Goal: Information Seeking & Learning: Learn about a topic

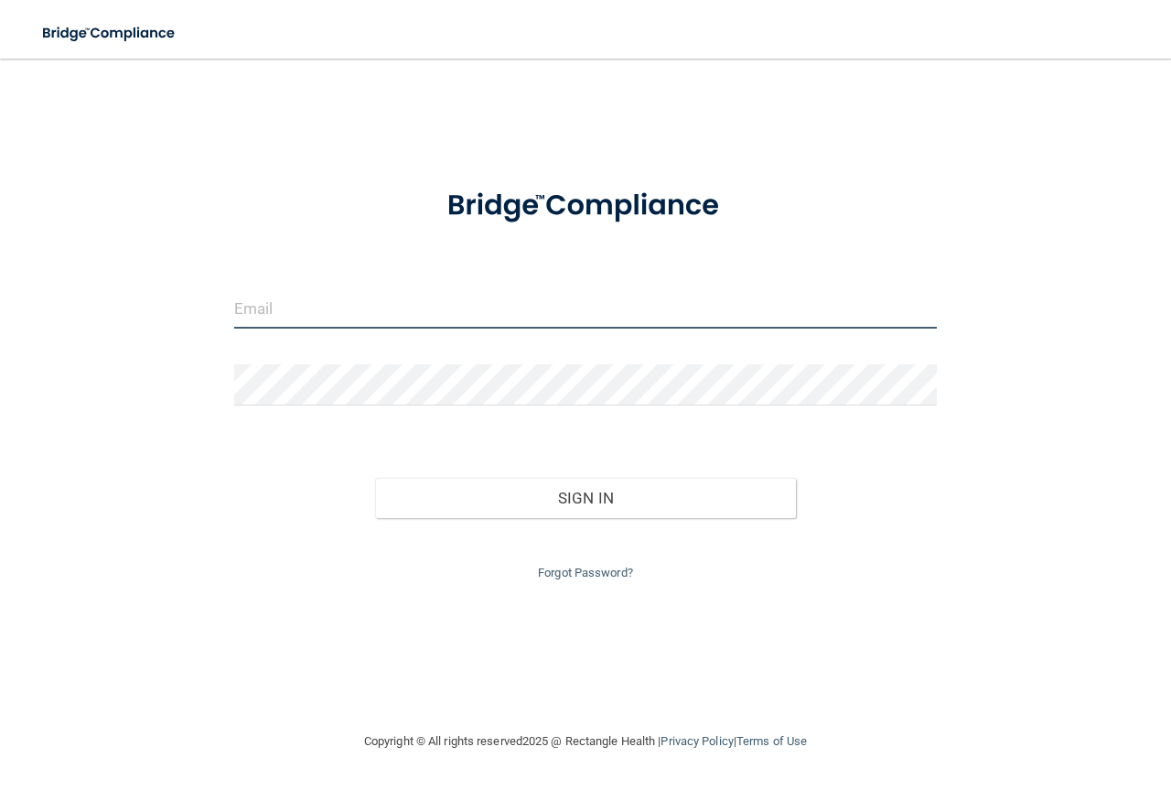
type input "[EMAIL_ADDRESS][DOMAIN_NAME]"
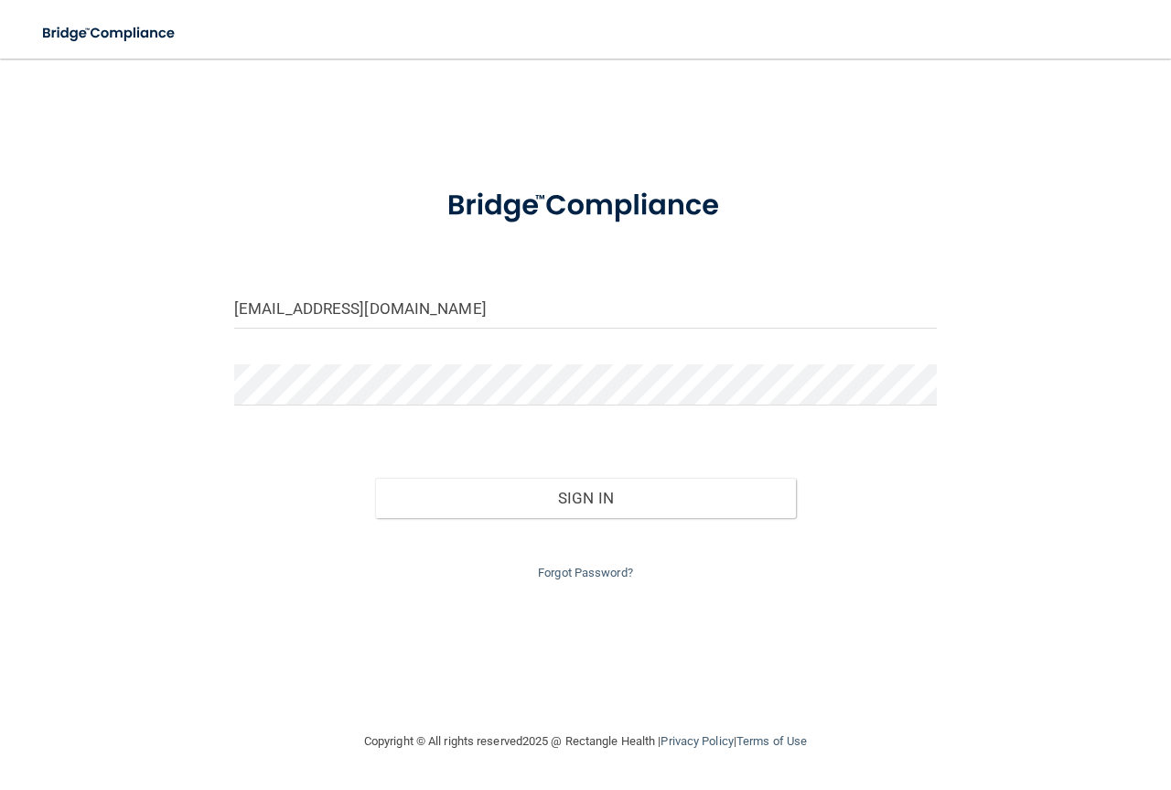
click at [542, 468] on div "Sign In" at bounding box center [585, 479] width 730 height 77
click at [550, 489] on button "Sign In" at bounding box center [586, 498] width 422 height 40
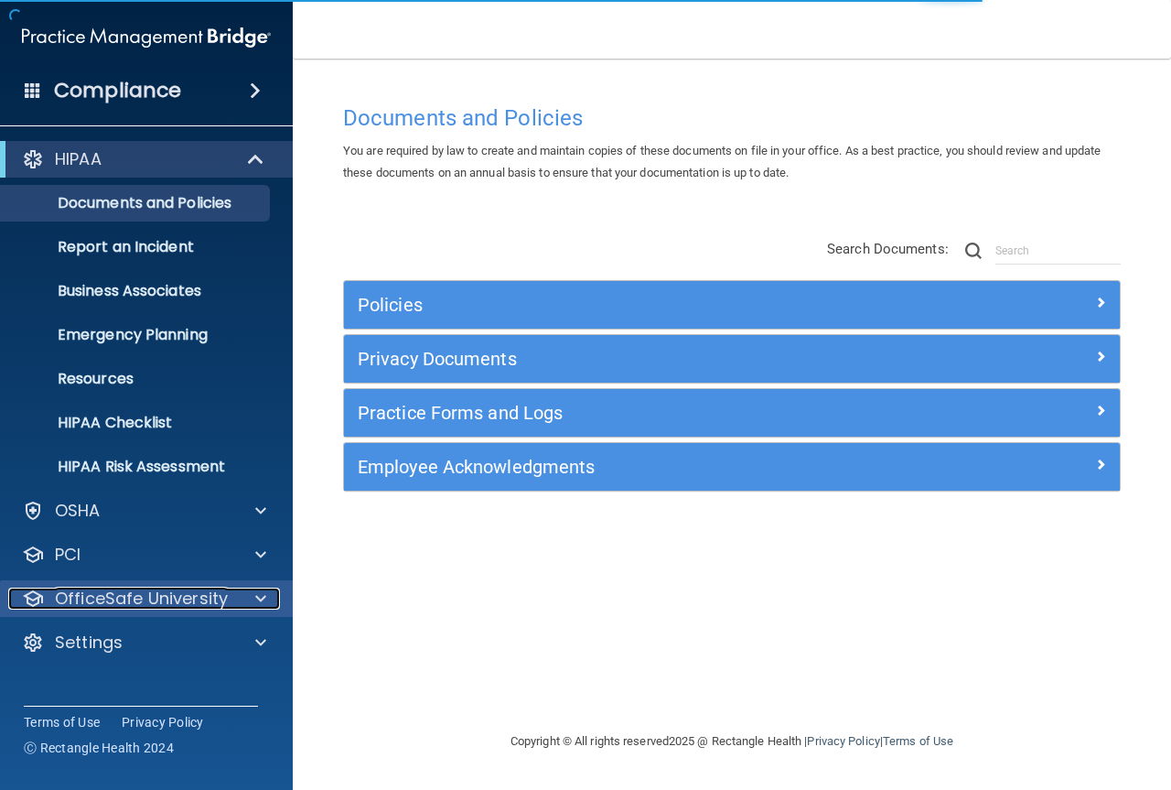
click at [187, 600] on p "OfficeSafe University" at bounding box center [141, 598] width 173 height 22
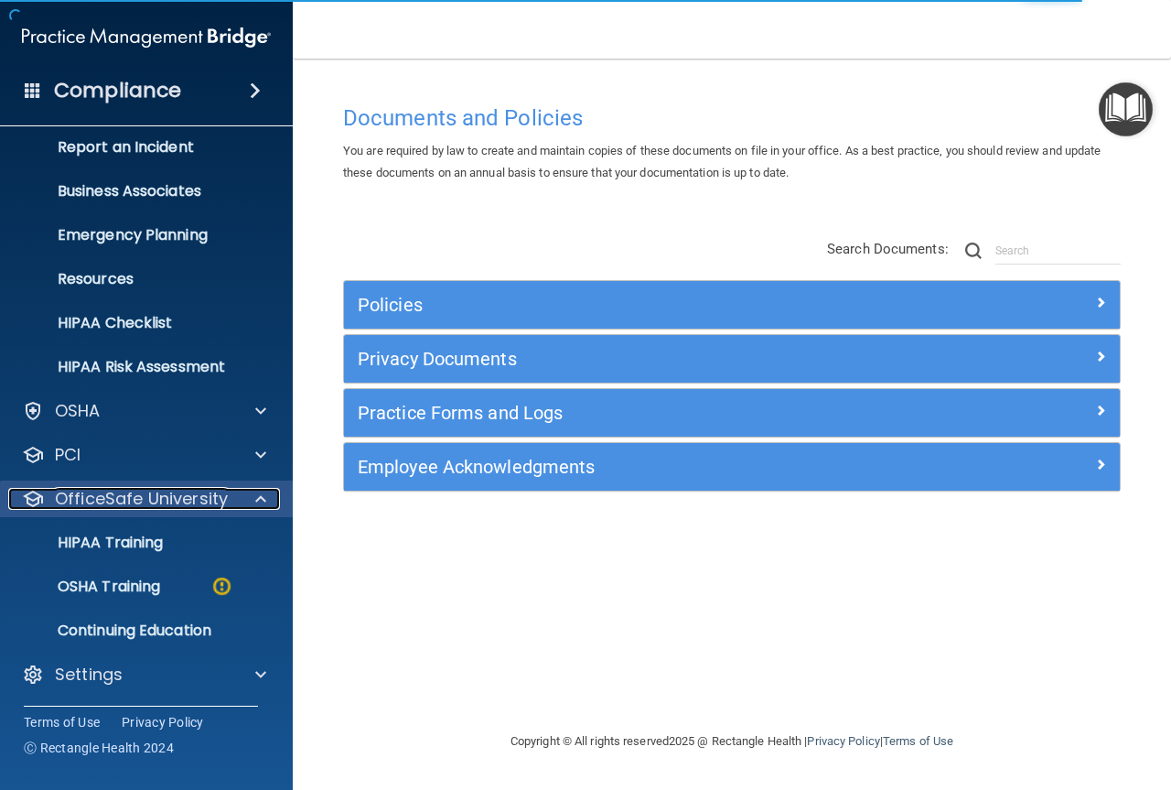
scroll to position [102, 0]
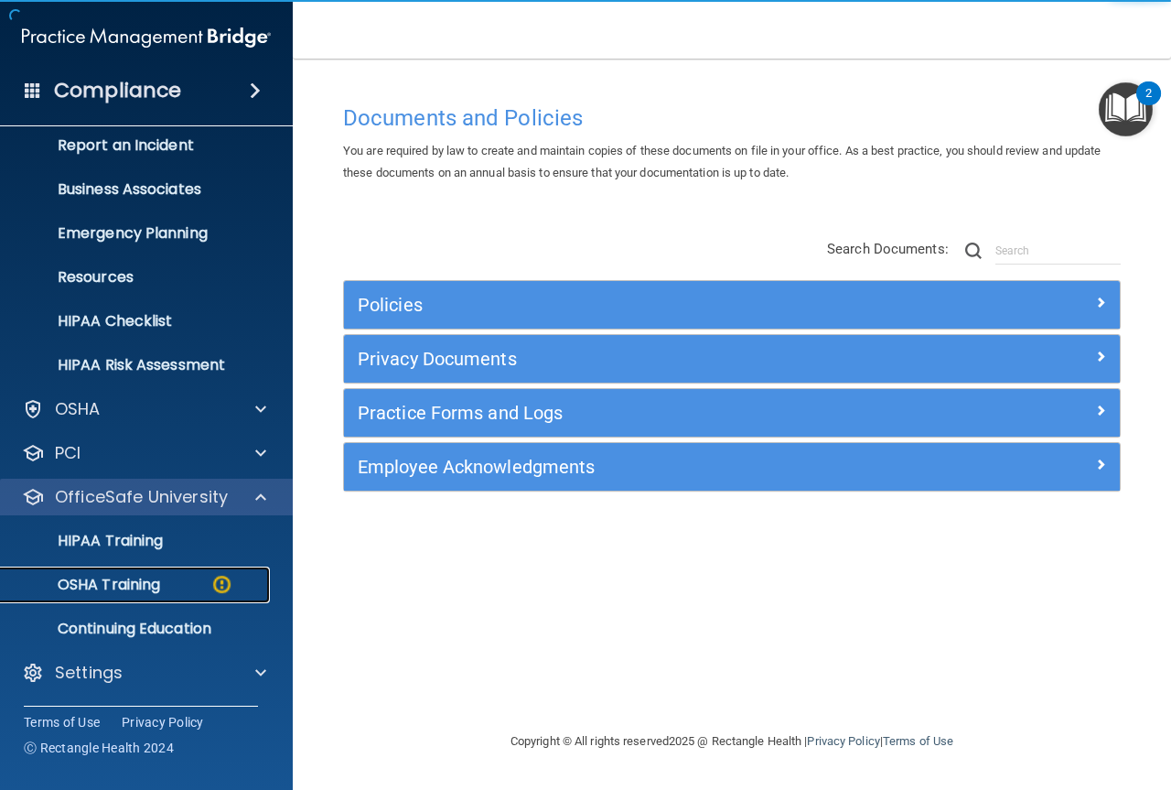
click at [187, 600] on link "OSHA Training" at bounding box center [126, 584] width 288 height 37
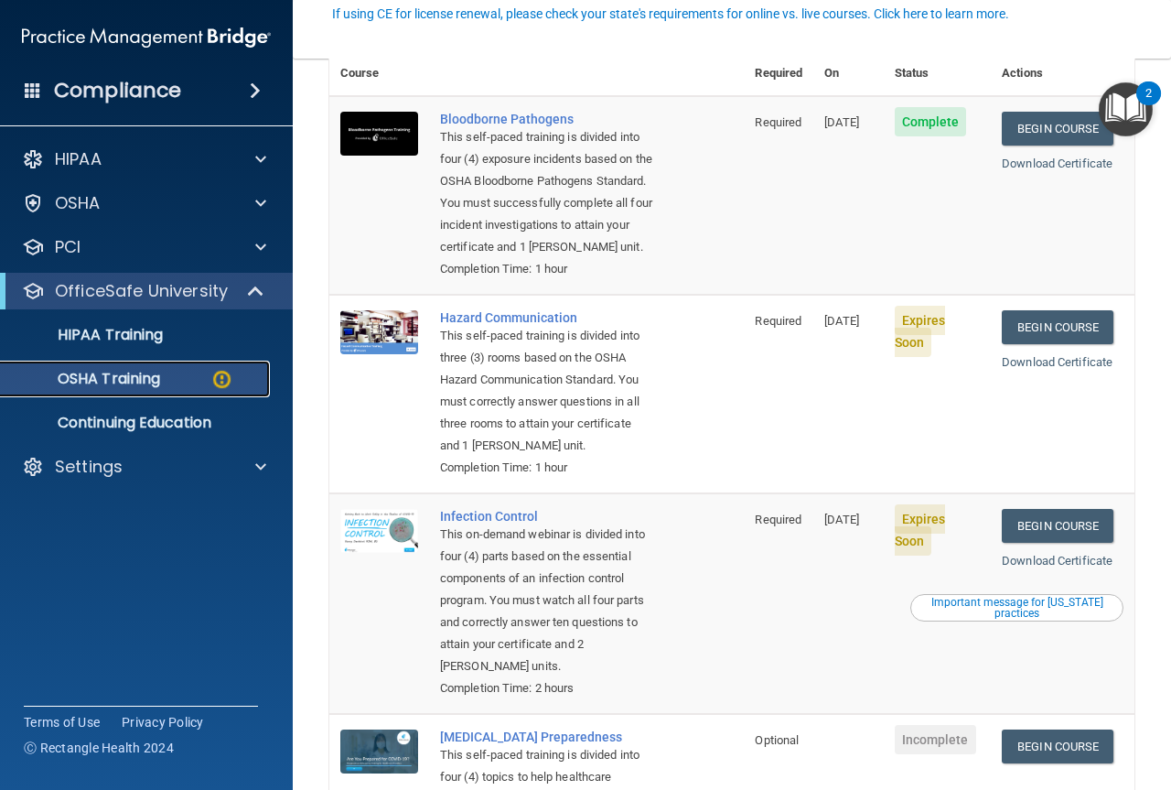
scroll to position [183, 0]
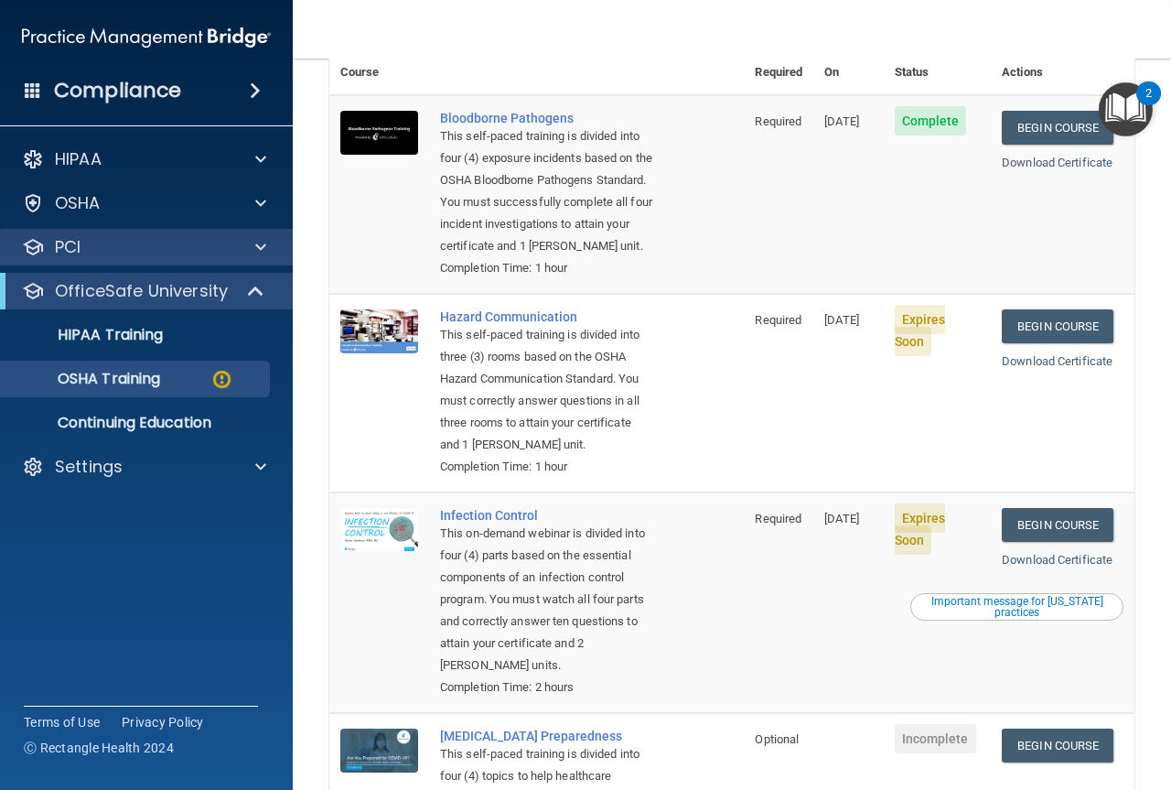
click at [126, 260] on div "PCI" at bounding box center [147, 247] width 294 height 37
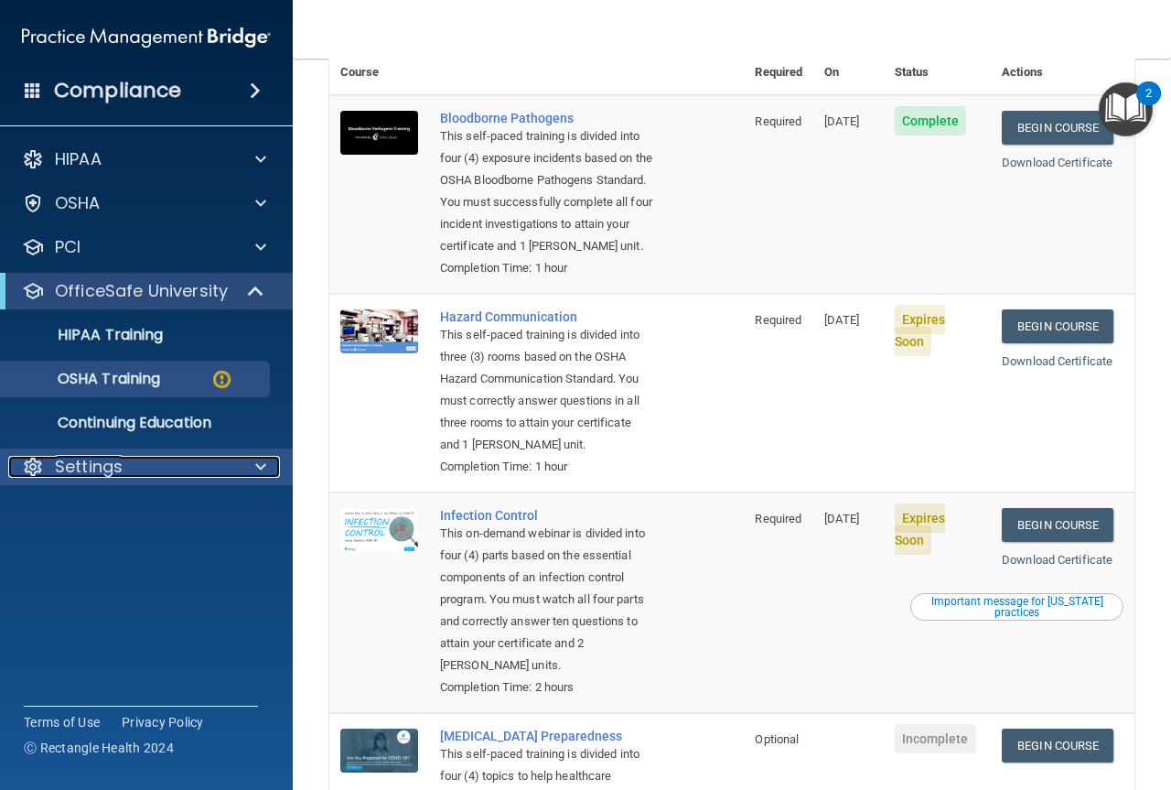
click at [108, 462] on p "Settings" at bounding box center [89, 467] width 68 height 22
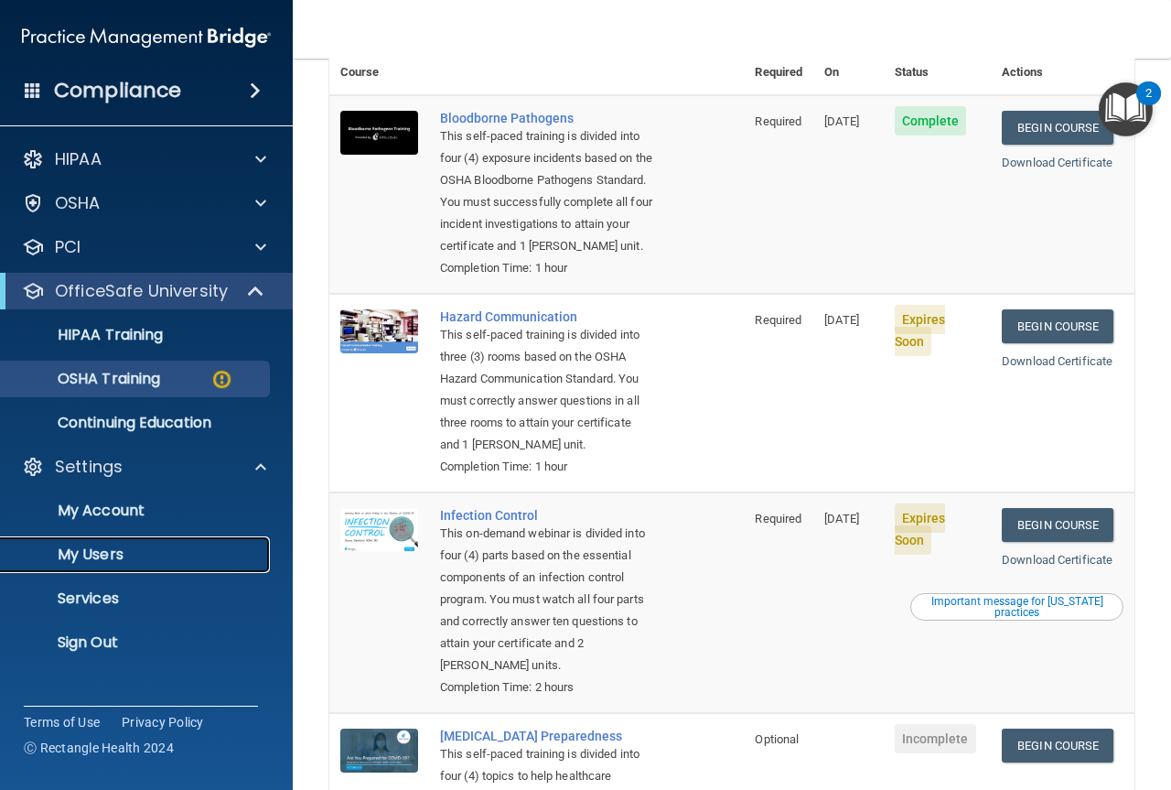
click at [94, 545] on p "My Users" at bounding box center [137, 554] width 250 height 18
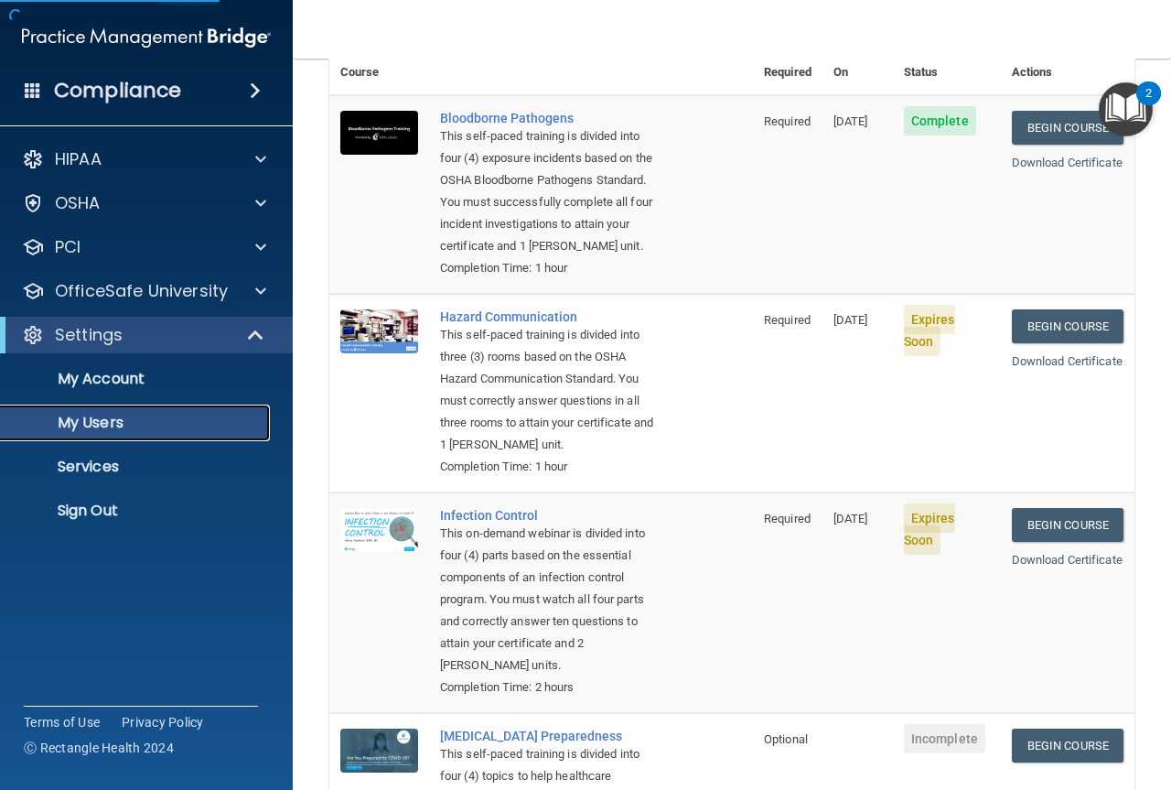
select select "20"
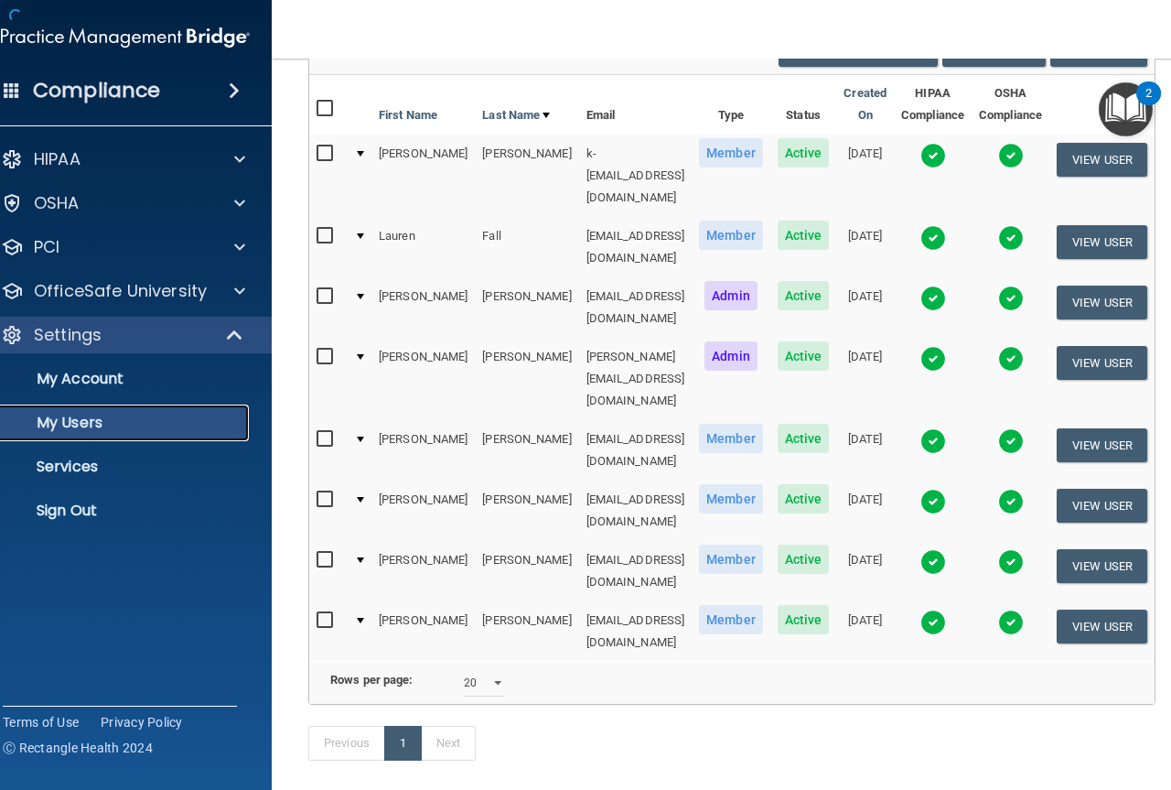
scroll to position [158, 0]
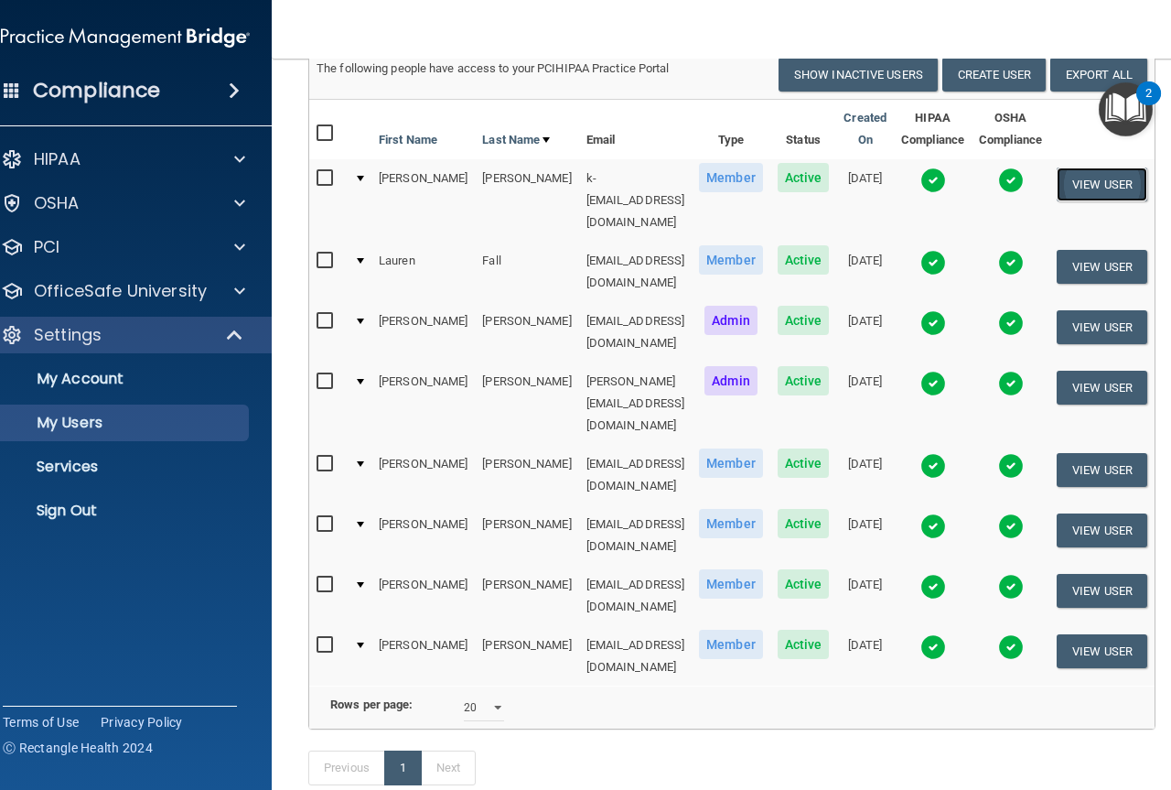
click at [1090, 180] on button "View User" at bounding box center [1102, 184] width 91 height 34
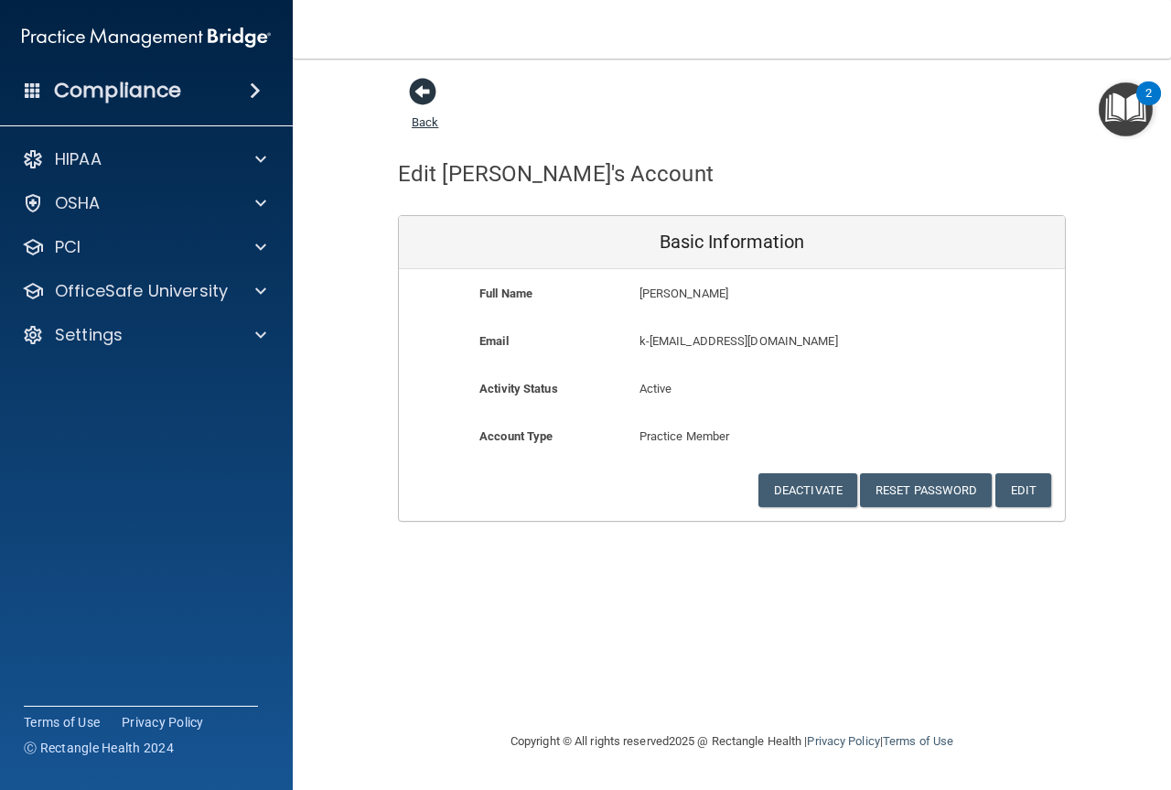
click at [425, 85] on span at bounding box center [422, 91] width 27 height 27
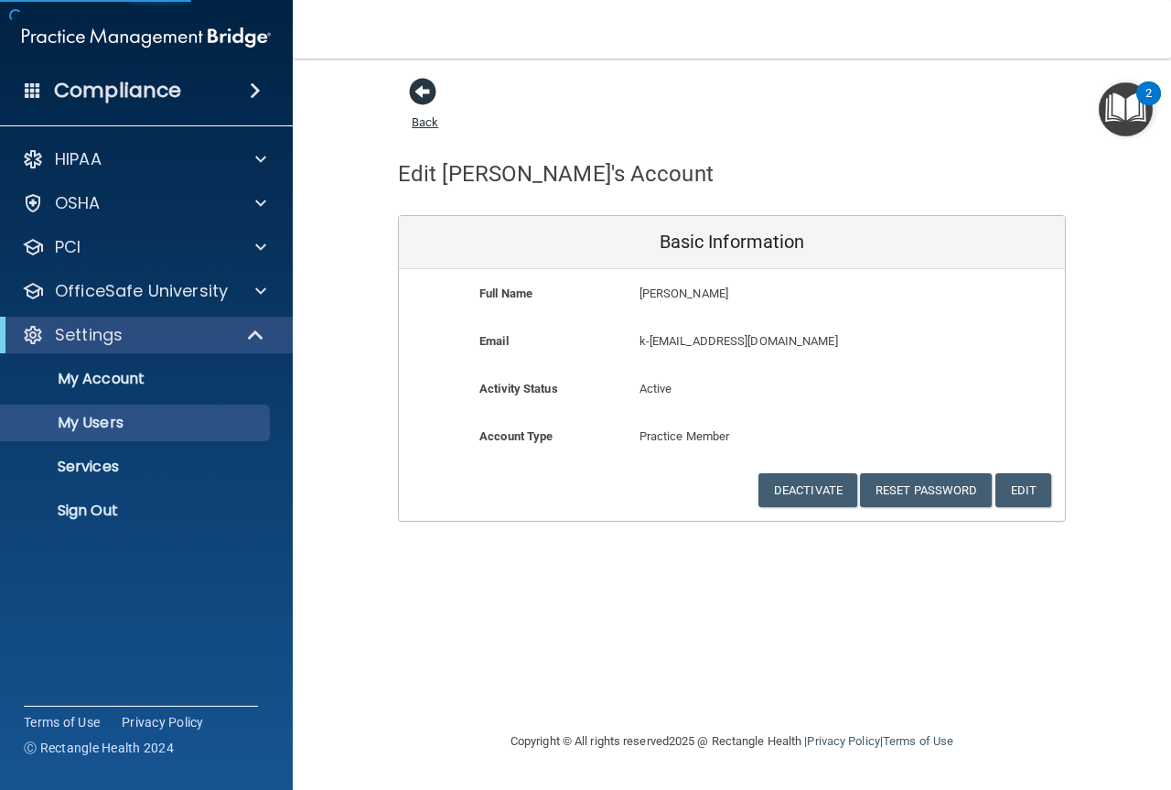
select select "20"
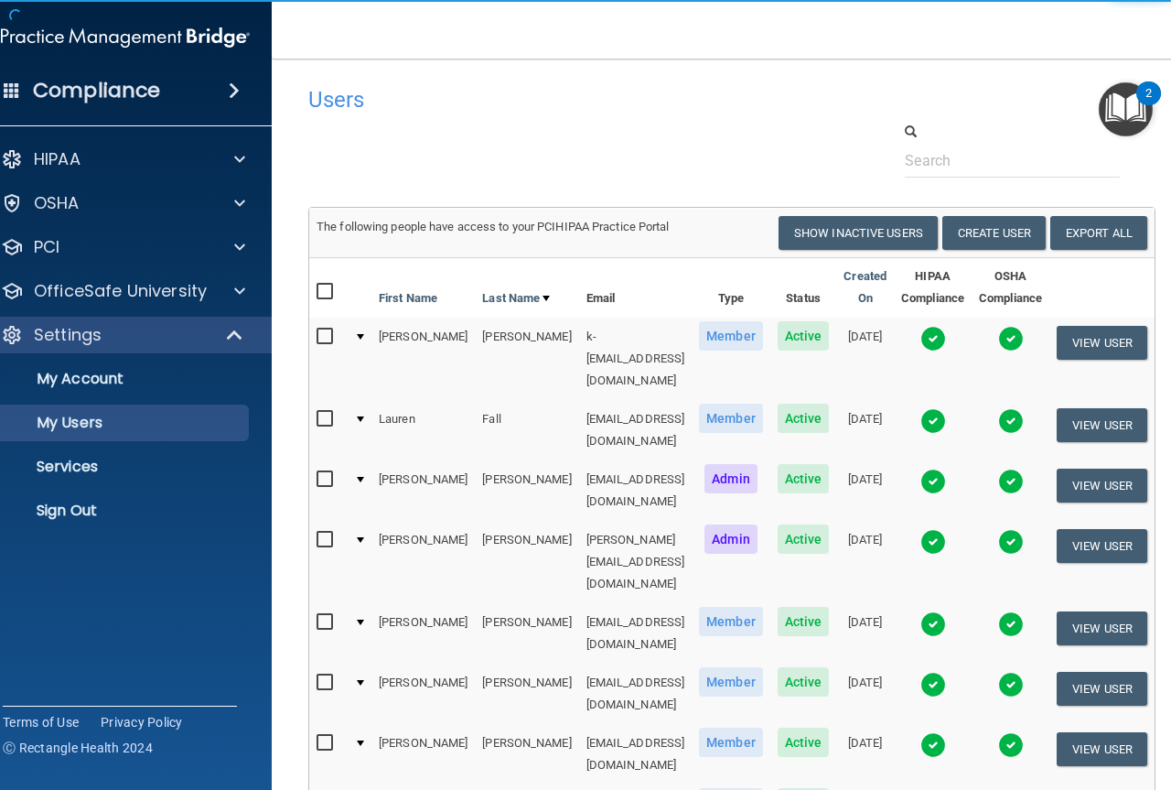
click at [347, 333] on td at bounding box center [359, 358] width 25 height 82
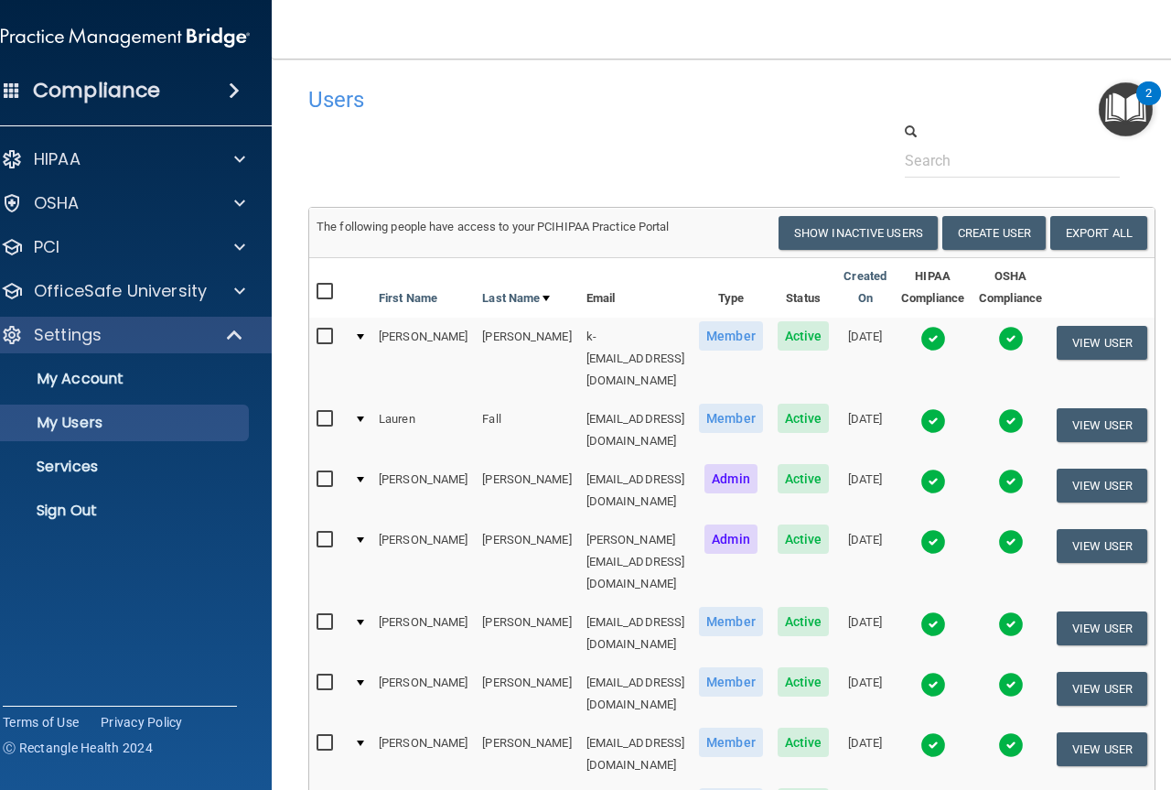
click at [357, 337] on div at bounding box center [360, 336] width 7 height 5
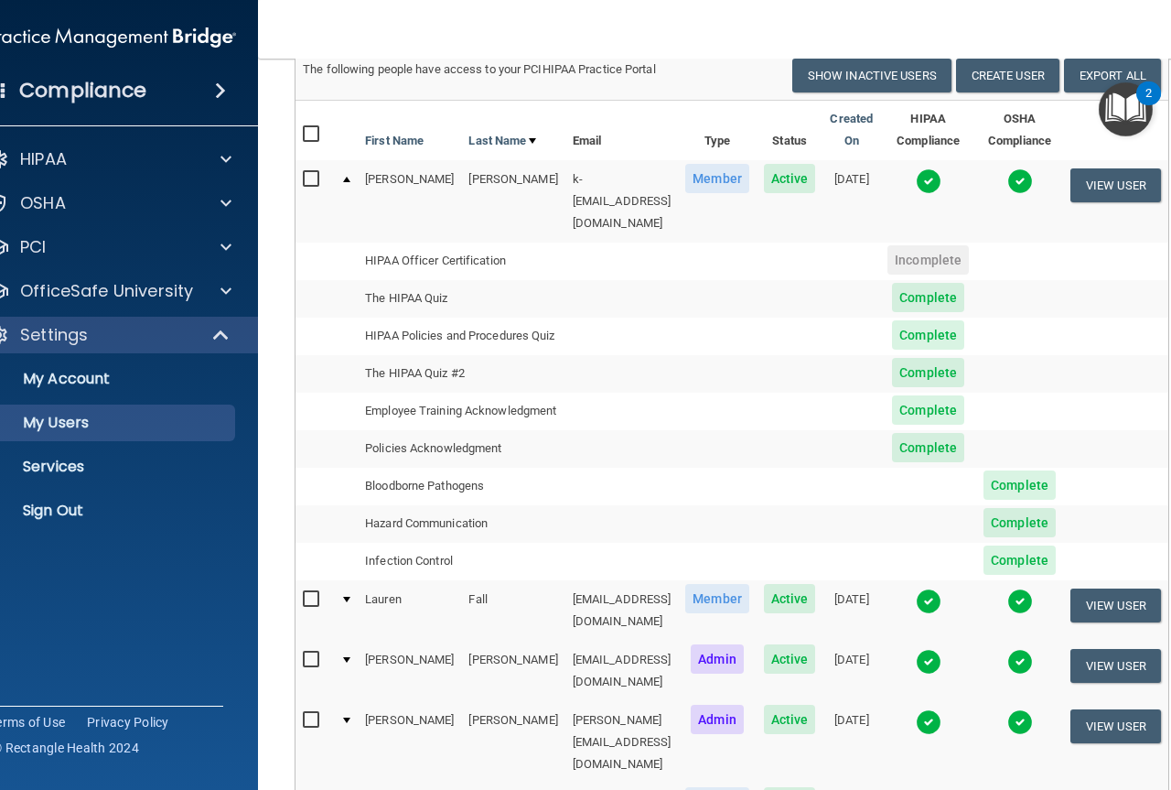
scroll to position [91, 0]
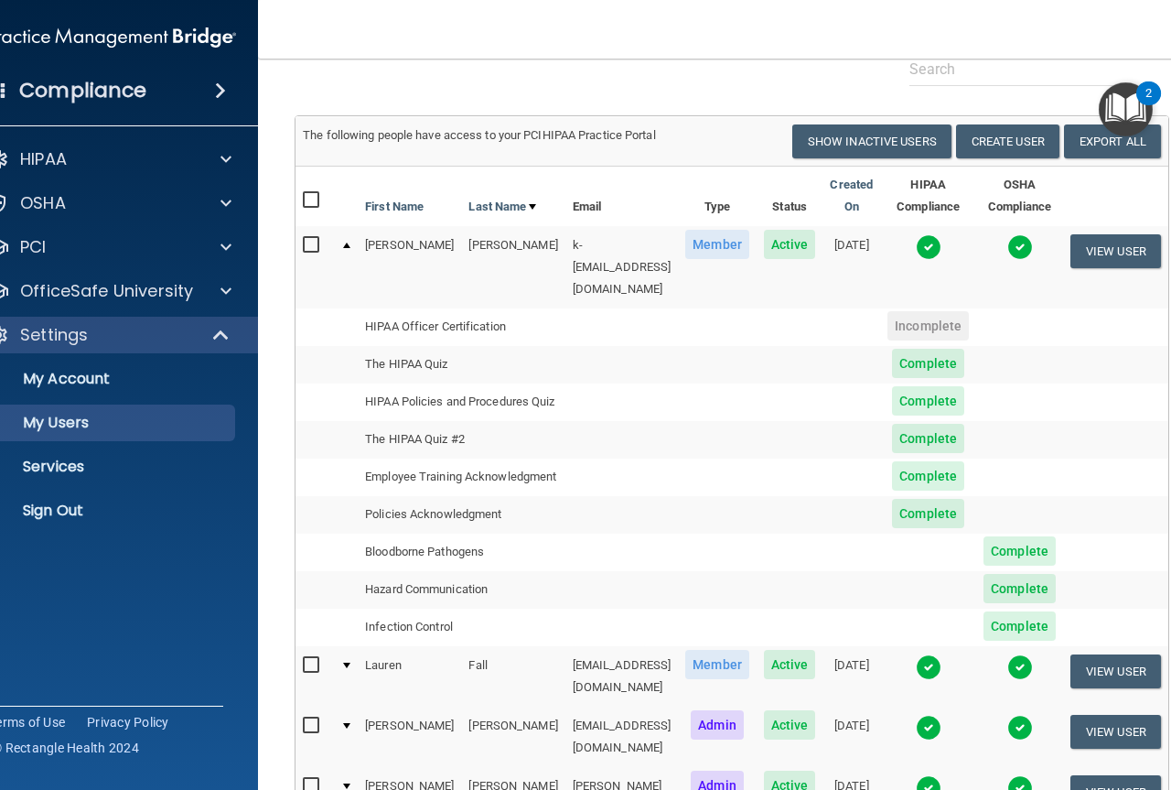
click at [934, 249] on img at bounding box center [929, 247] width 26 height 26
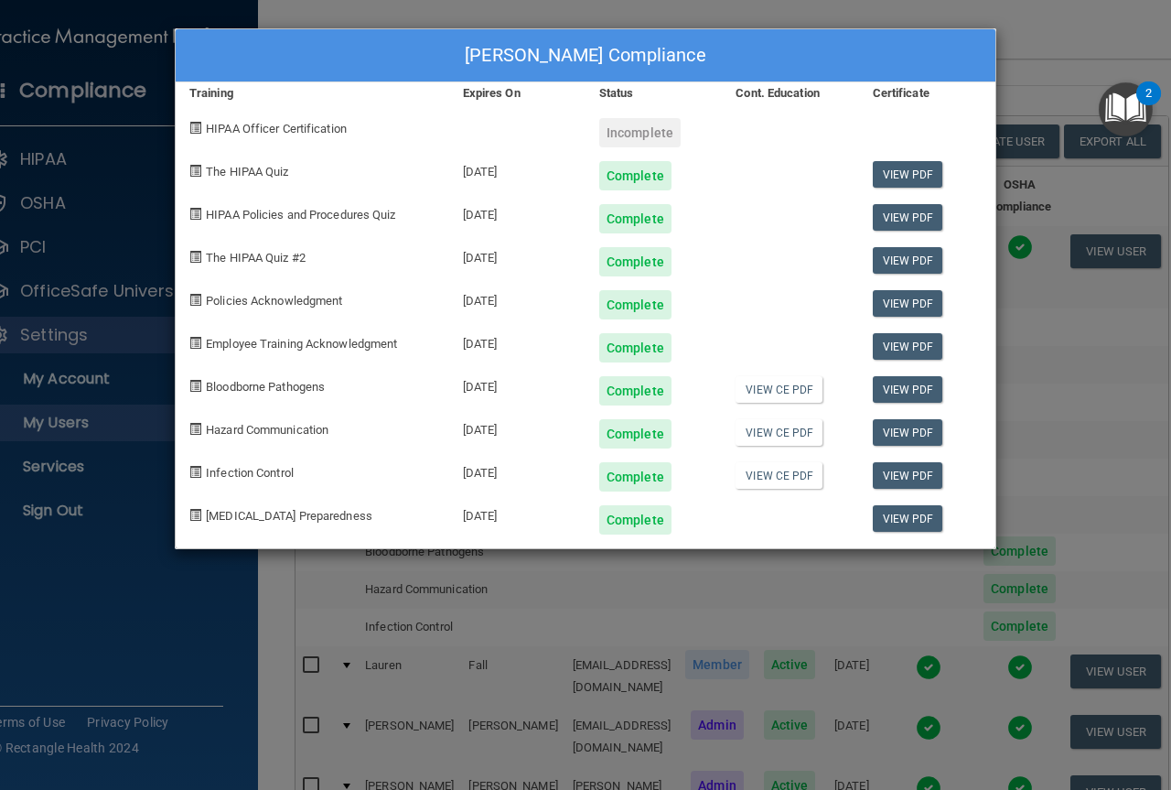
click at [1052, 529] on div "Karen Barnes's Compliance Training Expires On Status Cont. Education Certificat…" at bounding box center [585, 395] width 1171 height 790
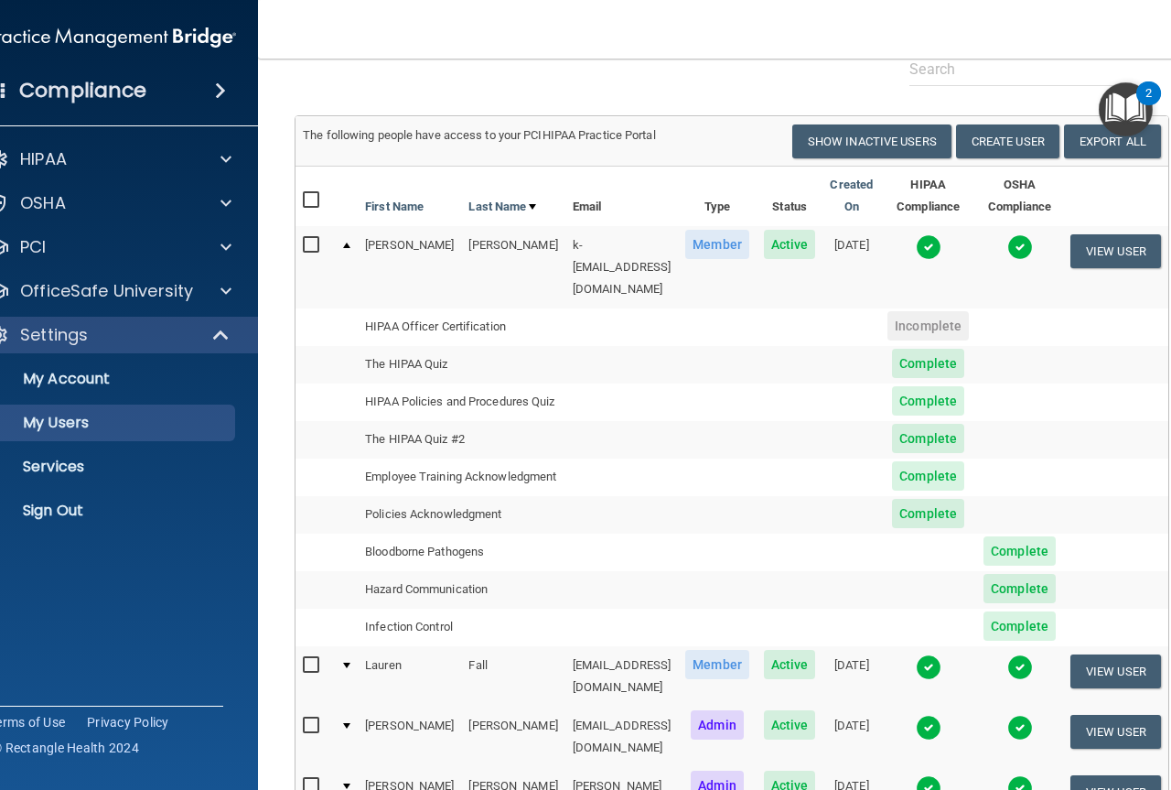
click at [303, 243] on input "checkbox" at bounding box center [313, 245] width 21 height 15
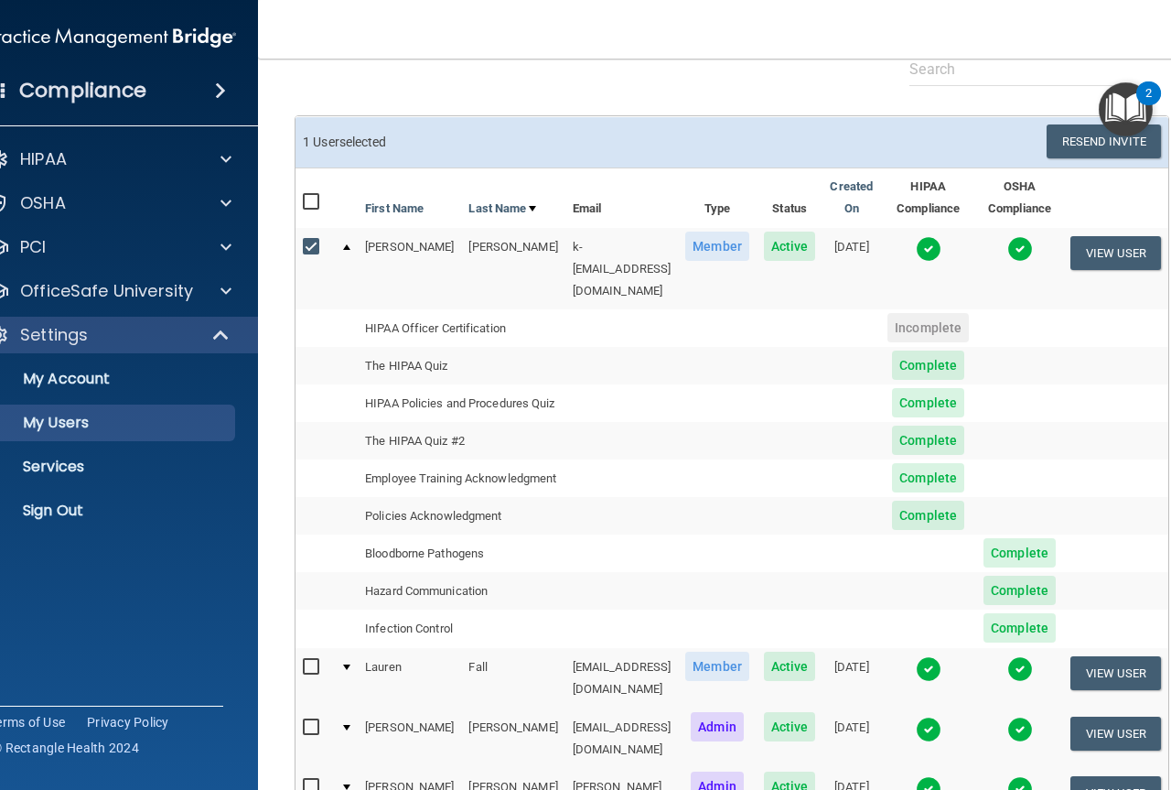
click at [303, 247] on input "checkbox" at bounding box center [313, 247] width 21 height 15
checkbox input "false"
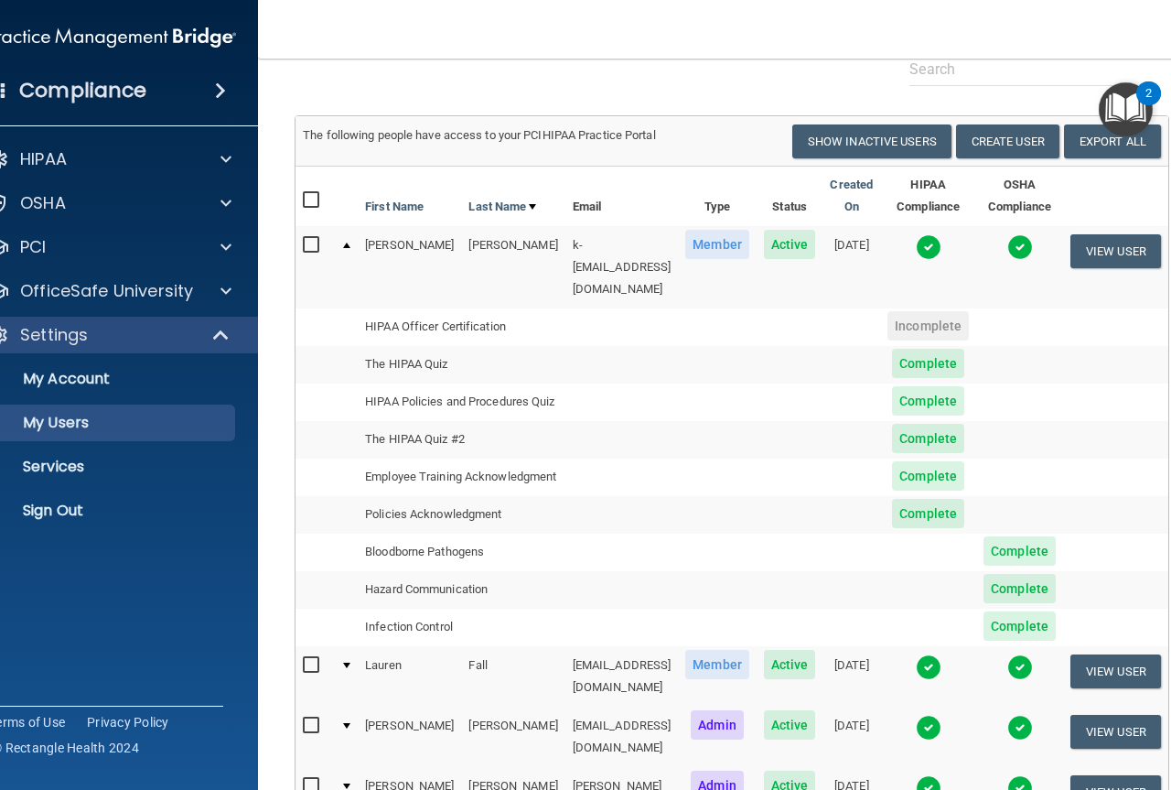
click at [333, 239] on td at bounding box center [345, 266] width 25 height 81
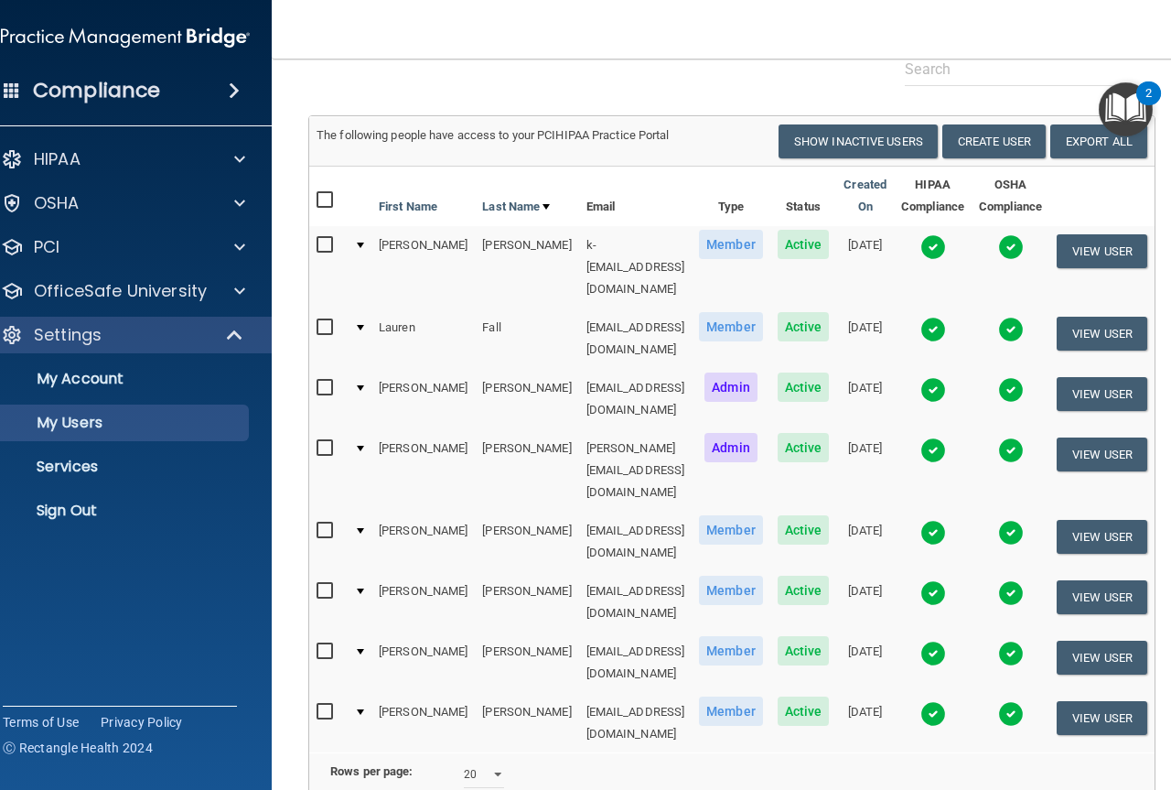
click at [929, 317] on img at bounding box center [933, 330] width 26 height 26
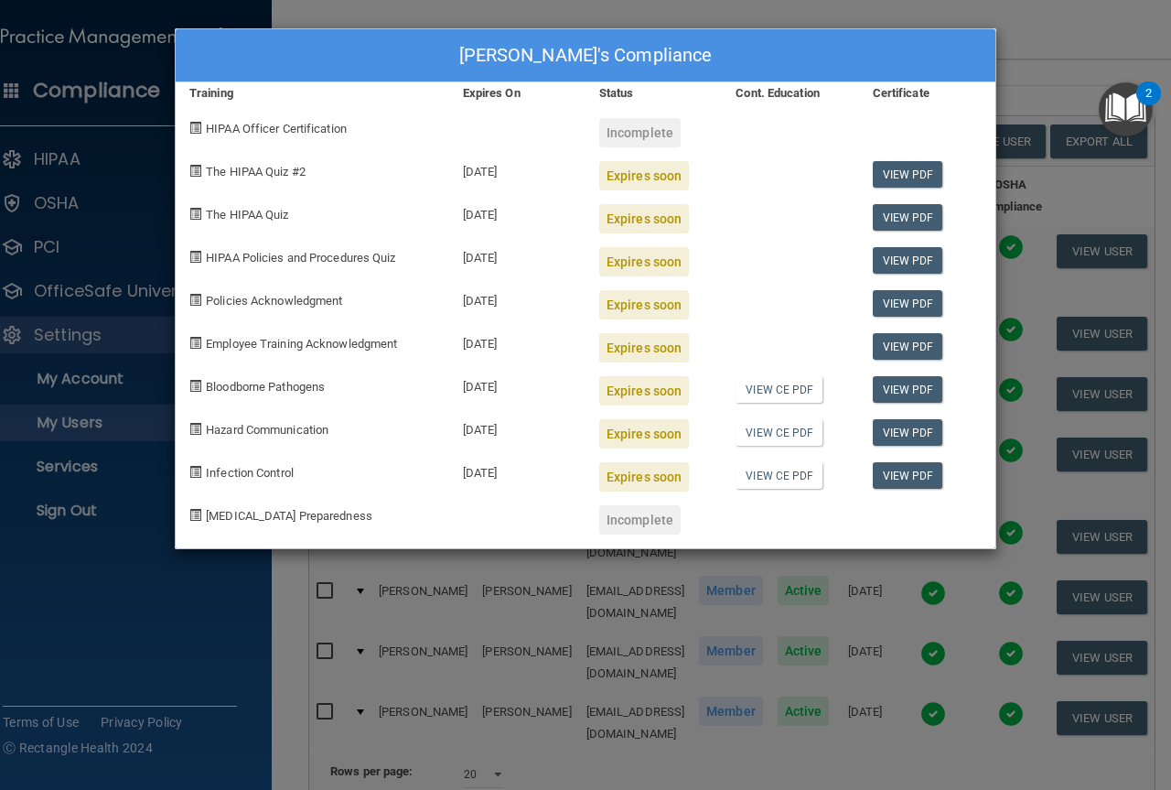
click at [943, 69] on div "Lauren Fall's Compliance" at bounding box center [586, 55] width 820 height 53
click at [1015, 60] on div "Lauren Fall's Compliance Training Expires On Status Cont. Education Certificate…" at bounding box center [585, 395] width 1171 height 790
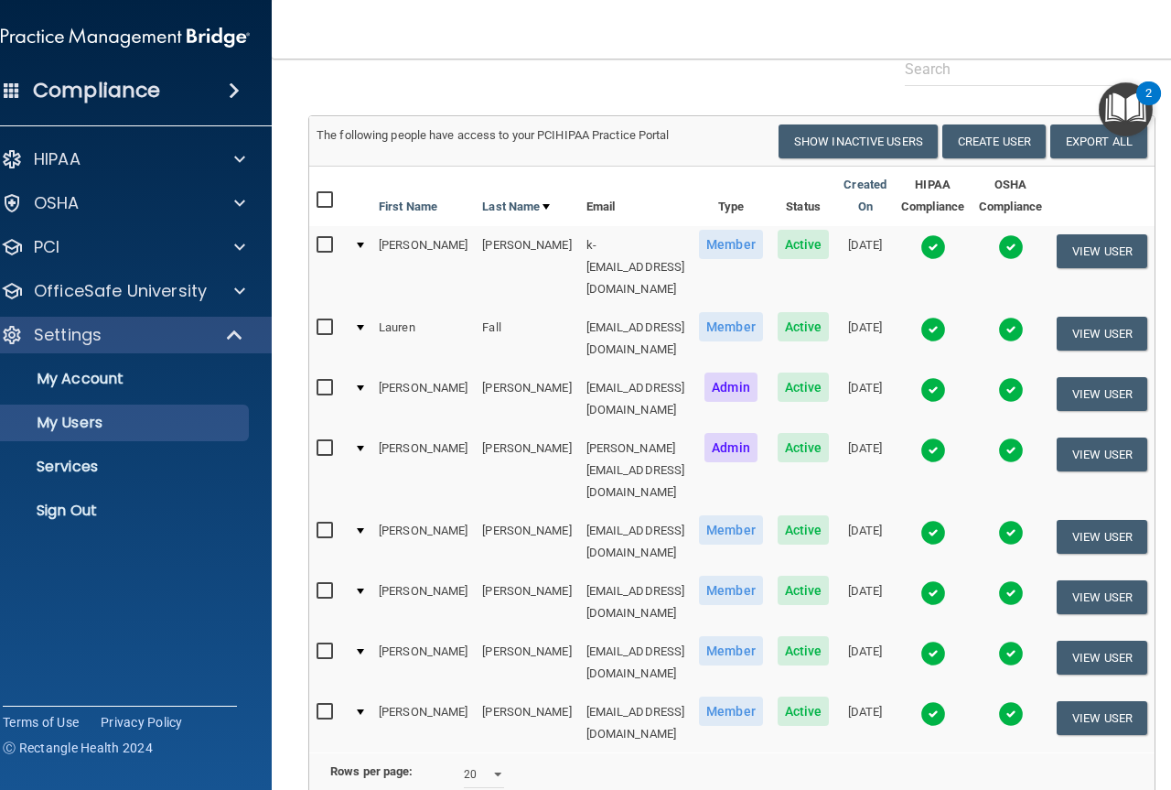
click at [1019, 317] on img at bounding box center [1011, 330] width 26 height 26
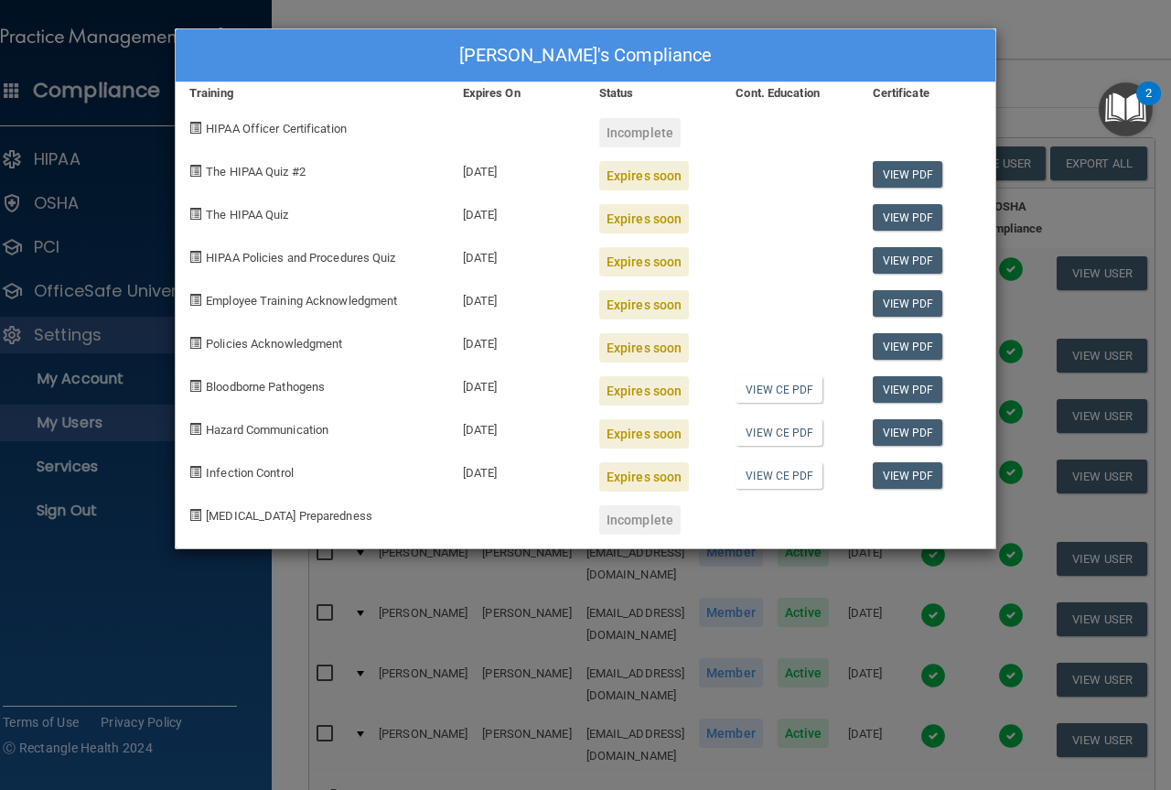
click at [1013, 55] on div "Lauren Fall's Compliance Training Expires On Status Cont. Education Certificate…" at bounding box center [585, 395] width 1171 height 790
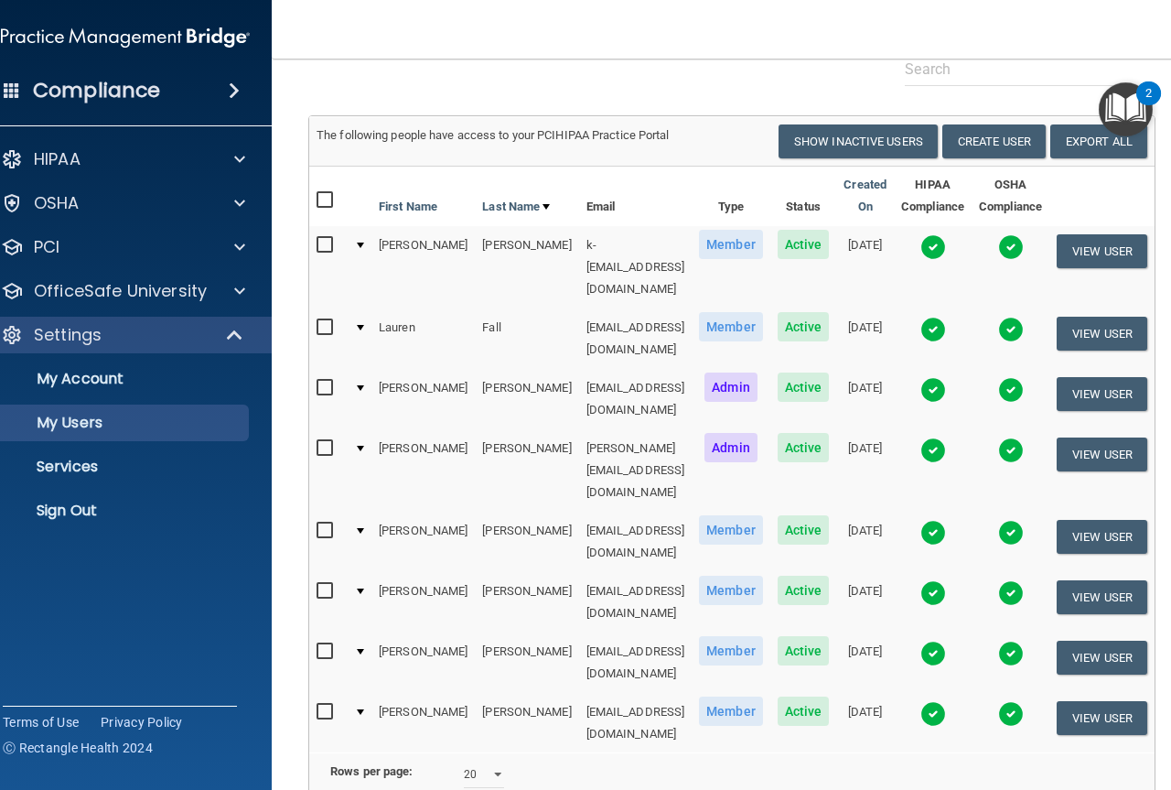
click at [357, 325] on div at bounding box center [360, 327] width 7 height 5
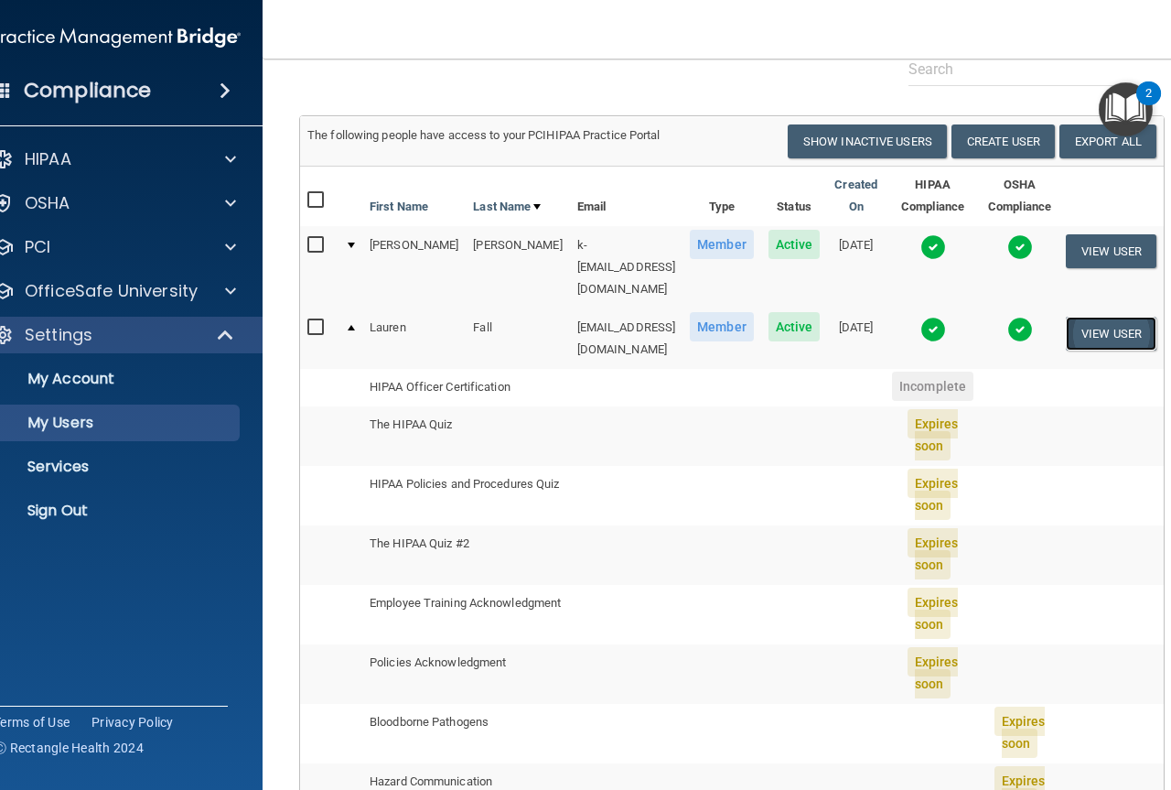
click at [1089, 317] on button "View User" at bounding box center [1111, 334] width 91 height 34
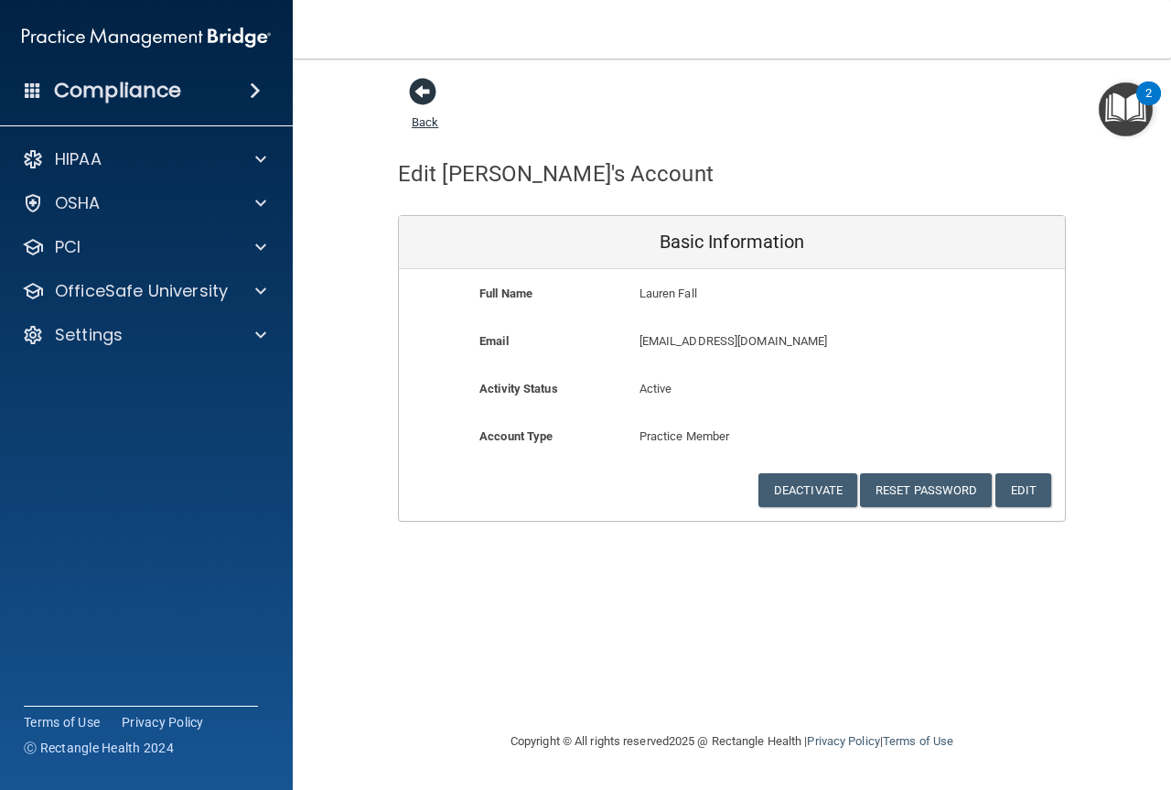
click at [430, 90] on span at bounding box center [422, 91] width 27 height 27
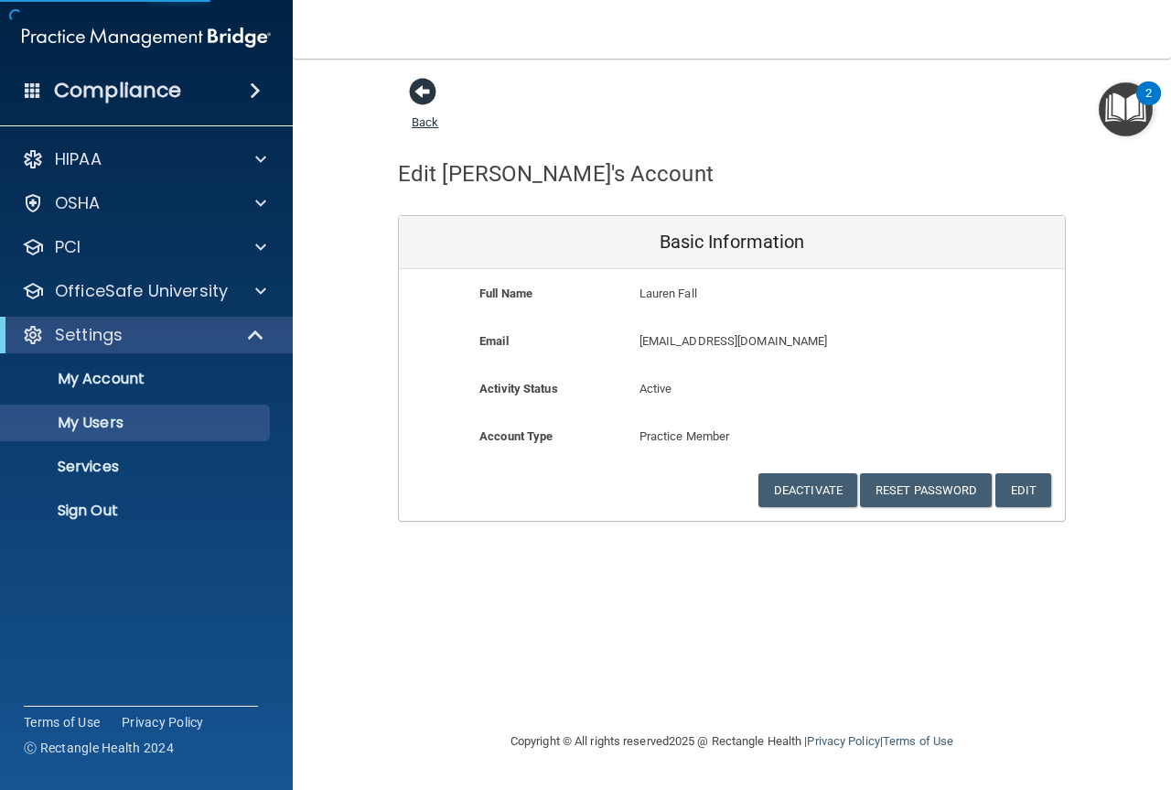
select select "20"
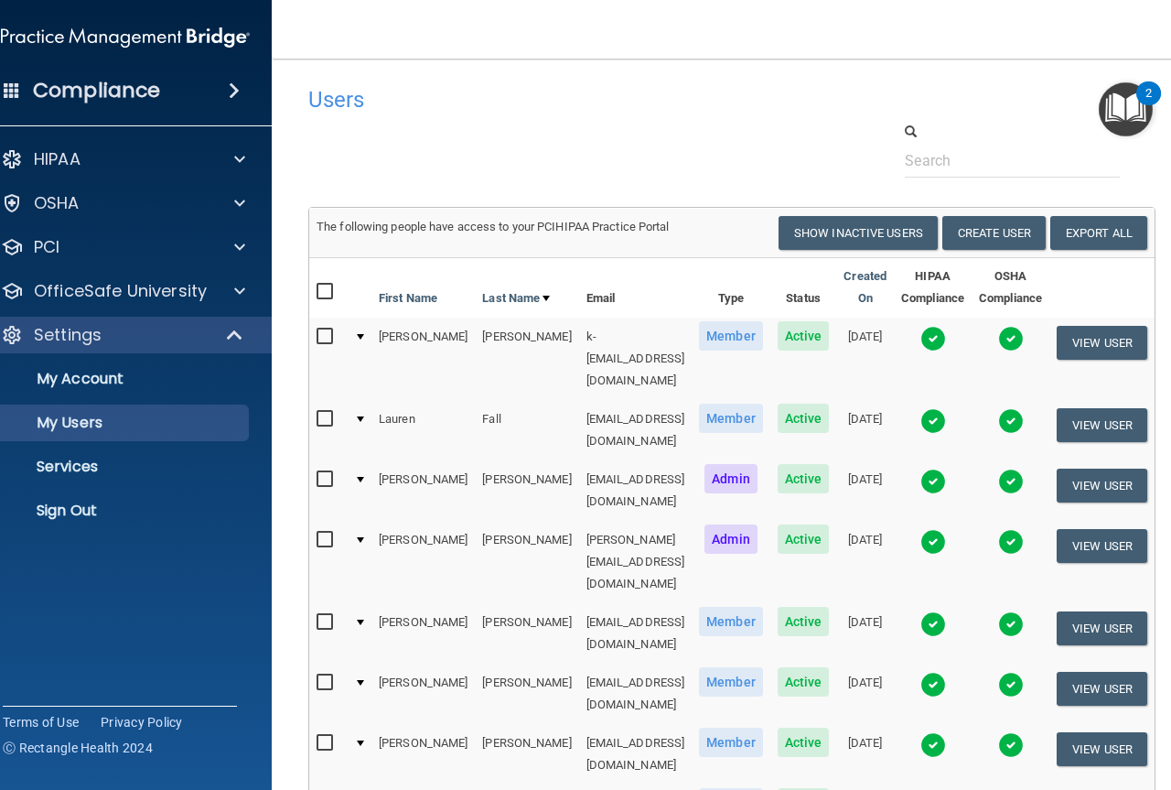
click at [374, 400] on td "Lauren" at bounding box center [422, 430] width 103 height 60
click at [317, 412] on input "checkbox" at bounding box center [327, 419] width 21 height 15
checkbox input "true"
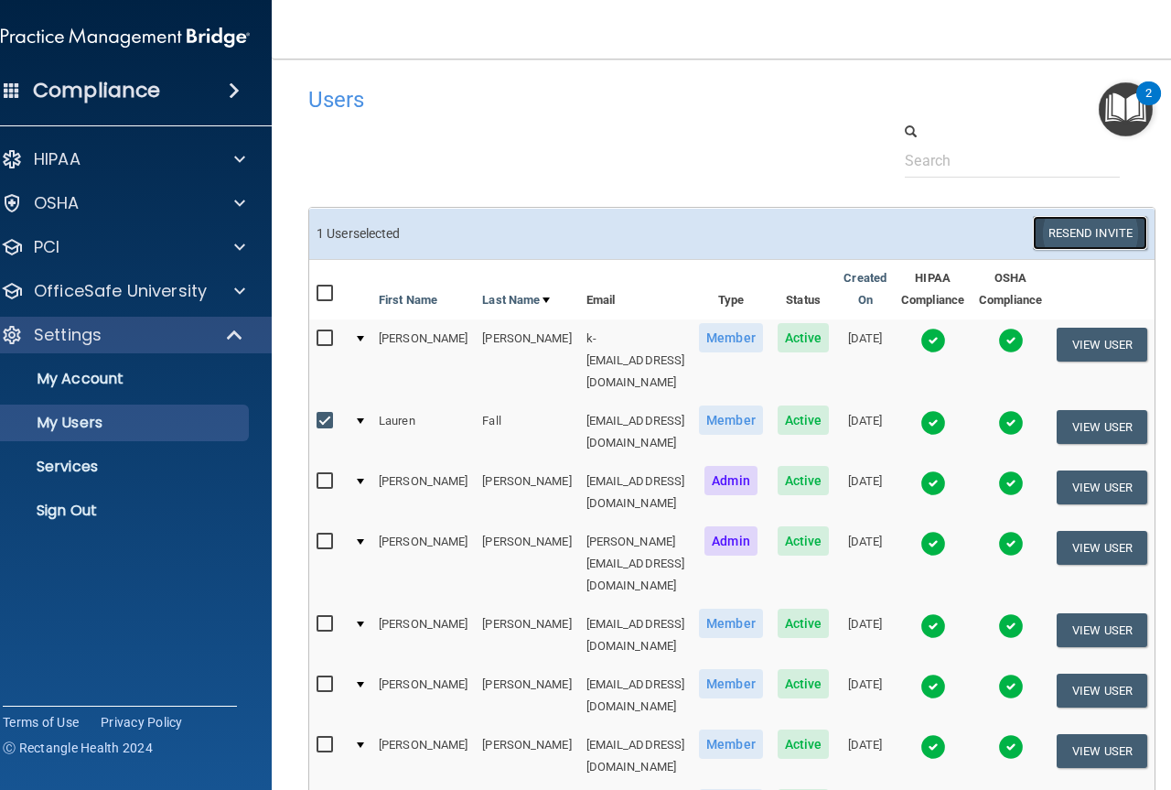
click at [1098, 233] on button "Resend Invite" at bounding box center [1090, 233] width 114 height 34
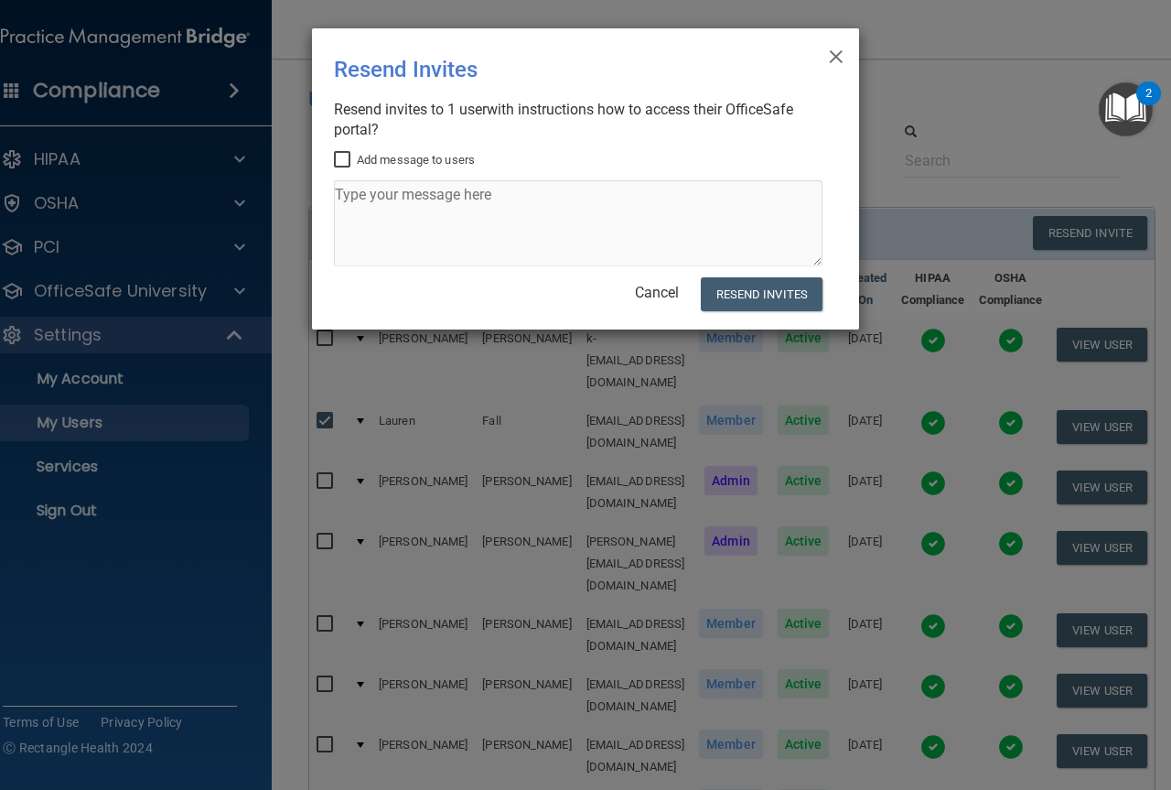
click at [375, 160] on label "Add message to users" at bounding box center [404, 160] width 141 height 22
click at [355, 160] on input "Add message to users" at bounding box center [344, 160] width 21 height 15
checkbox input "true"
click at [382, 196] on textarea at bounding box center [578, 223] width 489 height 86
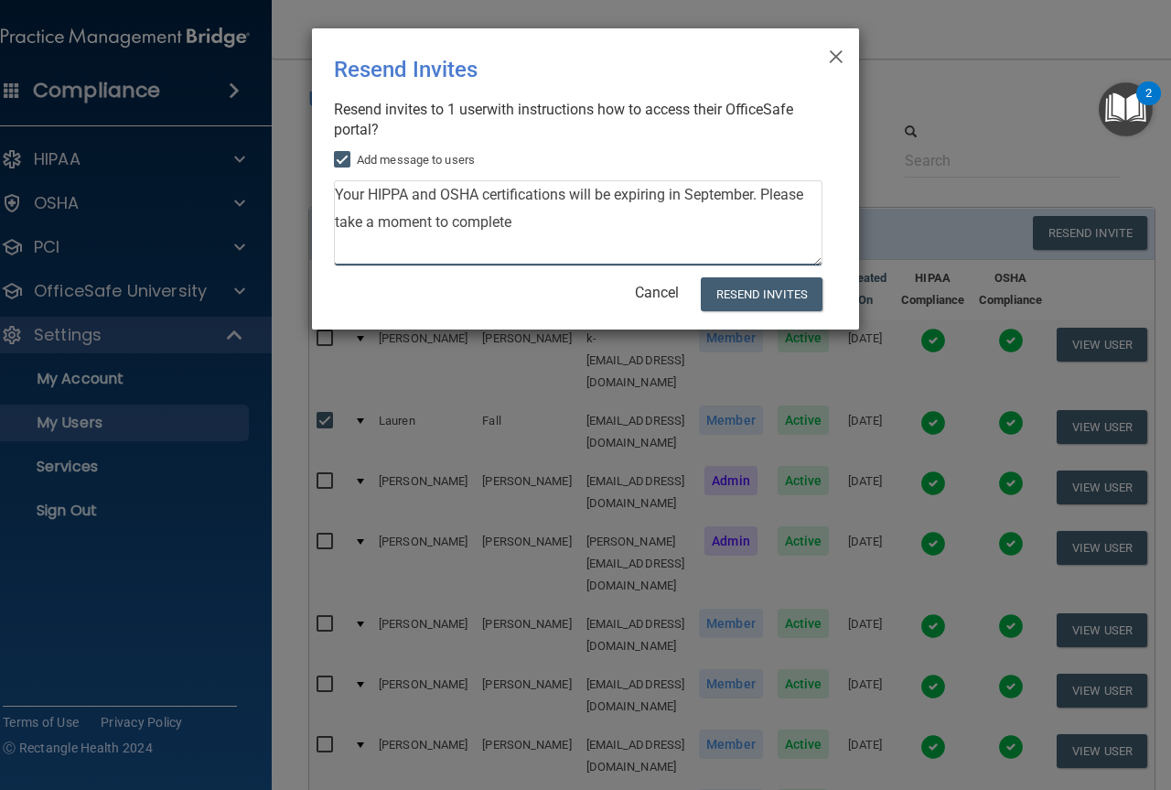
drag, startPoint x: 538, startPoint y: 231, endPoint x: 337, endPoint y: 199, distance: 203.9
click at [337, 199] on textarea "Your HIPPA and OSHA certifications will be expiring in September. Please take a…" at bounding box center [578, 223] width 489 height 86
click at [600, 236] on textarea "Your HIPPA and OSHA certifications will be expiring in September. Please take a…" at bounding box center [578, 223] width 489 height 86
drag, startPoint x: 672, startPoint y: 197, endPoint x: 757, endPoint y: 195, distance: 85.1
click at [757, 195] on textarea "Your HIPPA and OSHA certifications will be expiring in September. Please take a…" at bounding box center [578, 223] width 489 height 86
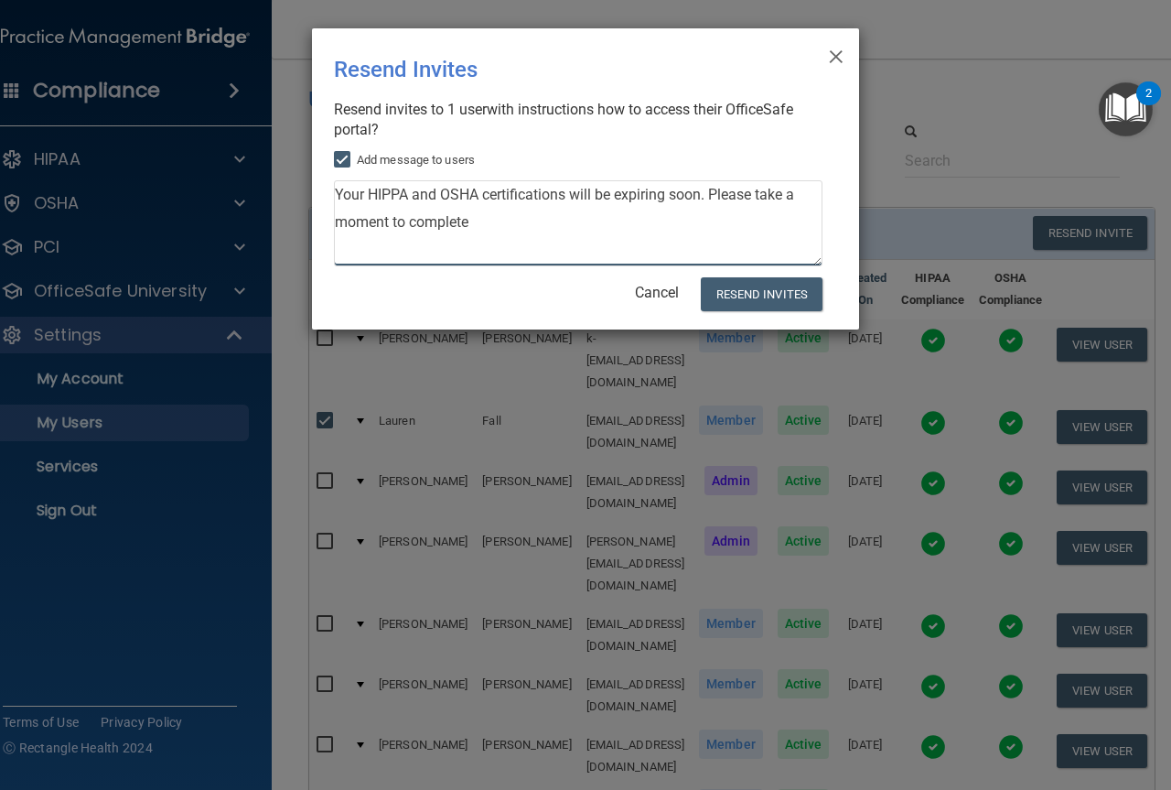
drag, startPoint x: 668, startPoint y: 247, endPoint x: 330, endPoint y: 199, distance: 341.0
click at [330, 199] on div "× Close Resend Invites There was an error while sending the invitations ... Res…" at bounding box center [585, 178] width 547 height 301
type textarea "Your HIPPA and OSHA certifications will be expiring soon. Please take a moment …"
click at [837, 53] on span "×" at bounding box center [836, 54] width 16 height 37
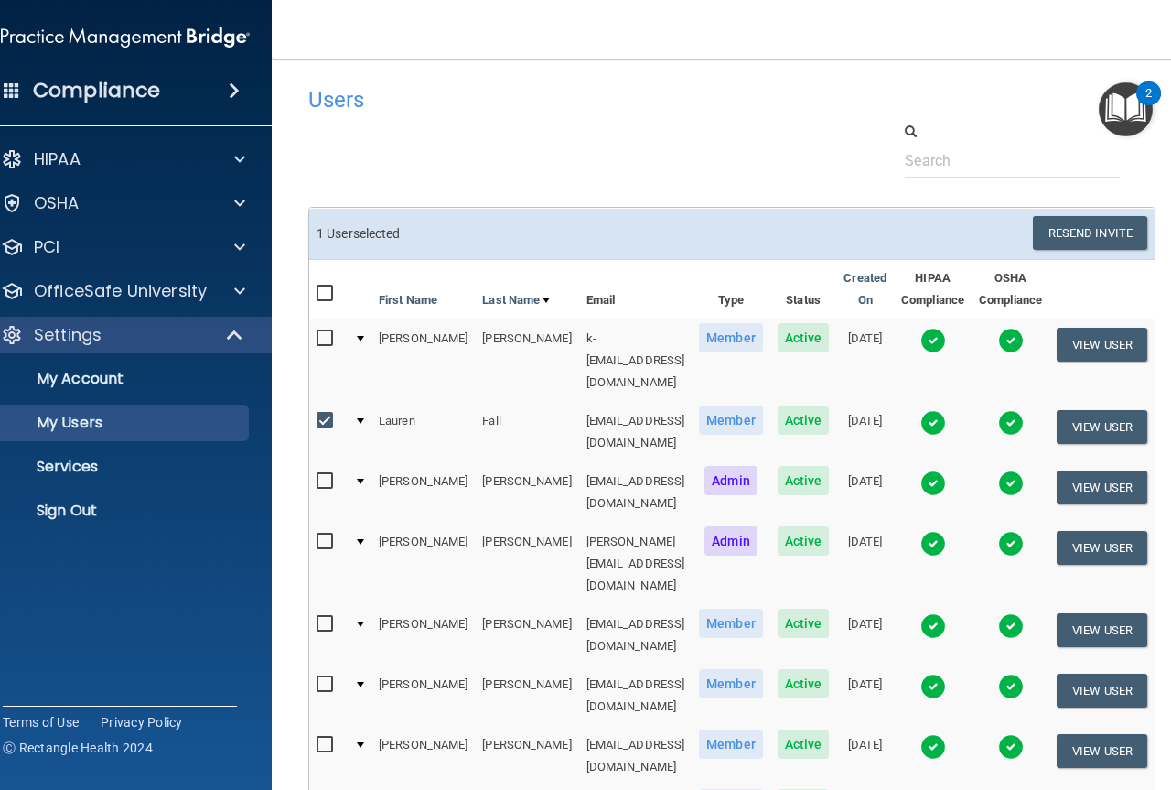
click at [309, 605] on td at bounding box center [328, 635] width 38 height 60
click at [317, 617] on input "checkbox" at bounding box center [327, 624] width 21 height 15
checkbox input "true"
click at [317, 677] on input "checkbox" at bounding box center [327, 684] width 21 height 15
checkbox input "true"
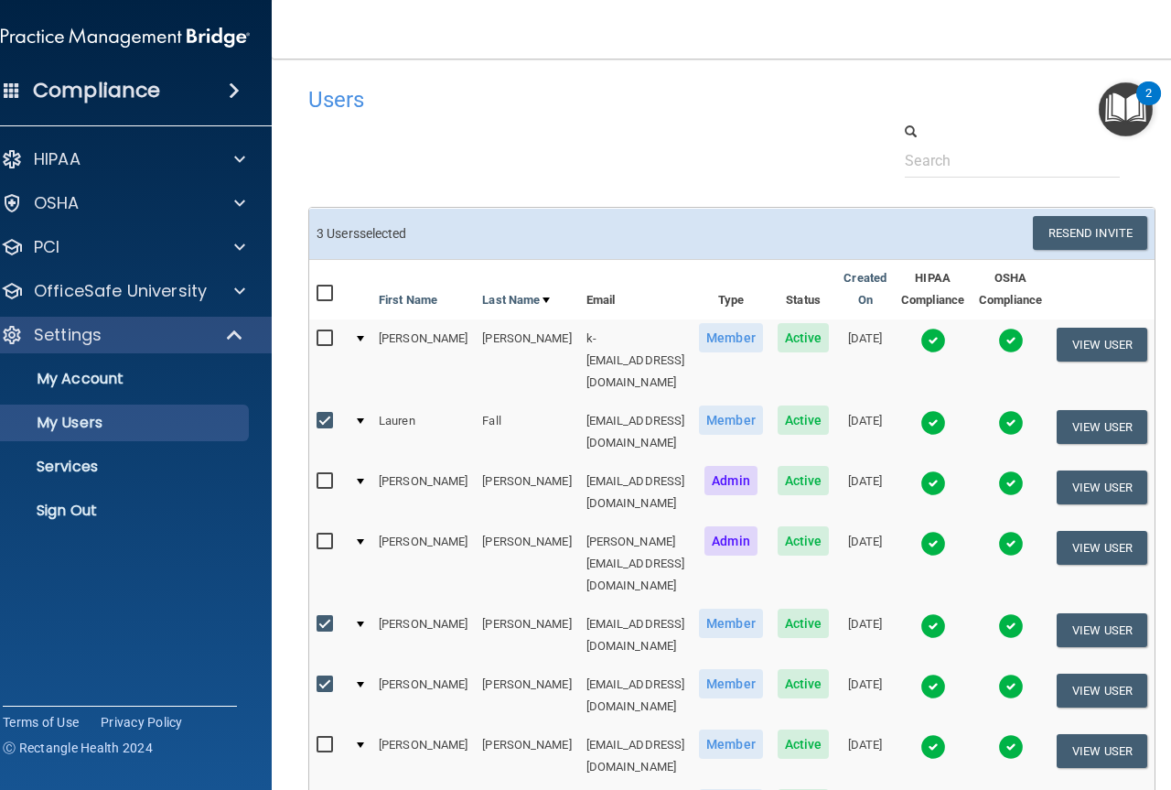
click at [317, 737] on input "checkbox" at bounding box center [327, 744] width 21 height 15
checkbox input "true"
click at [317, 789] on input "checkbox" at bounding box center [327, 804] width 21 height 15
checkbox input "true"
click at [317, 336] on input "checkbox" at bounding box center [327, 338] width 21 height 15
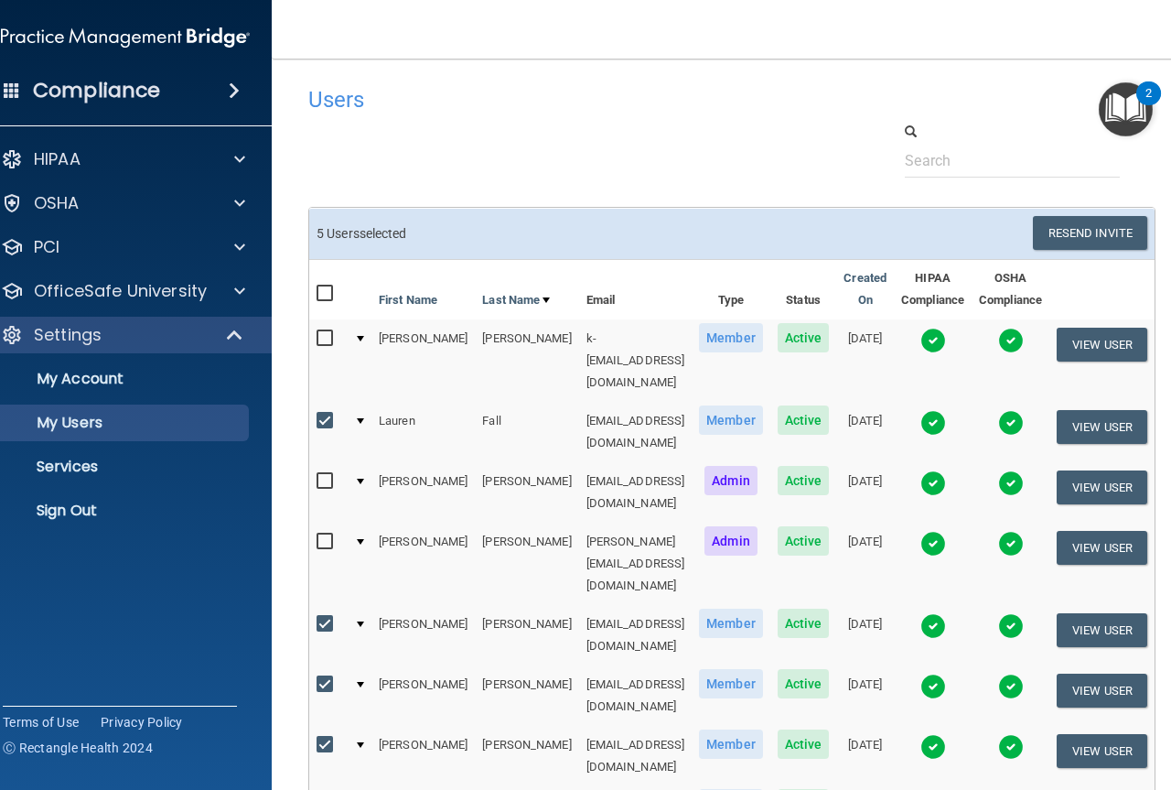
checkbox input "true"
click at [1104, 224] on button "Resend Invite" at bounding box center [1090, 233] width 114 height 34
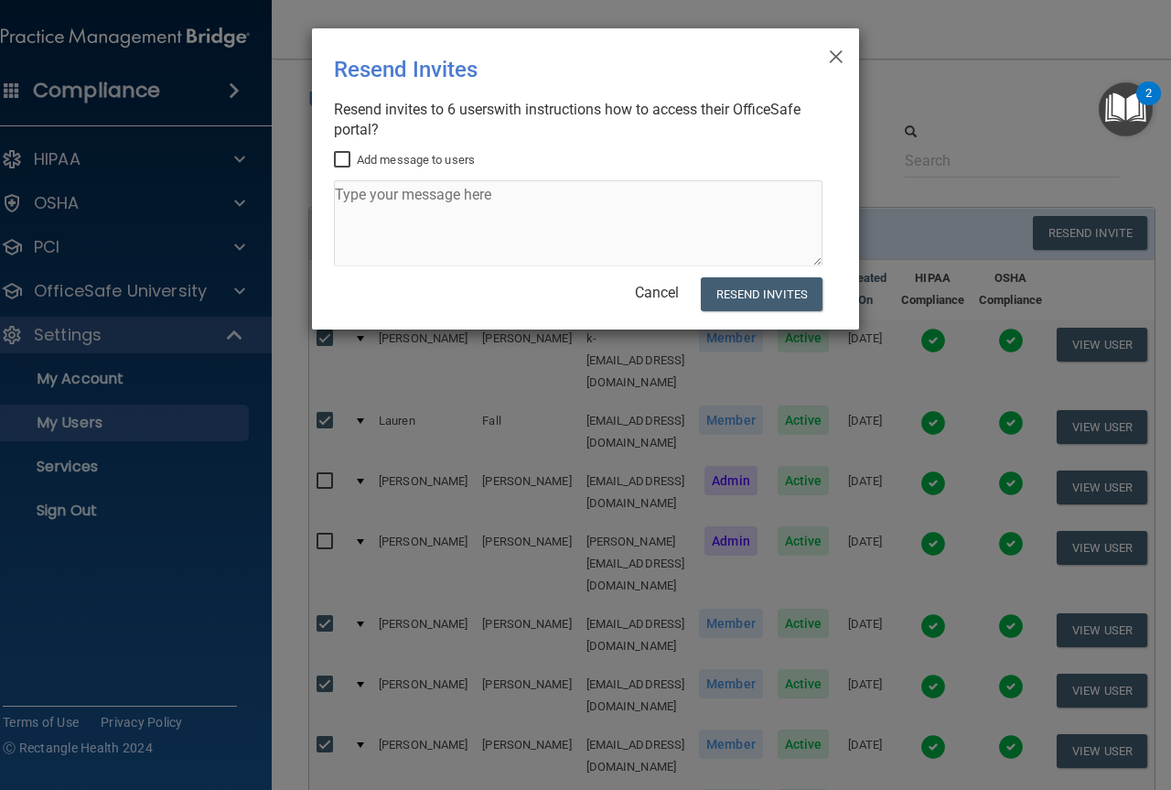
click at [411, 165] on label "Add message to users" at bounding box center [404, 160] width 141 height 22
click at [355, 165] on input "Add message to users" at bounding box center [344, 160] width 21 height 15
checkbox input "true"
click at [428, 220] on textarea at bounding box center [578, 223] width 489 height 86
paste textarea "Your HIPPA and OSHA certifications will be expiring soon. Please take a moment …"
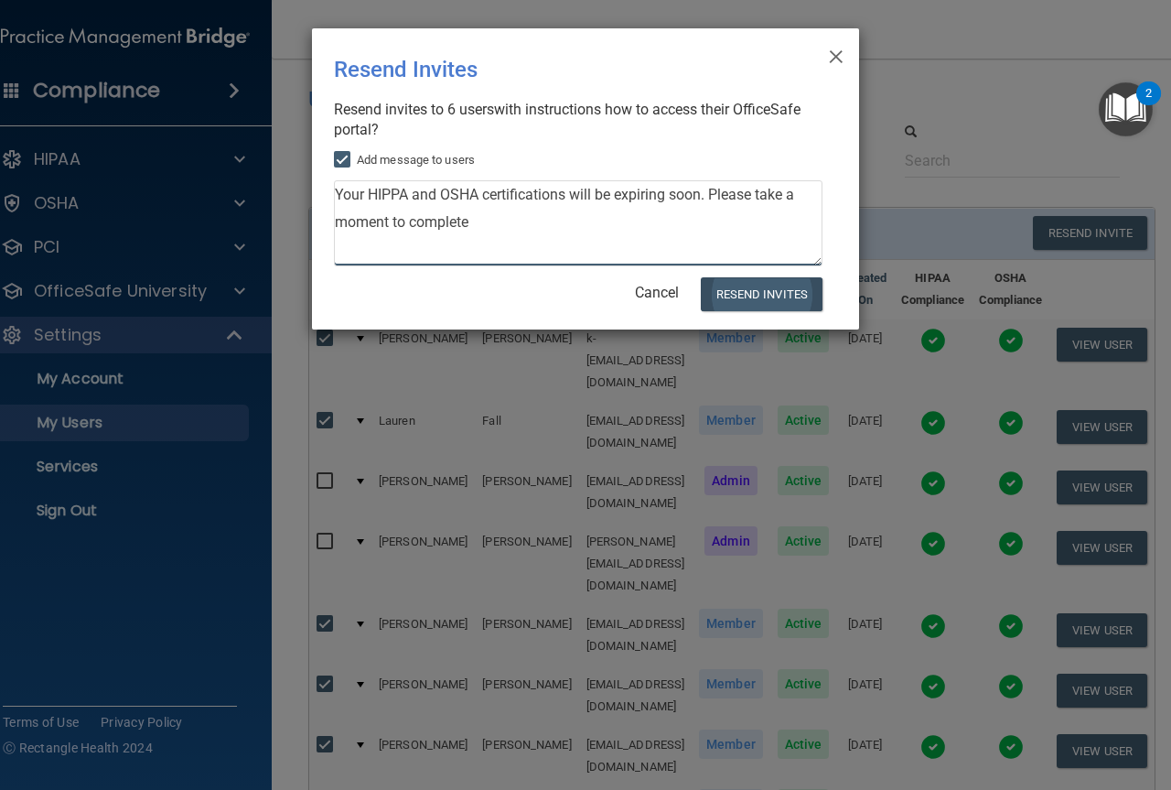
type textarea "Your HIPPA and OSHA certifications will be expiring soon. Please take a moment …"
click at [768, 290] on button "Resend Invites" at bounding box center [762, 294] width 122 height 34
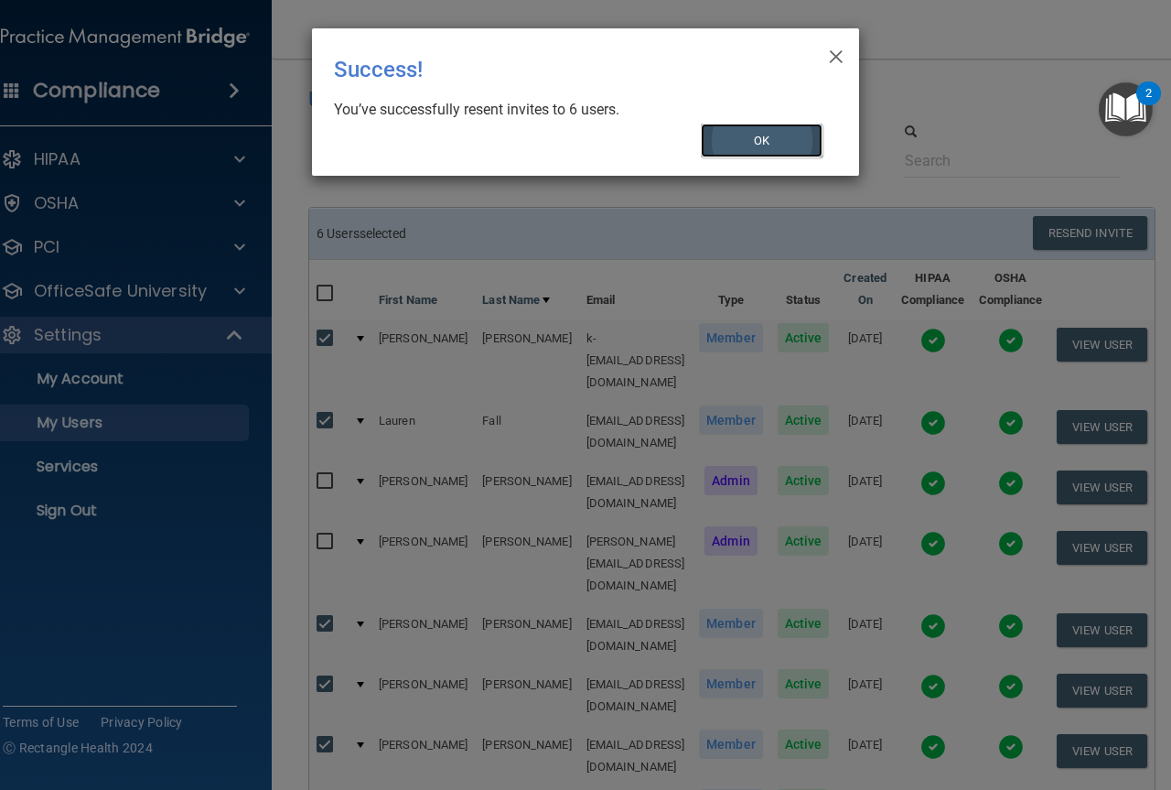
click at [820, 129] on button "OK" at bounding box center [762, 141] width 123 height 34
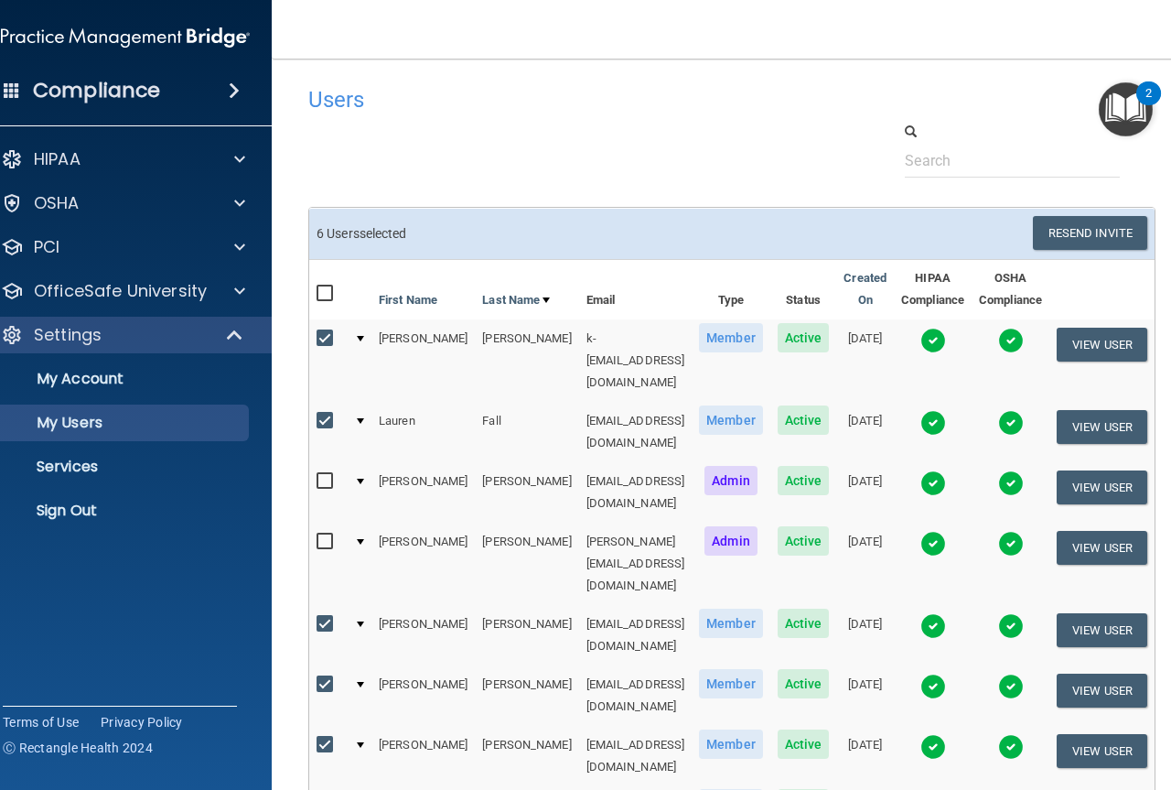
click at [937, 531] on img at bounding box center [933, 544] width 26 height 26
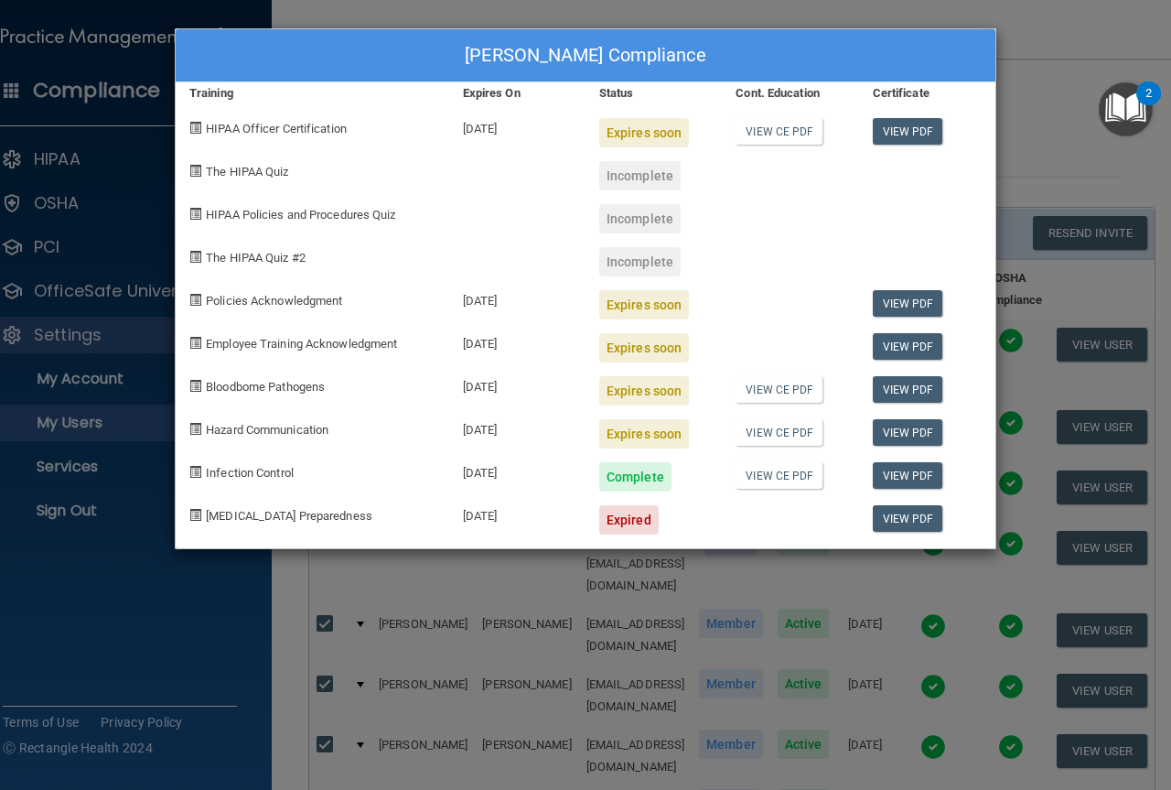
click at [1035, 64] on div "Casey Hart's Compliance Training Expires On Status Cont. Education Certificate …" at bounding box center [585, 395] width 1171 height 790
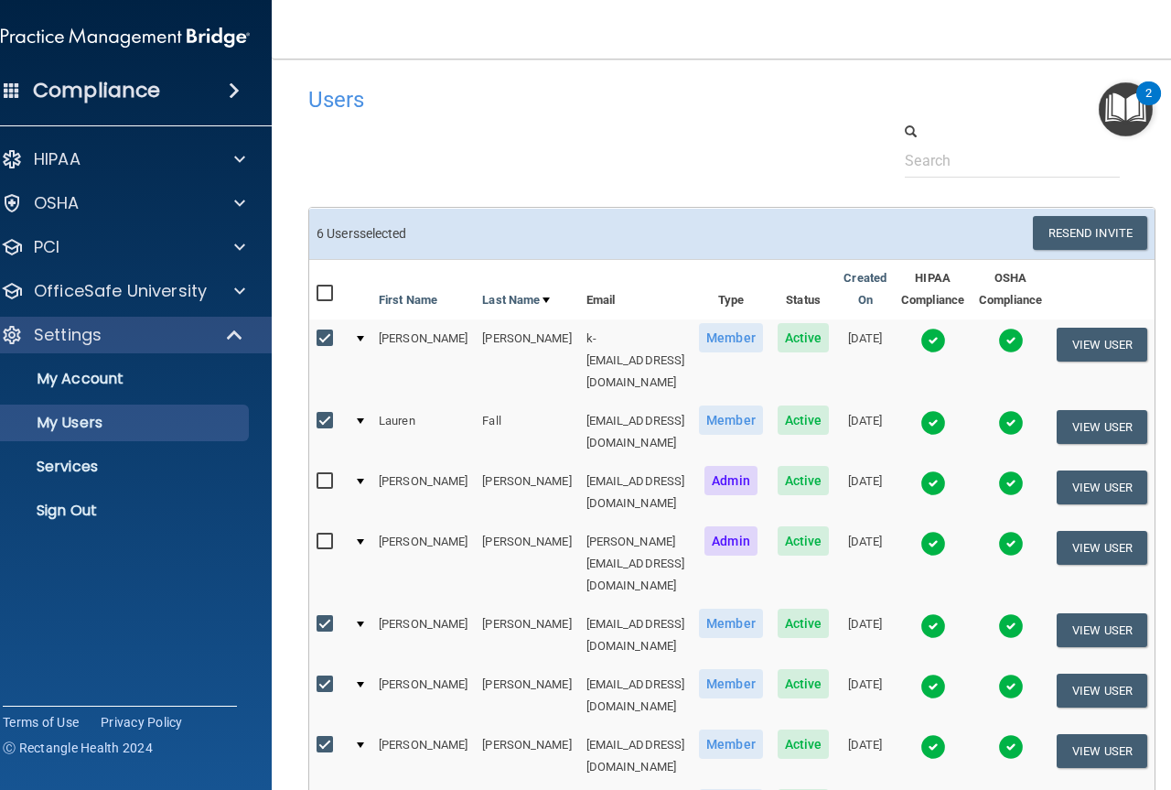
click at [1007, 531] on img at bounding box center [1011, 544] width 26 height 26
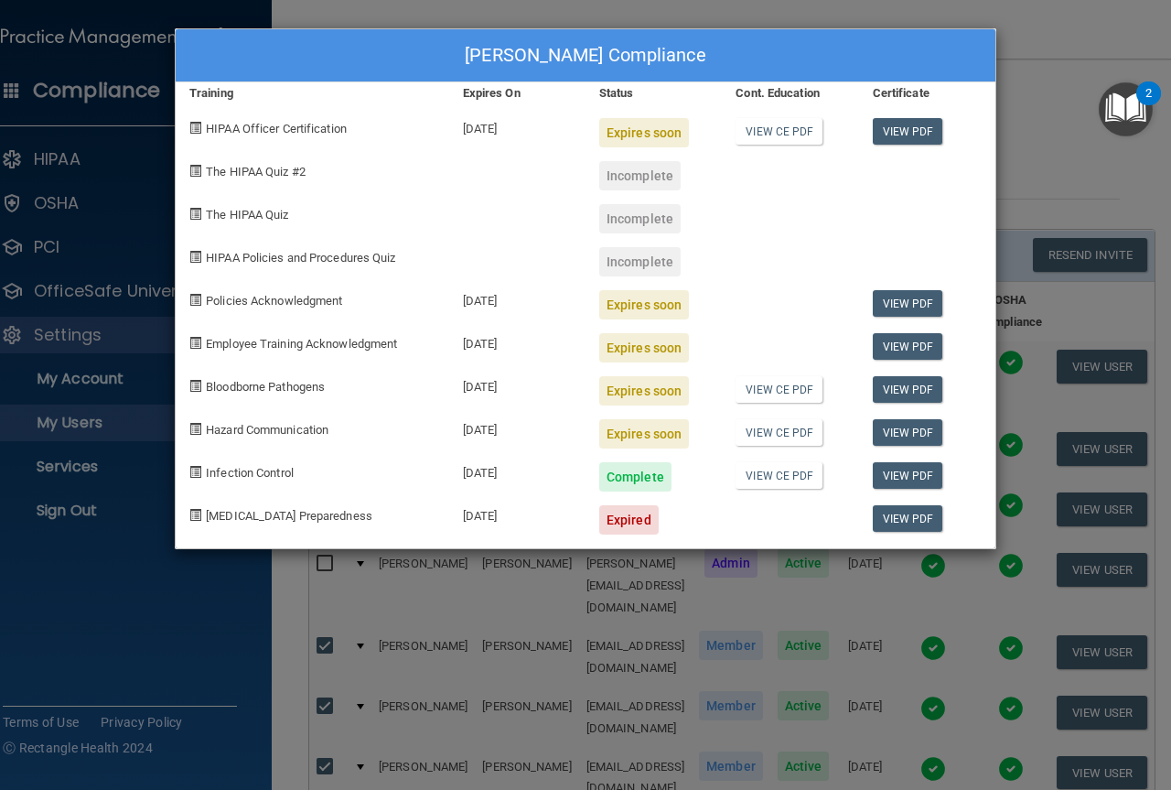
click at [1028, 66] on div "Casey Hart's Compliance Training Expires On Status Cont. Education Certificate …" at bounding box center [585, 395] width 1171 height 790
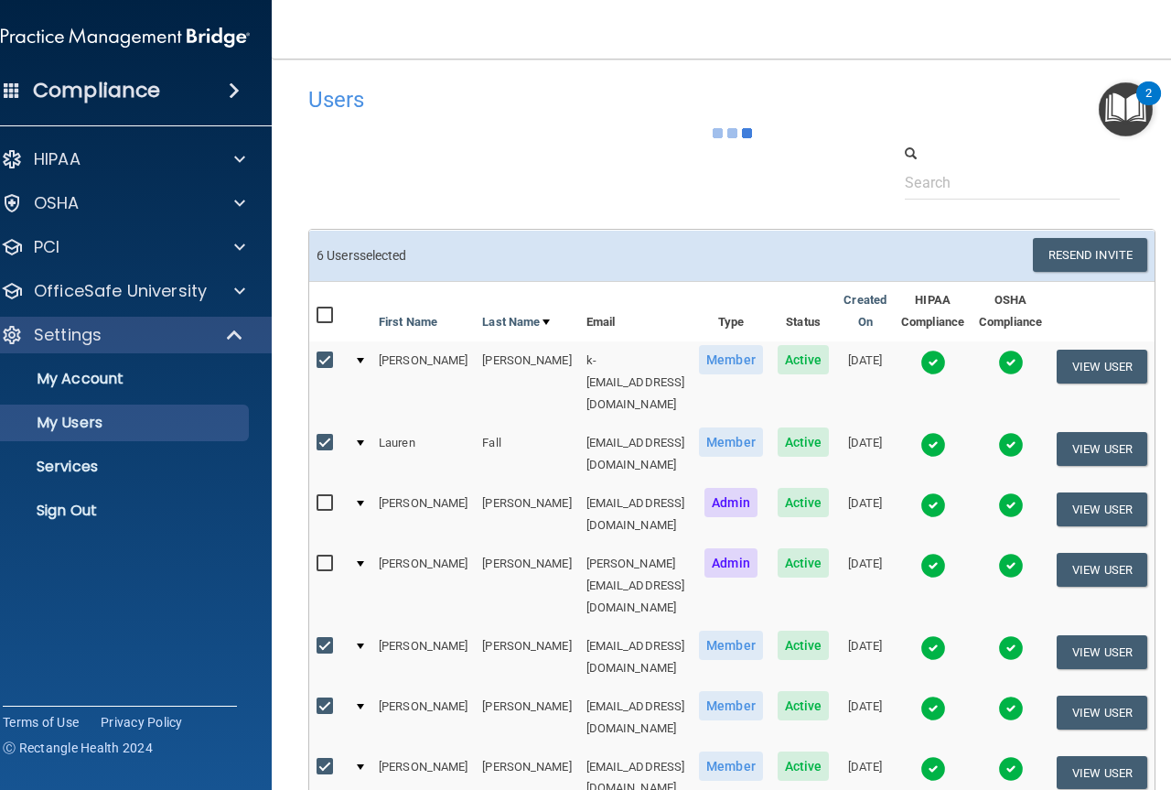
click at [1015, 357] on img at bounding box center [1011, 362] width 26 height 26
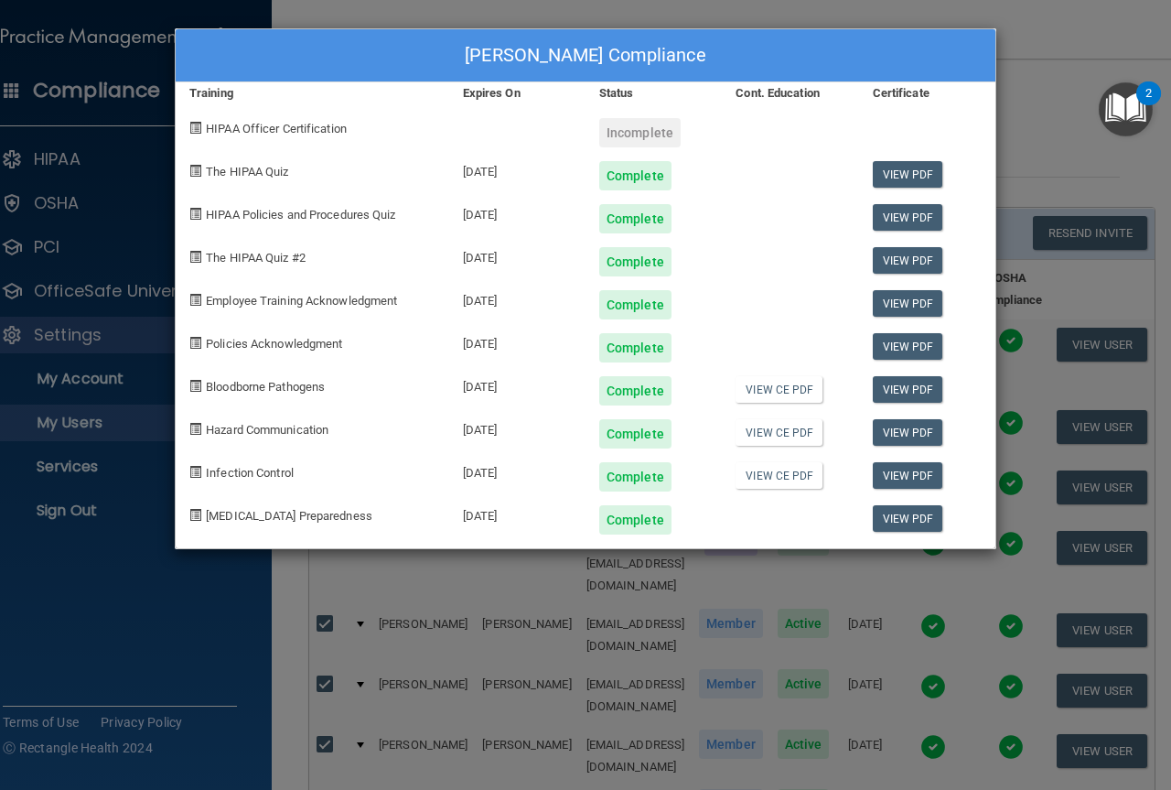
click at [1021, 38] on div "Karen Barnes's Compliance Training Expires On Status Cont. Education Certificat…" at bounding box center [585, 395] width 1171 height 790
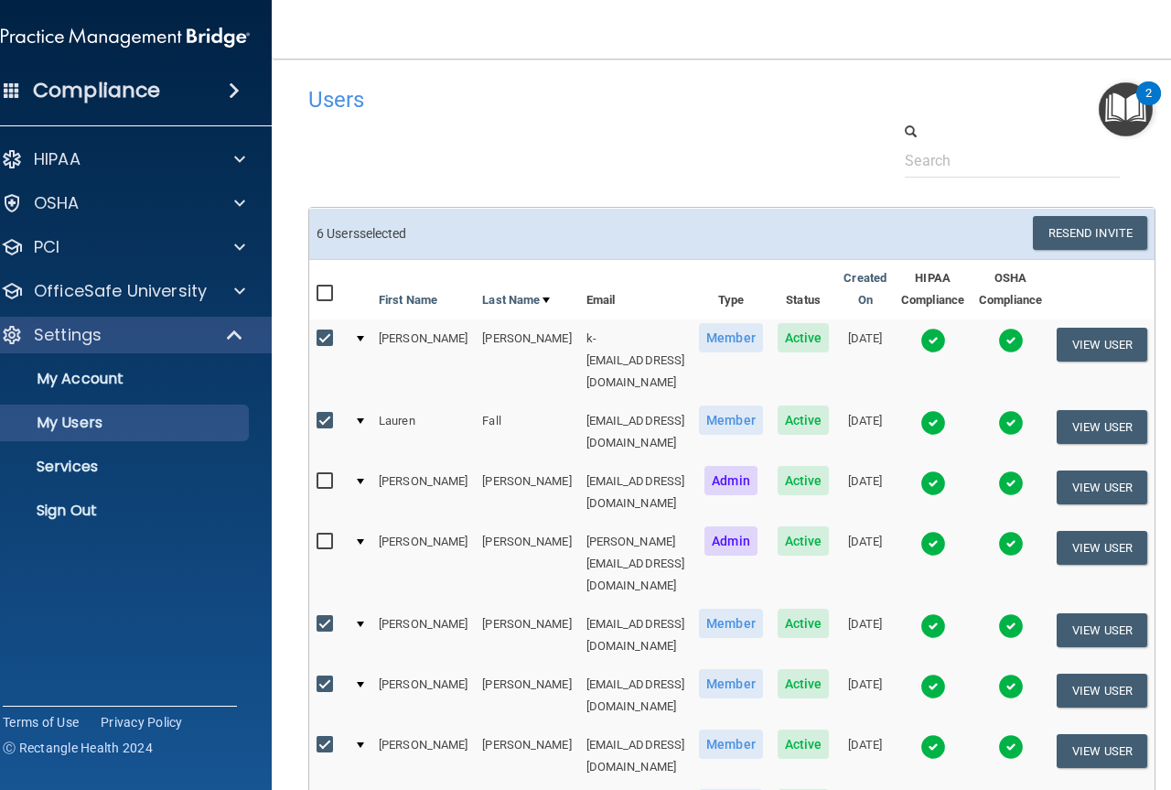
click at [1018, 470] on img at bounding box center [1011, 483] width 26 height 26
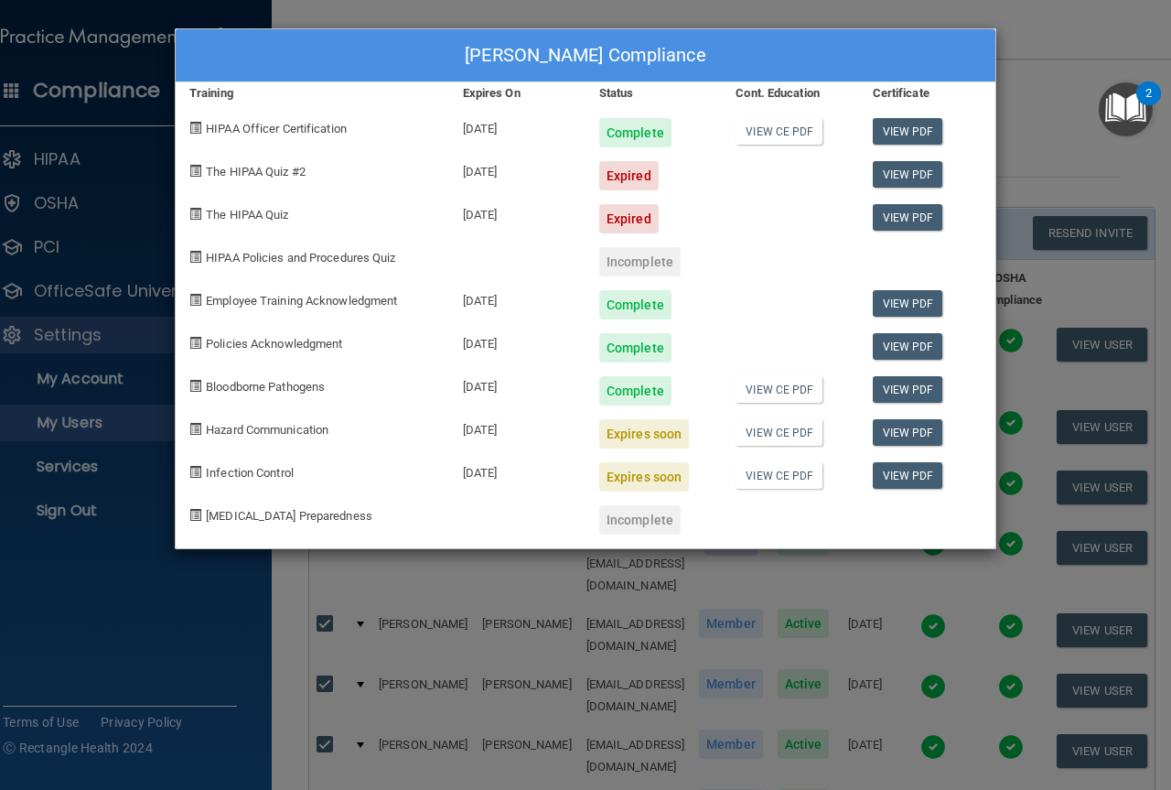
click at [1021, 45] on div "Brittany Ginn's Compliance Training Expires On Status Cont. Education Certifica…" at bounding box center [585, 395] width 1171 height 790
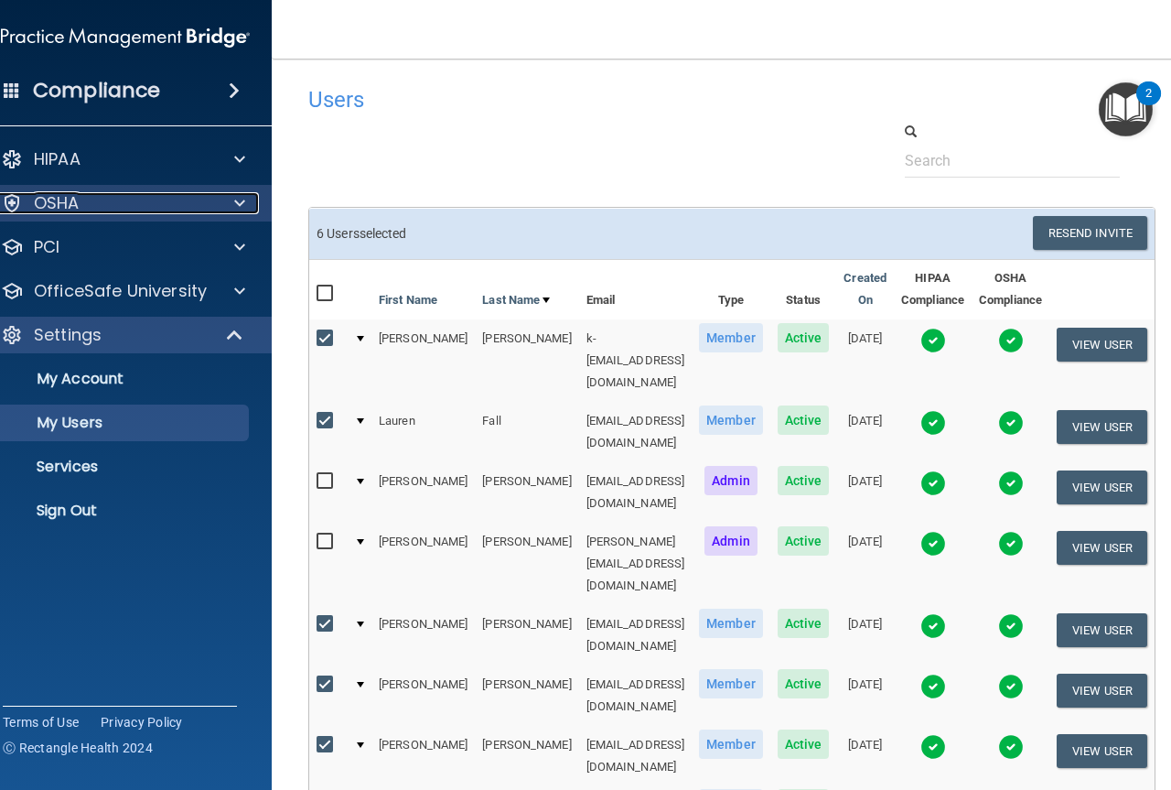
click at [90, 207] on div "OSHA" at bounding box center [100, 203] width 227 height 22
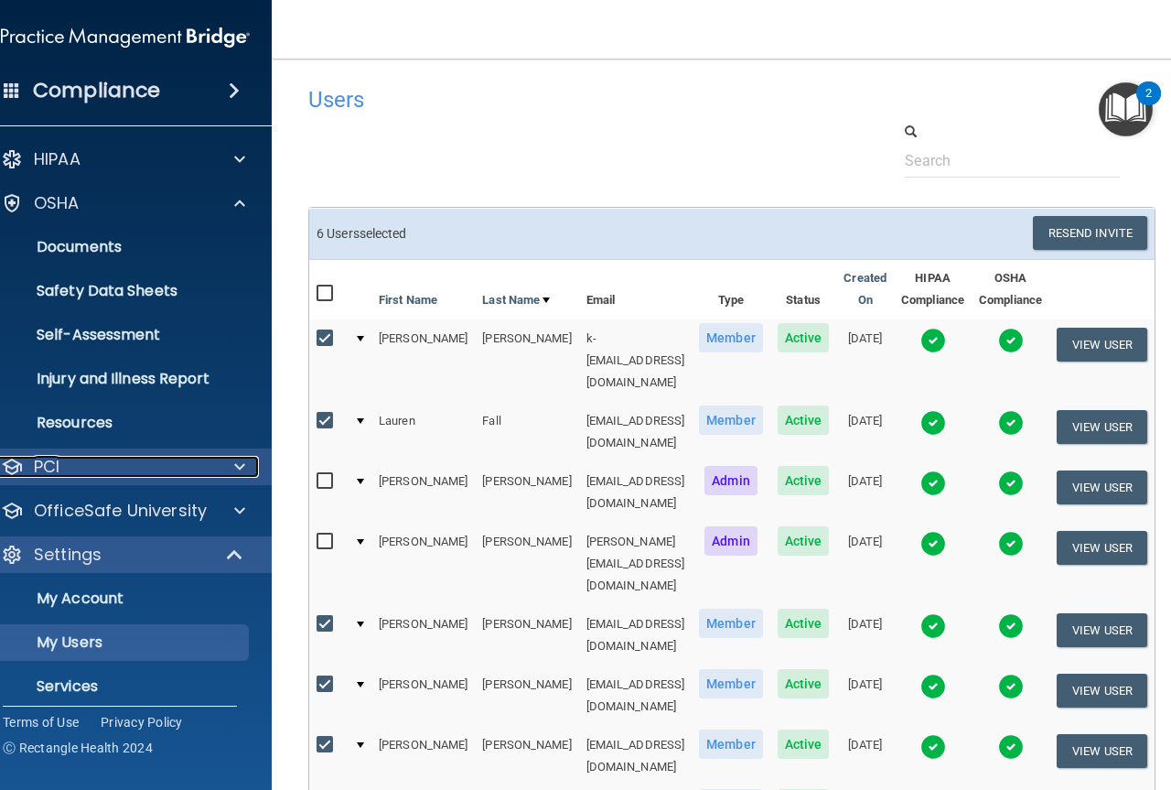
click at [234, 467] on span at bounding box center [239, 467] width 11 height 22
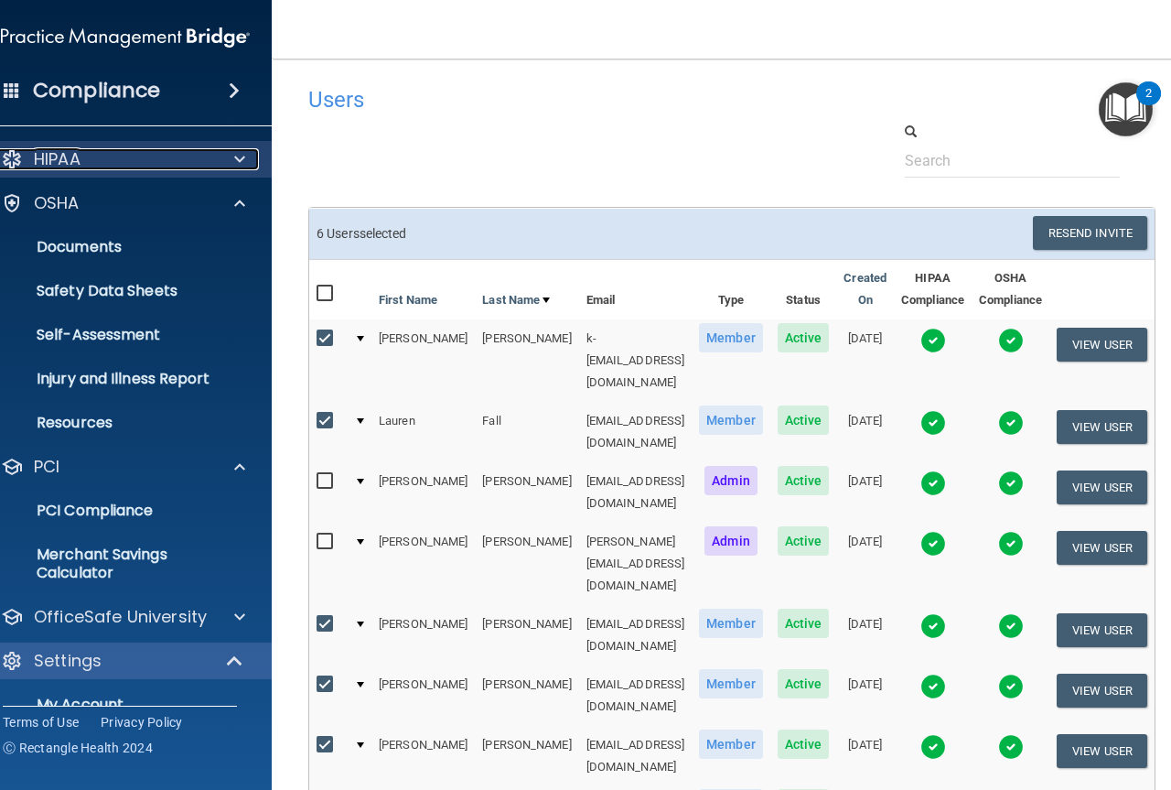
click at [129, 149] on div "HIPAA" at bounding box center [100, 159] width 227 height 22
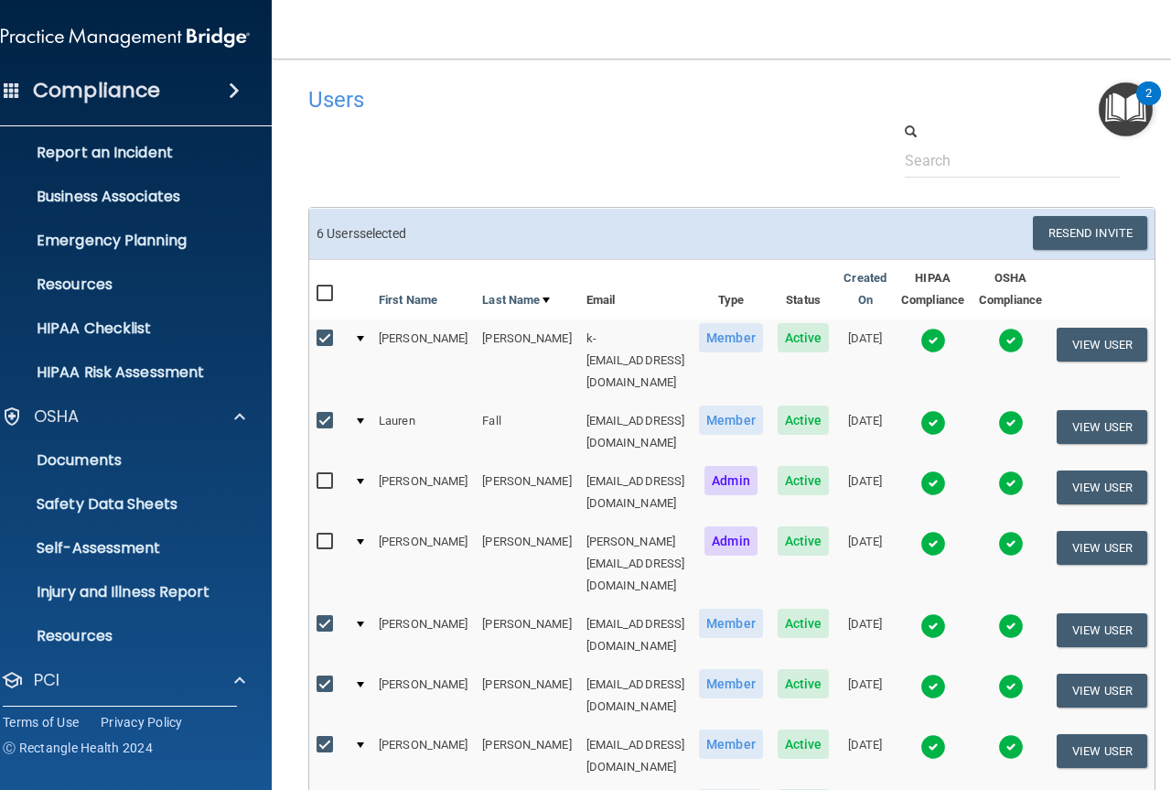
scroll to position [183, 0]
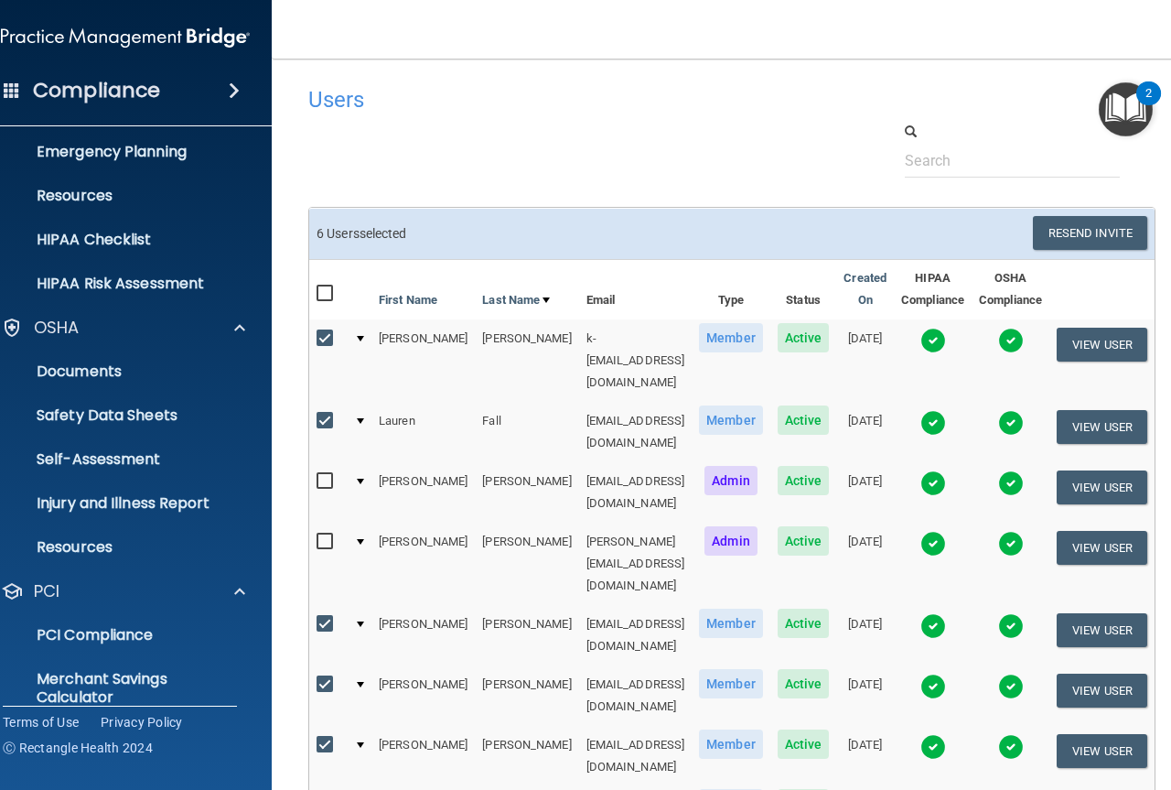
click at [230, 93] on div "Compliance" at bounding box center [125, 90] width 293 height 40
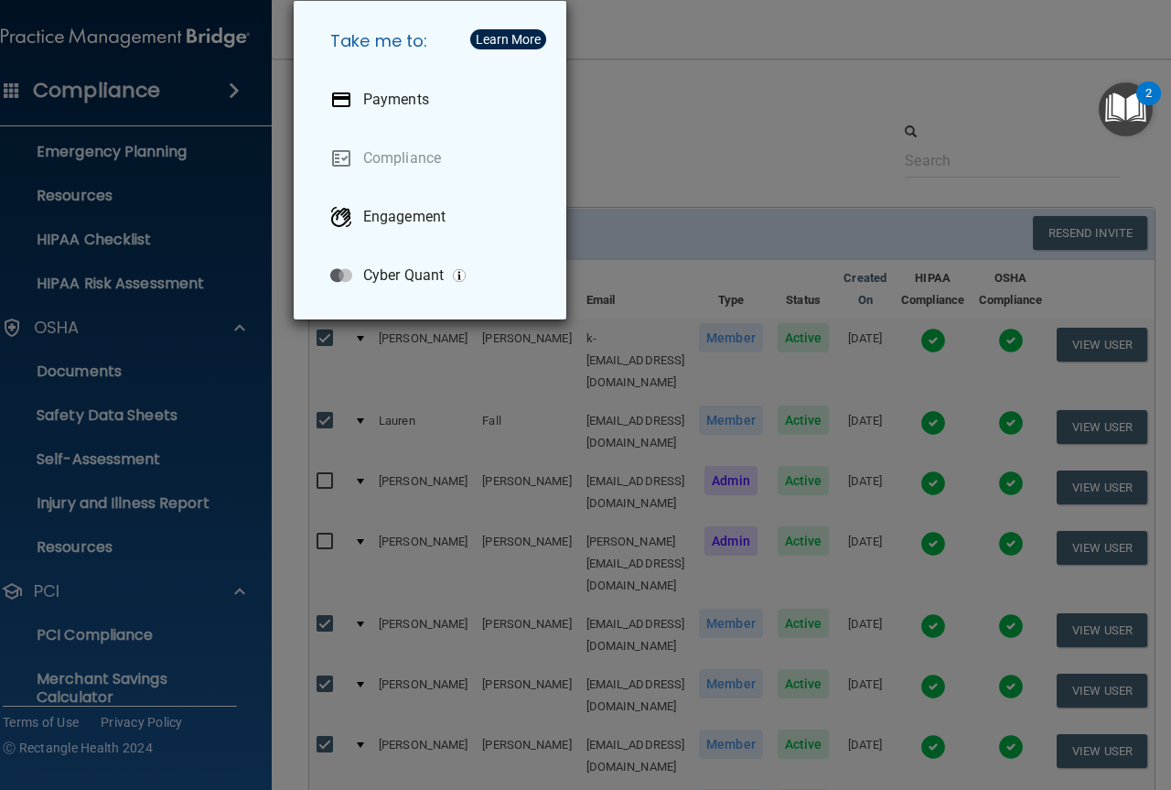
click at [650, 117] on div "Take me to: Payments Compliance Engagement Cyber Quant" at bounding box center [585, 395] width 1171 height 790
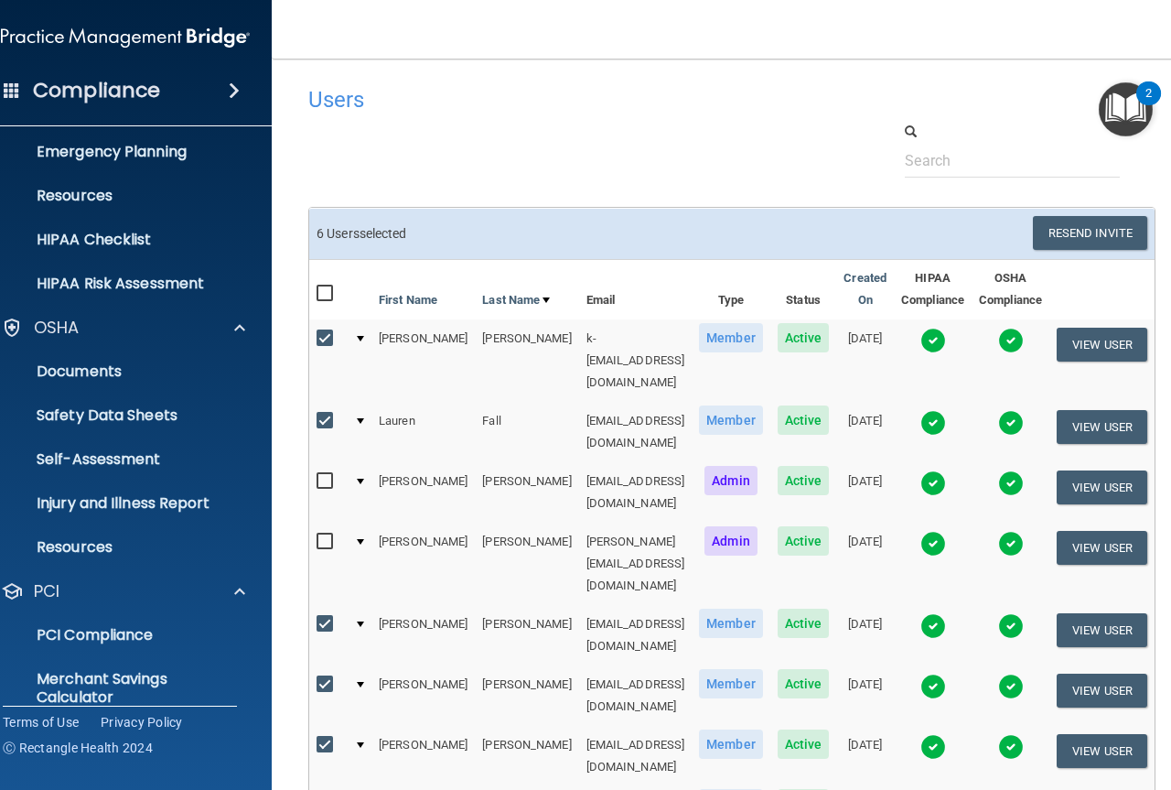
click at [72, 112] on div "Compliance HIPAA Documents and Policies Report an Incident Business Associates …" at bounding box center [125, 395] width 293 height 790
click at [53, 5] on div "Compliance" at bounding box center [125, 55] width 256 height 111
click at [52, 31] on img at bounding box center [125, 37] width 249 height 37
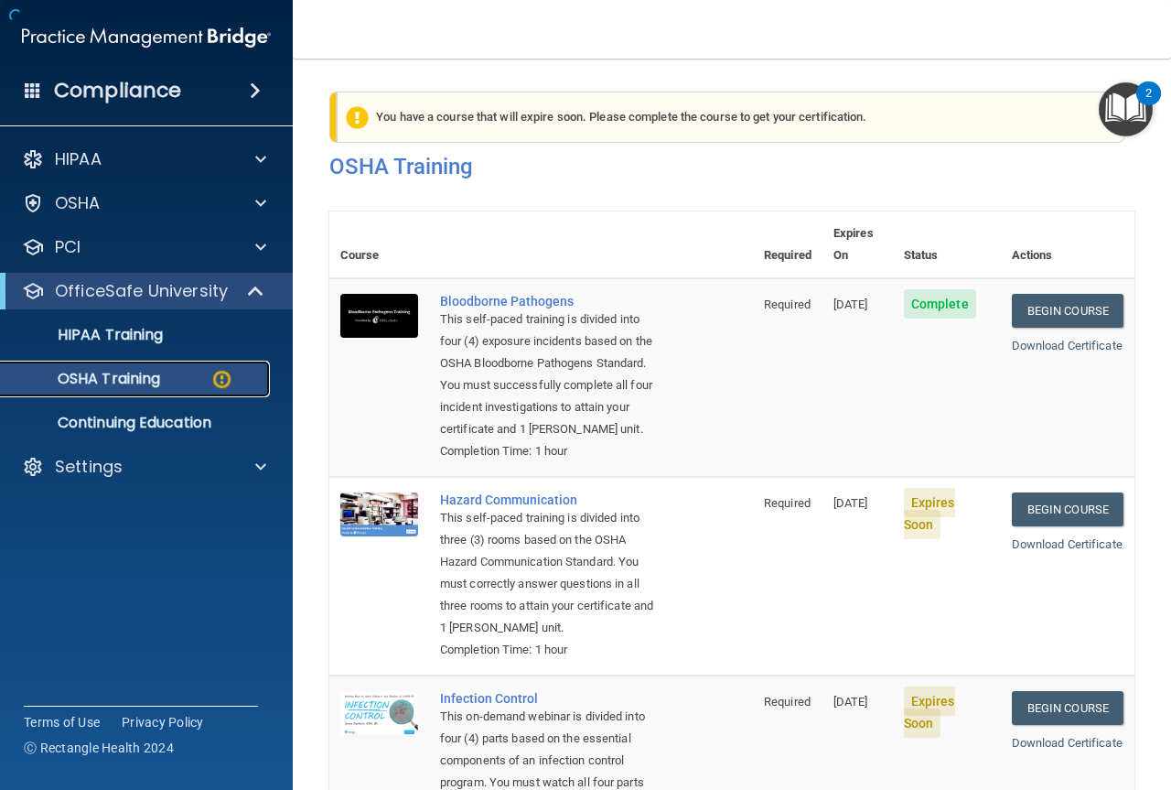
click at [75, 374] on p "OSHA Training" at bounding box center [86, 379] width 148 height 18
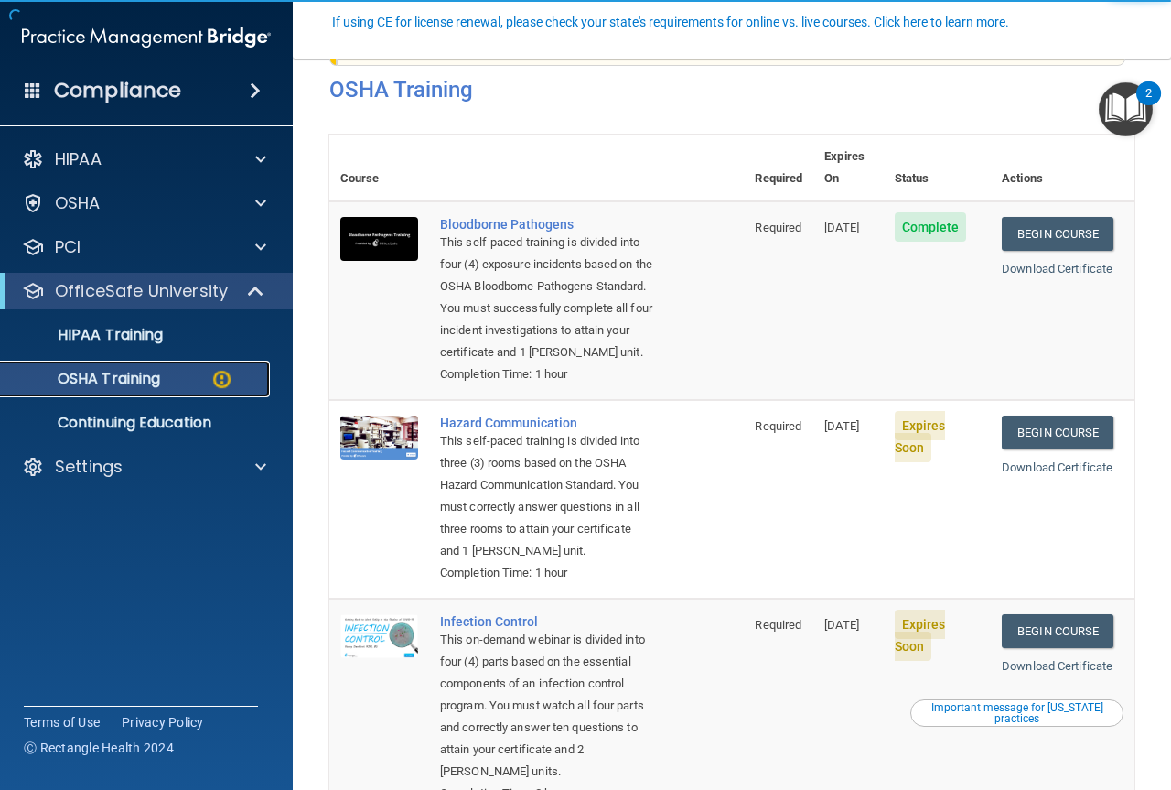
scroll to position [183, 0]
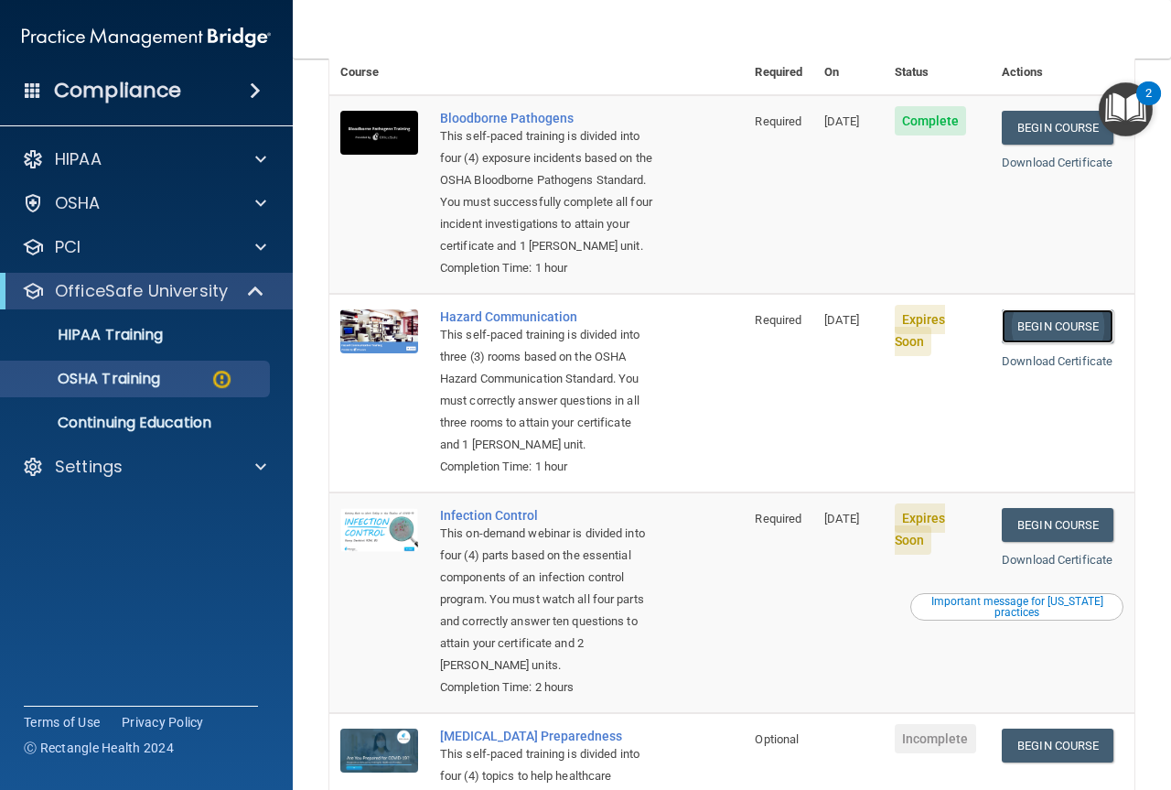
click at [1069, 340] on link "Begin Course" at bounding box center [1058, 326] width 112 height 34
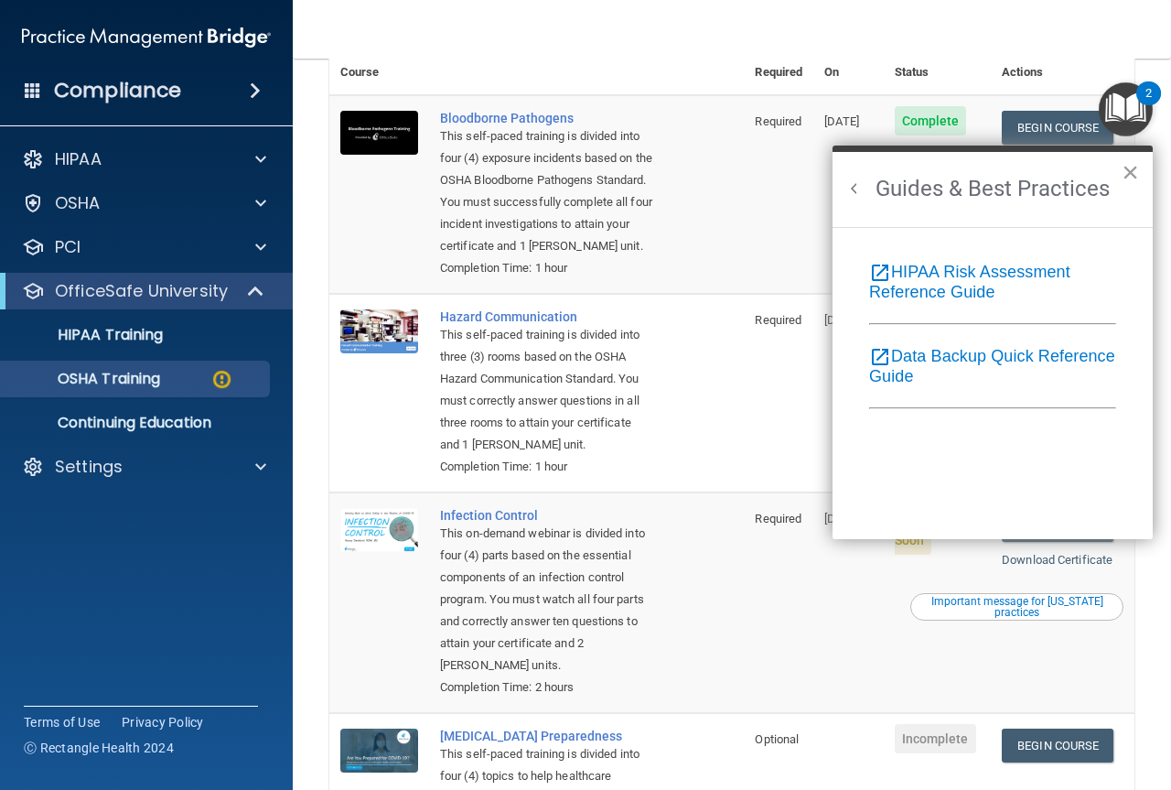
click at [1133, 167] on button "×" at bounding box center [1130, 171] width 17 height 29
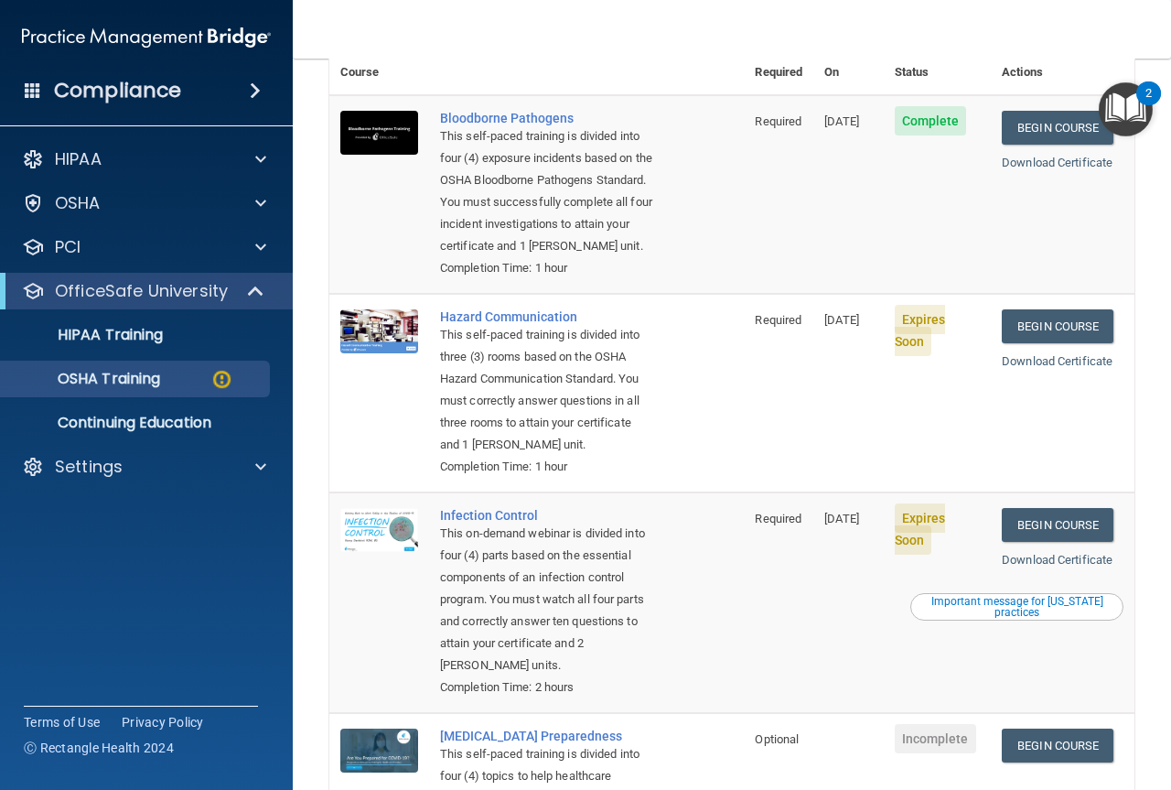
click at [542, 356] on div "This self-paced training is divided into three (3) rooms based on the OSHA Haza…" at bounding box center [546, 390] width 212 height 132
click at [1112, 350] on td "Begin Course Download Certificate" at bounding box center [1063, 393] width 144 height 199
click at [1073, 368] on link "Download Certificate" at bounding box center [1057, 361] width 111 height 14
click at [1051, 343] on link "Begin Course" at bounding box center [1058, 326] width 112 height 34
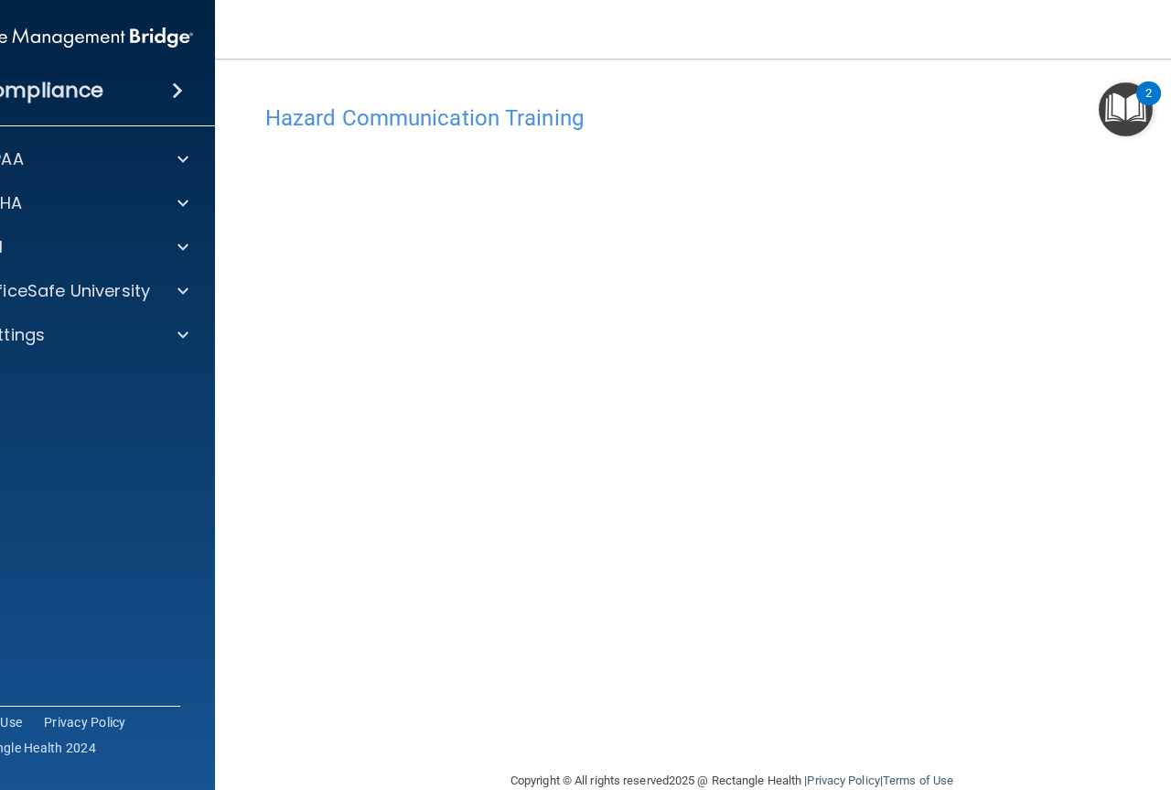
click at [1131, 104] on img "Open Resource Center, 2 new notifications" at bounding box center [1126, 109] width 54 height 54
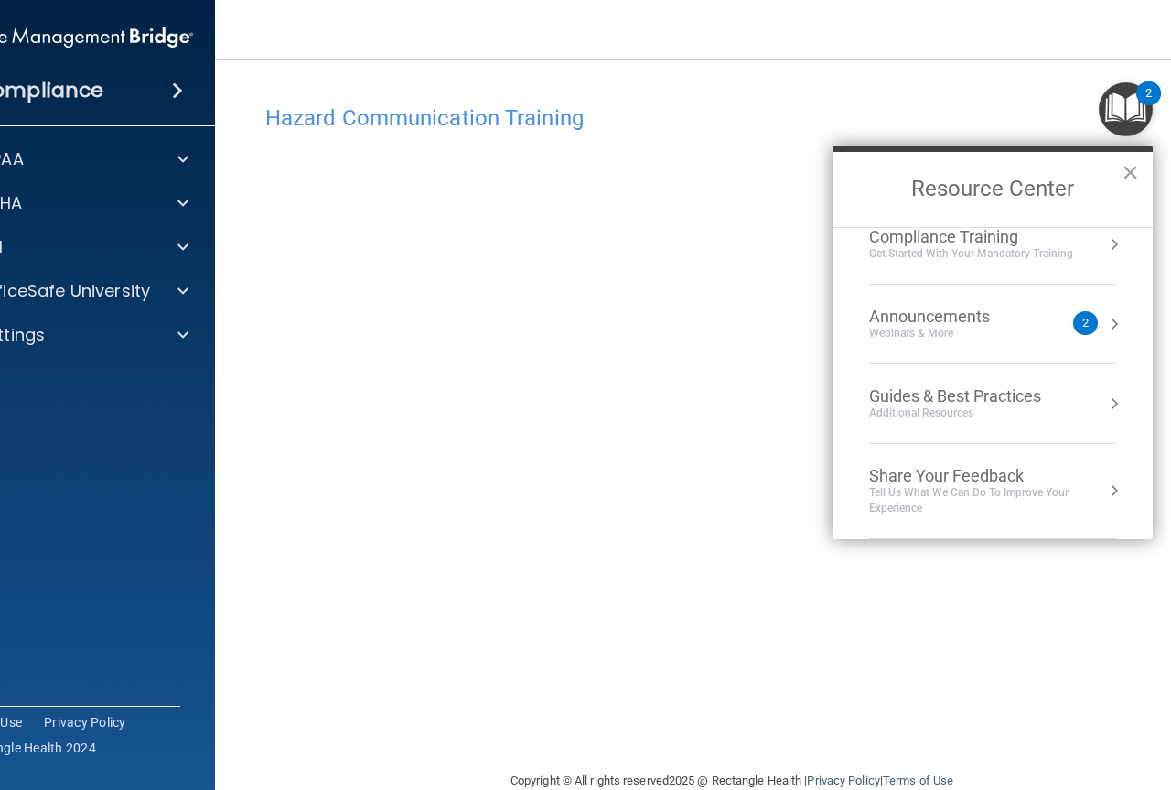
scroll to position [170, 0]
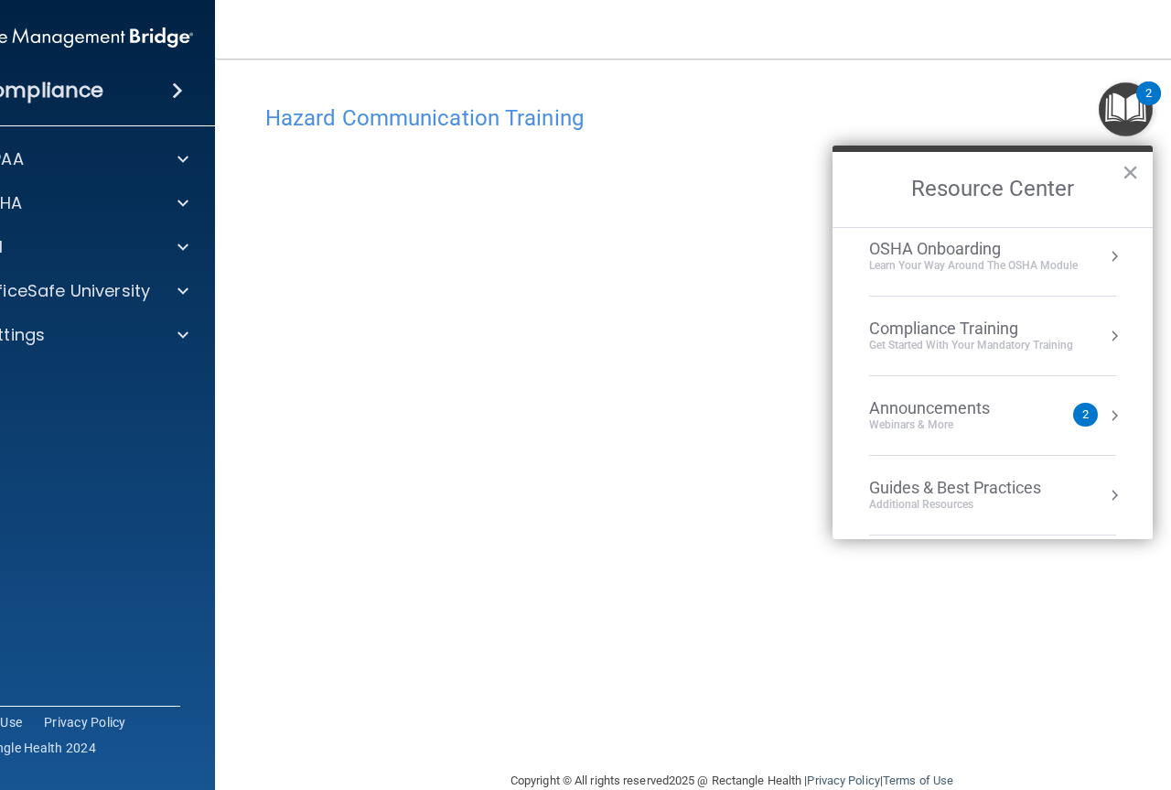
click at [990, 511] on div "Additional Resources" at bounding box center [955, 505] width 172 height 16
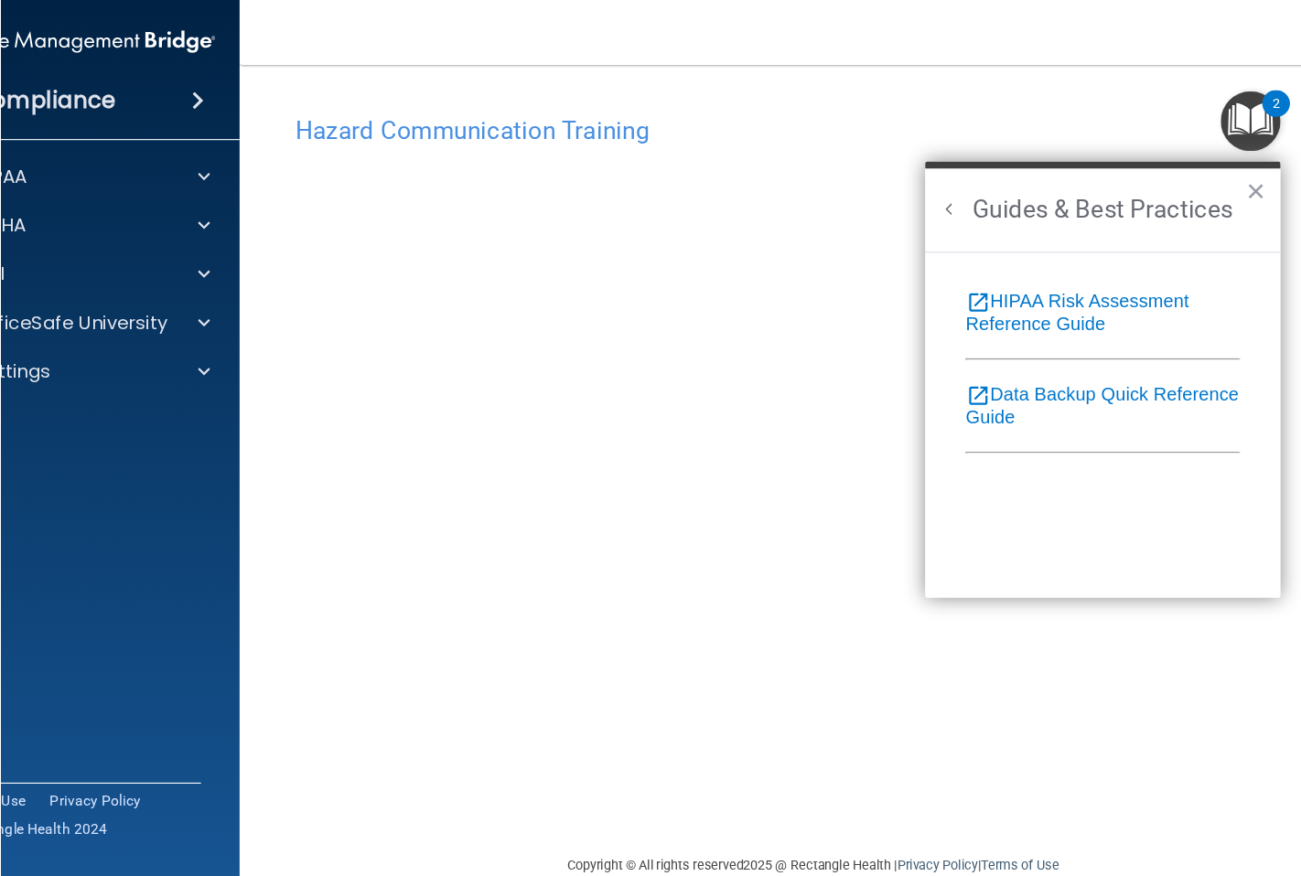
scroll to position [0, 0]
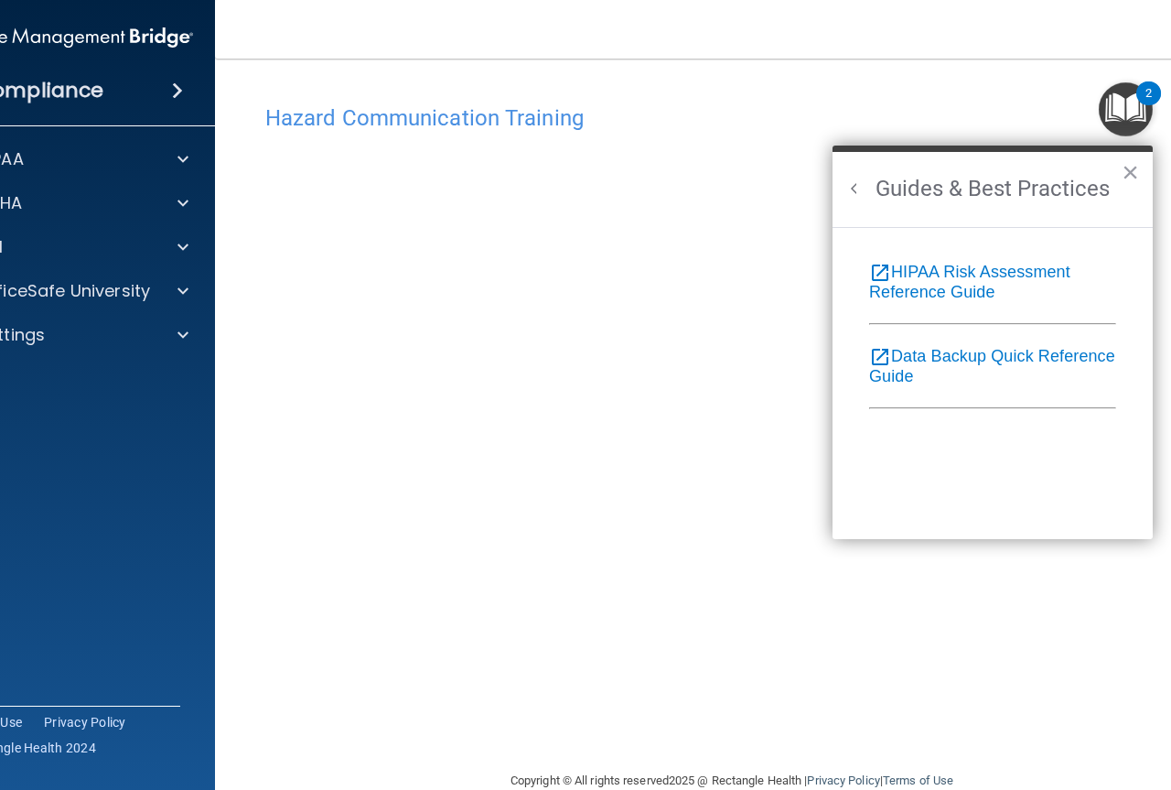
click at [915, 118] on h4 "Hazard Communication Training" at bounding box center [731, 118] width 933 height 24
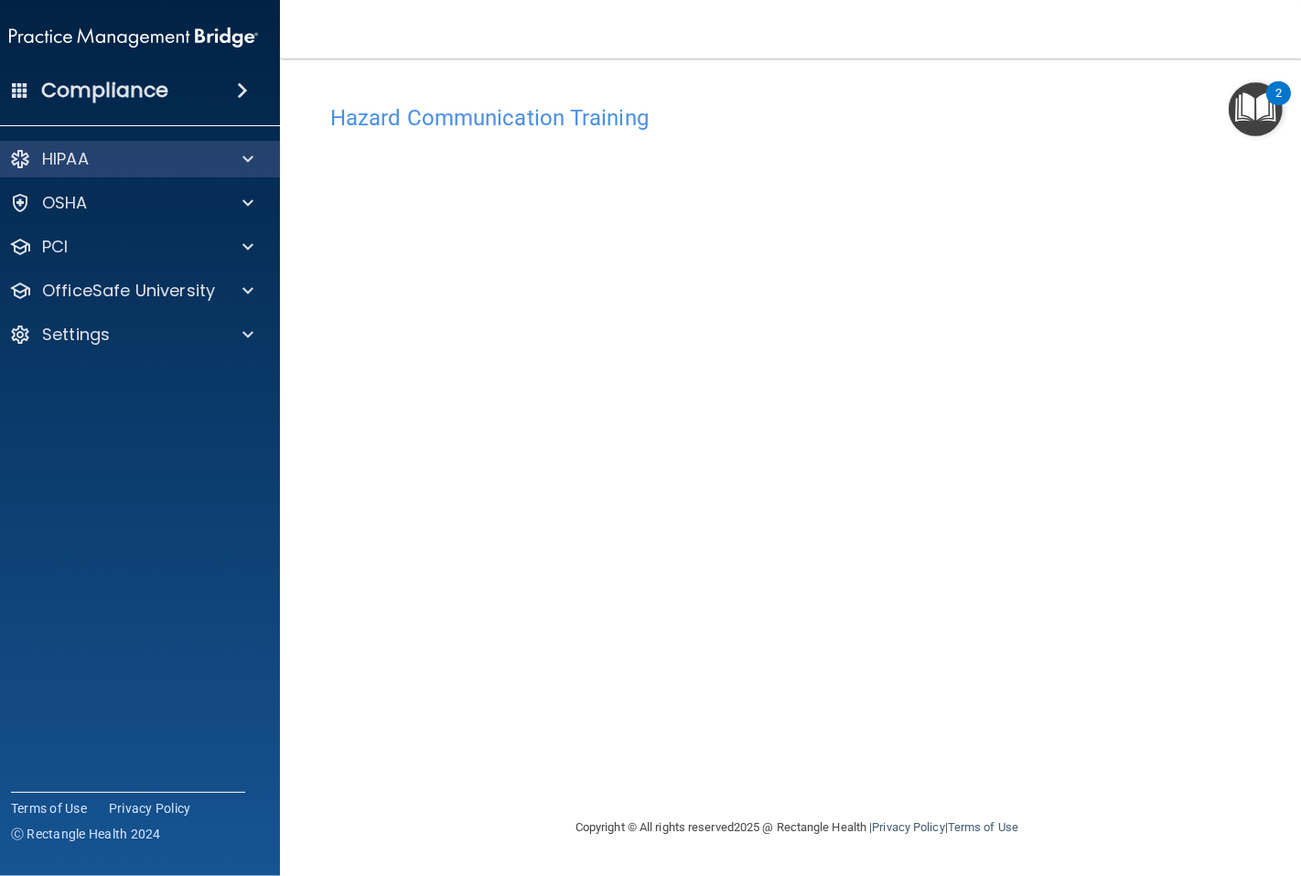
click at [102, 175] on div "HIPAA" at bounding box center [134, 159] width 294 height 37
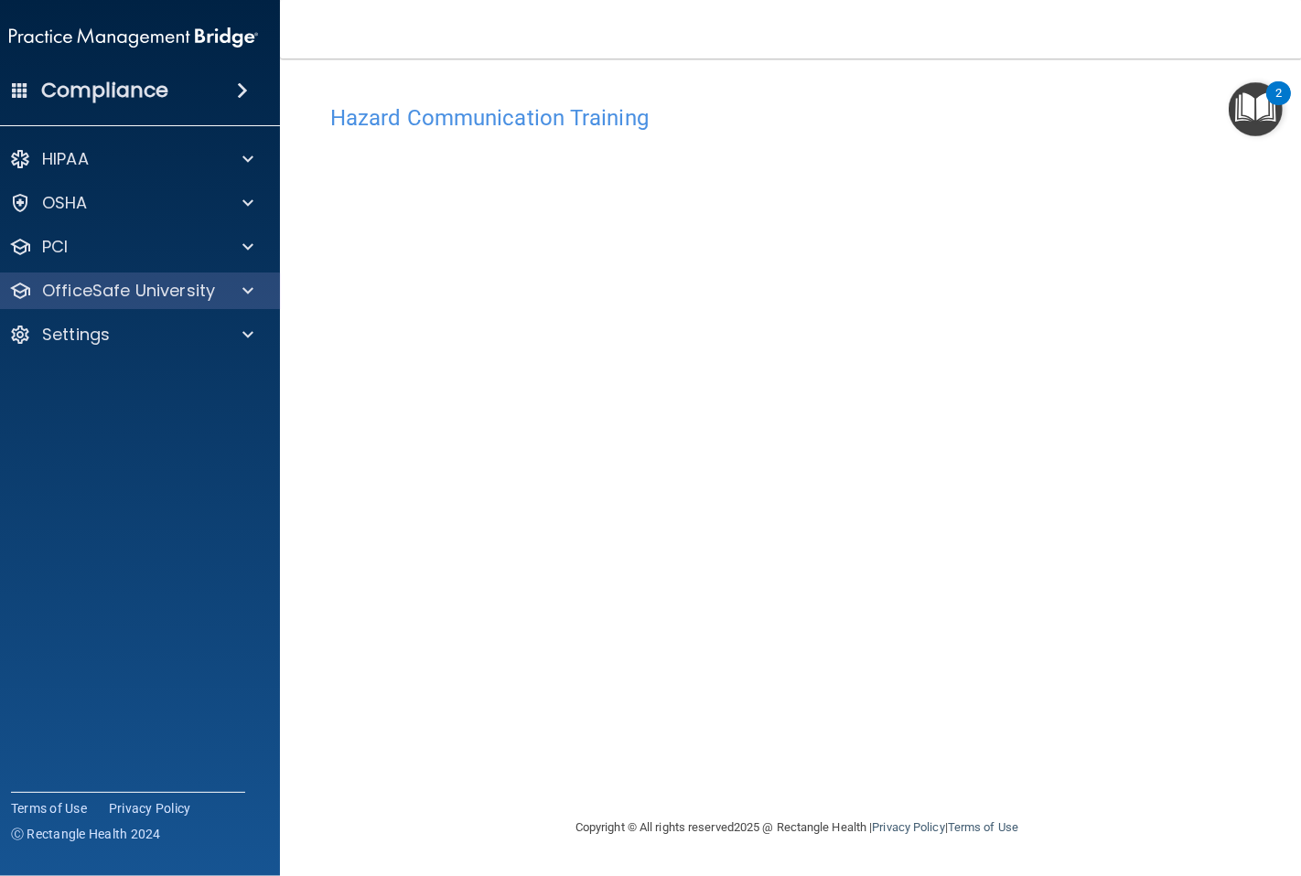
click at [120, 276] on div "OfficeSafe University" at bounding box center [134, 291] width 294 height 37
click at [243, 282] on span at bounding box center [247, 291] width 11 height 22
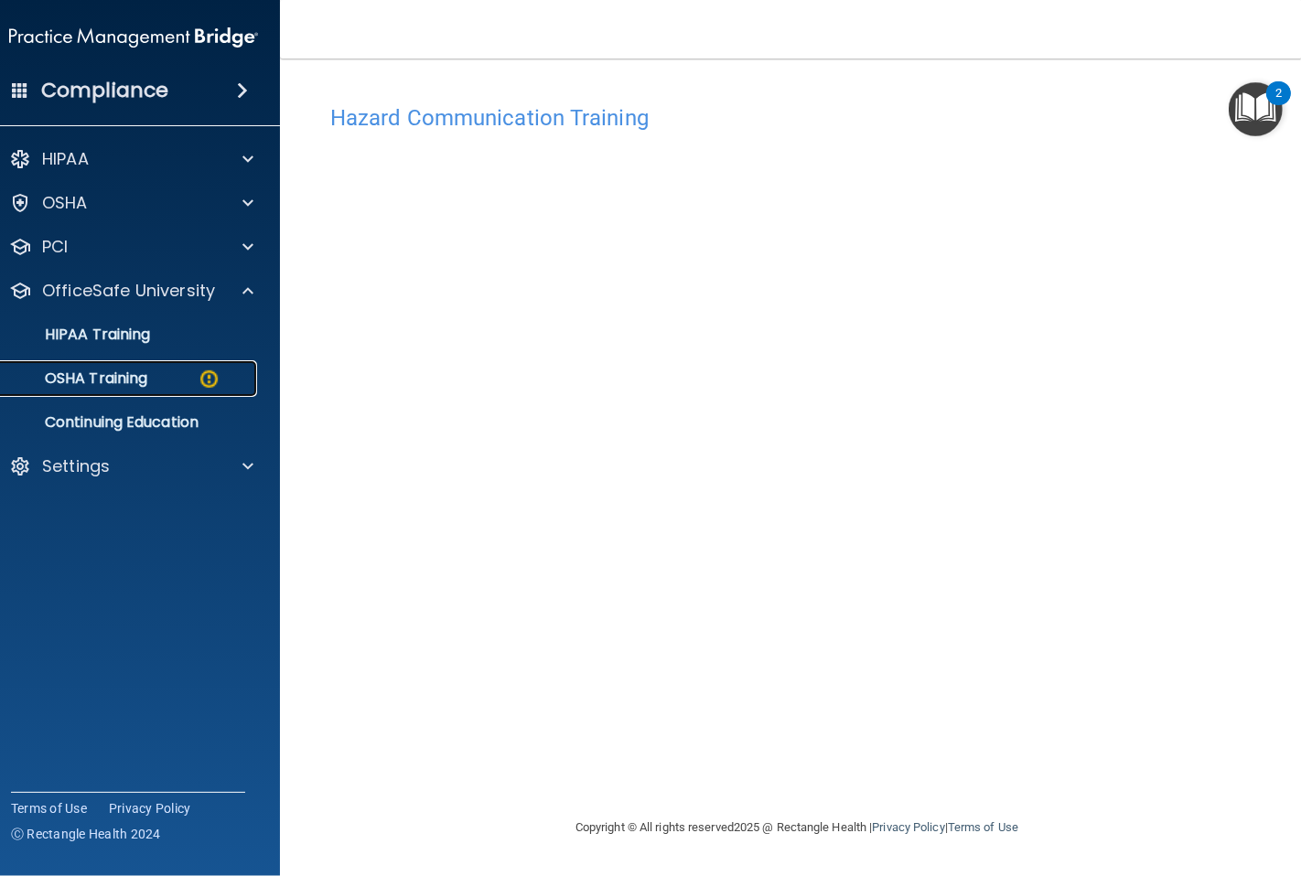
click at [119, 364] on link "OSHA Training" at bounding box center [113, 378] width 288 height 37
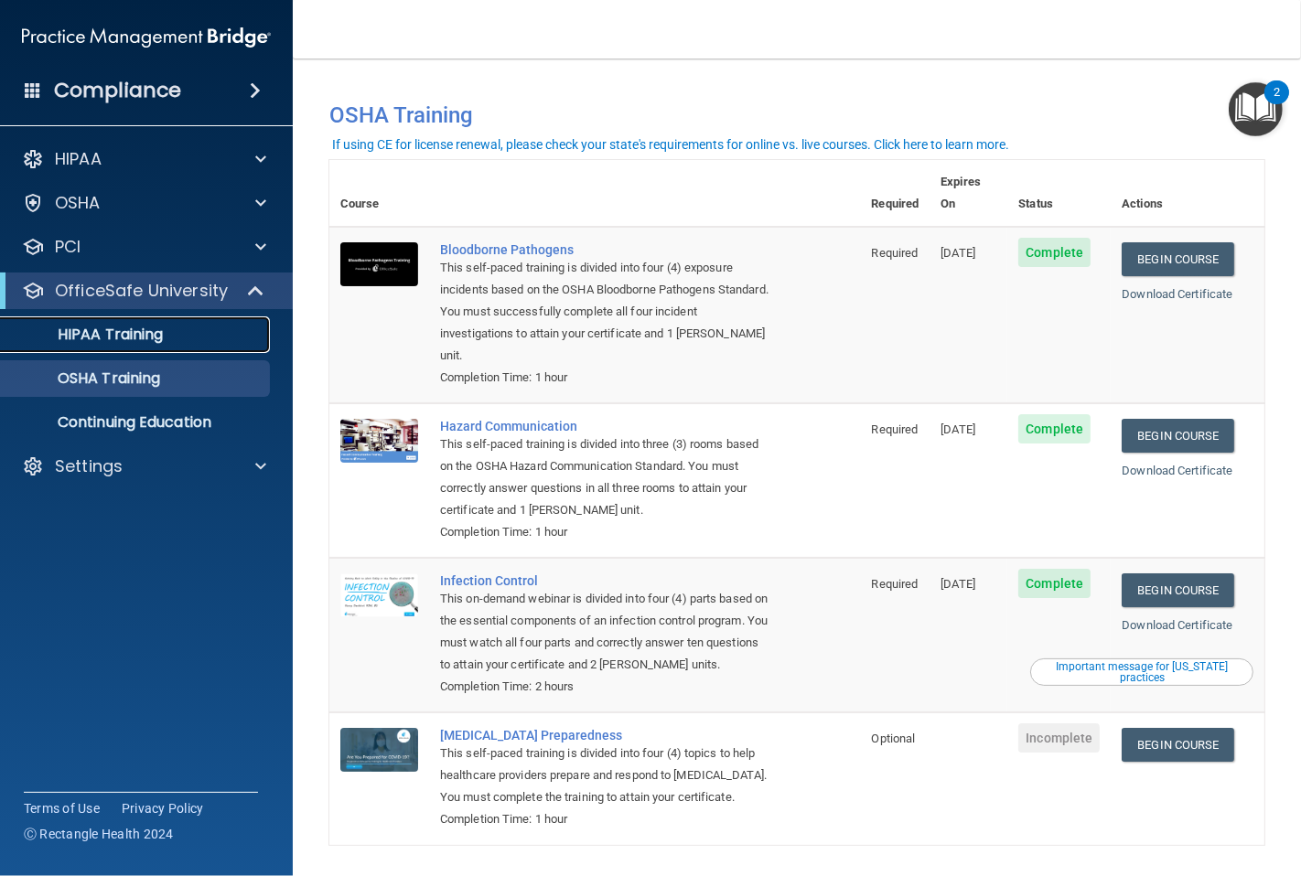
click at [143, 327] on p "HIPAA Training" at bounding box center [87, 335] width 151 height 18
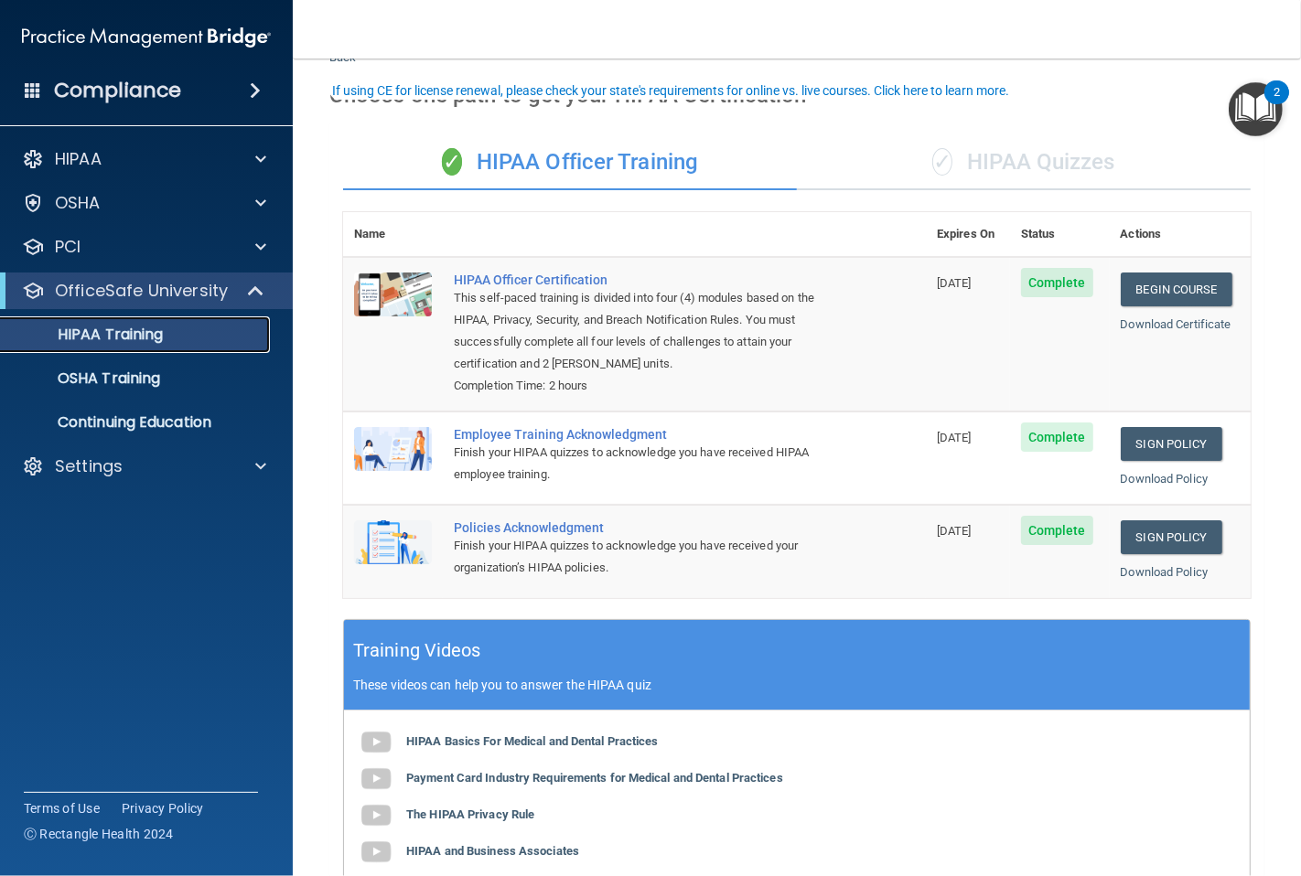
scroll to position [102, 0]
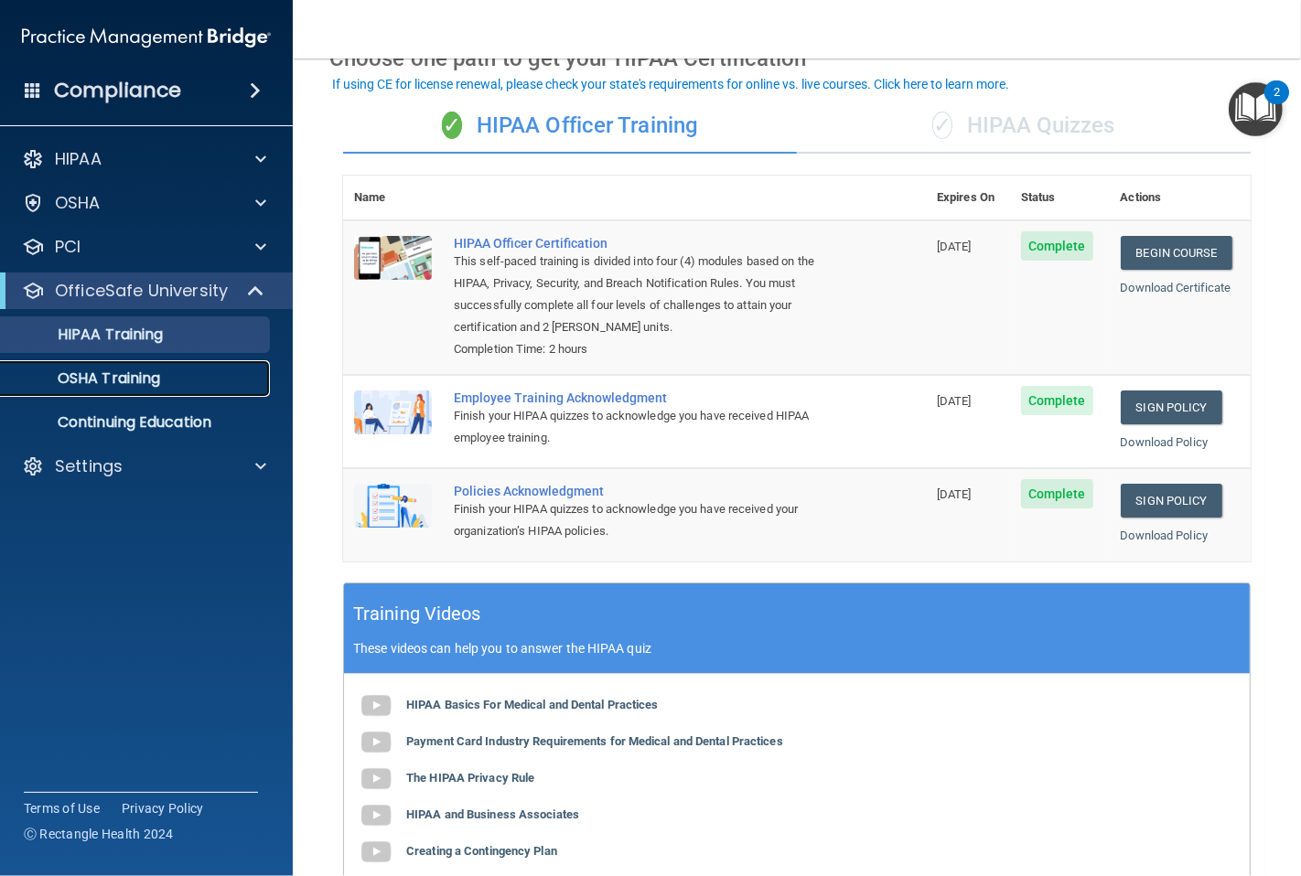
click at [151, 376] on p "OSHA Training" at bounding box center [86, 379] width 148 height 18
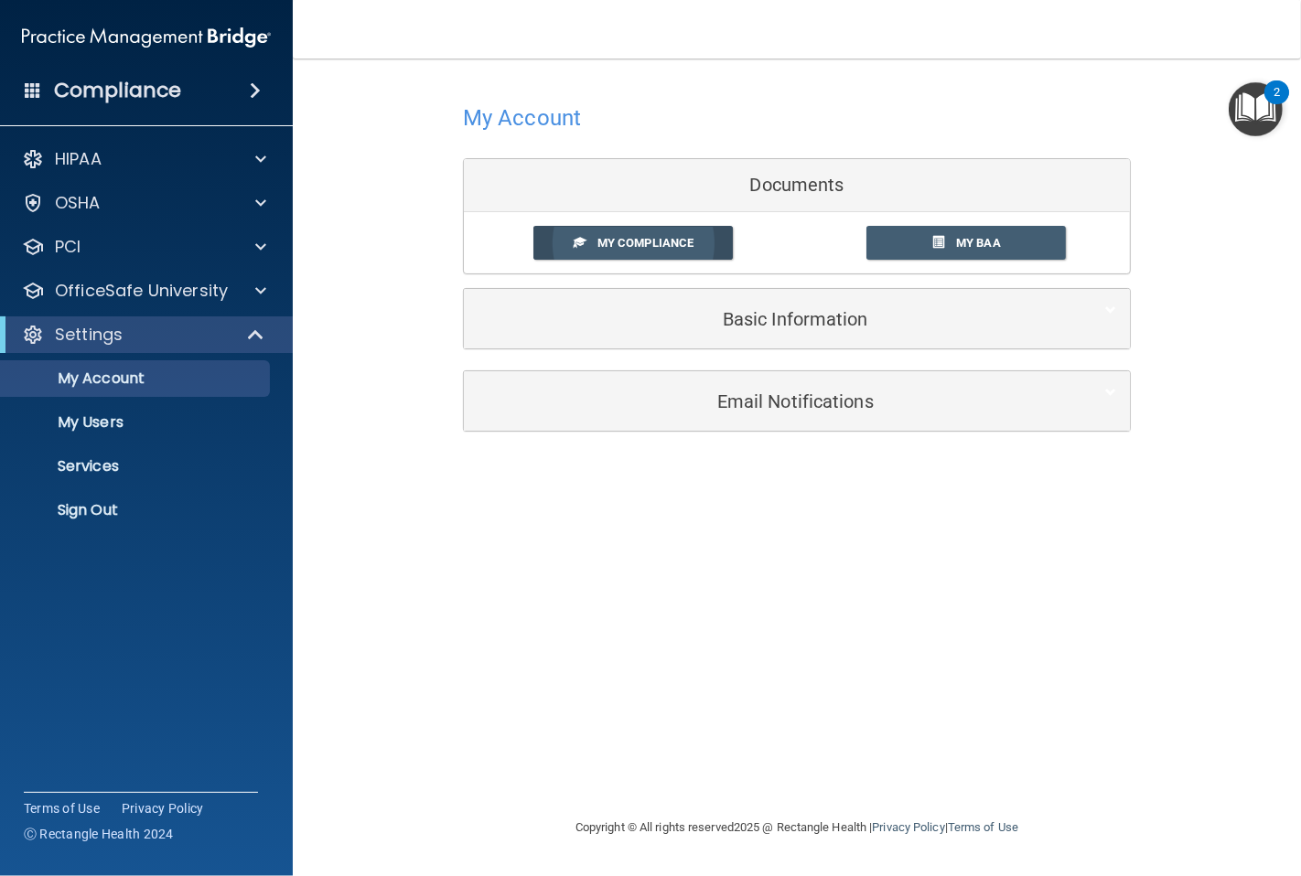
click at [697, 257] on link "My Compliance" at bounding box center [633, 243] width 200 height 34
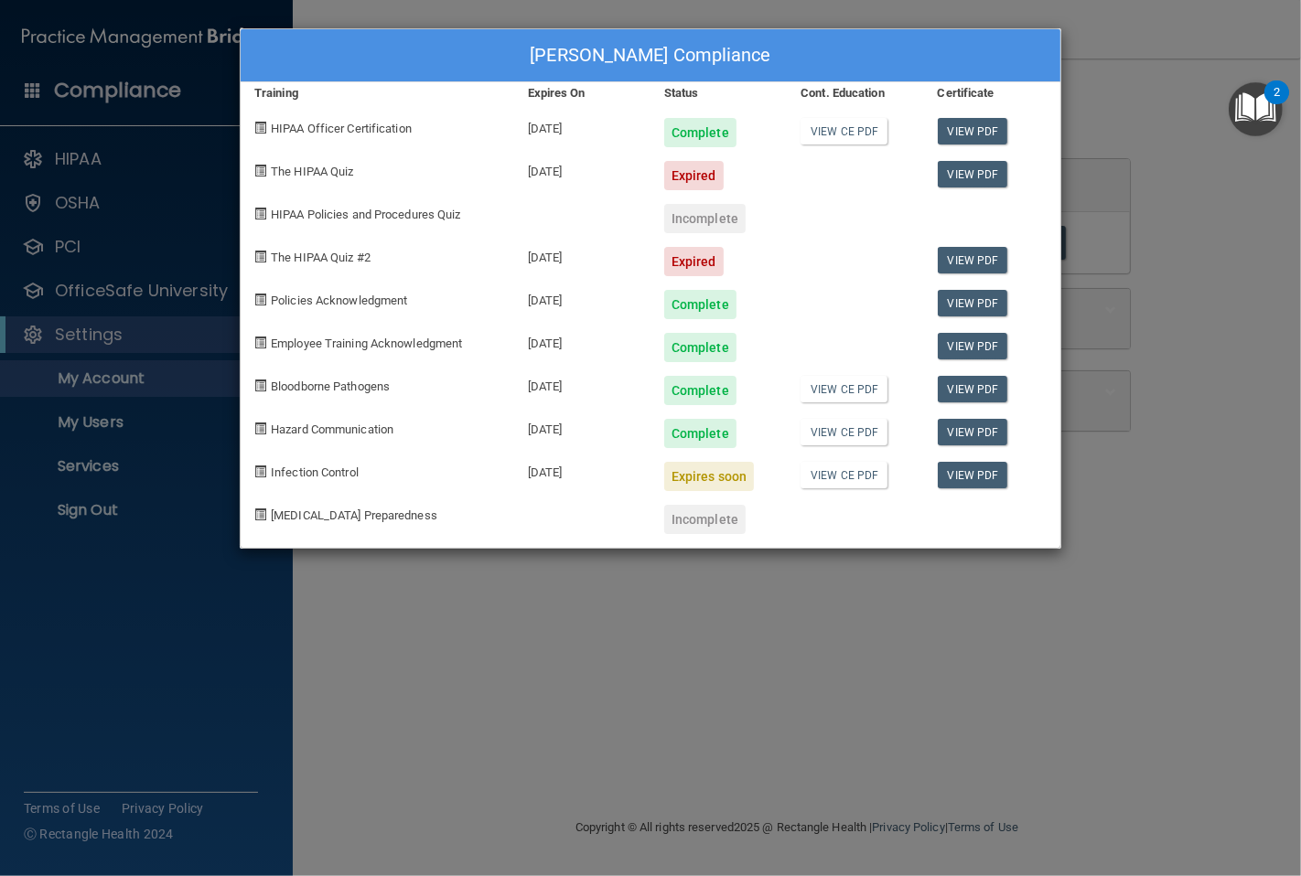
click at [286, 461] on div "Infection Control" at bounding box center [378, 469] width 274 height 43
click at [1170, 123] on div "Brittany Ginn's Compliance Training Expires On Status Cont. Education Certifica…" at bounding box center [650, 438] width 1301 height 876
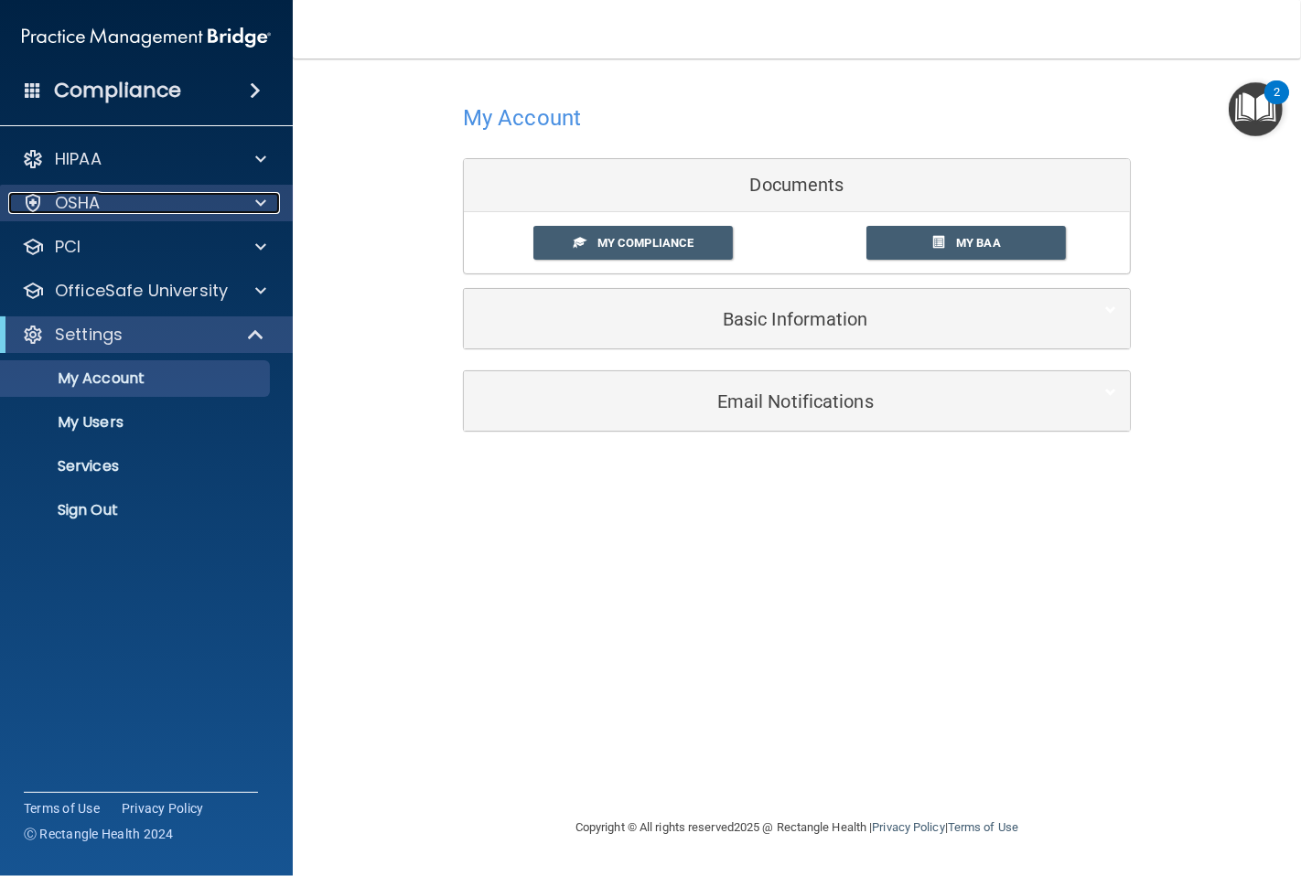
click at [98, 203] on p "OSHA" at bounding box center [78, 203] width 46 height 22
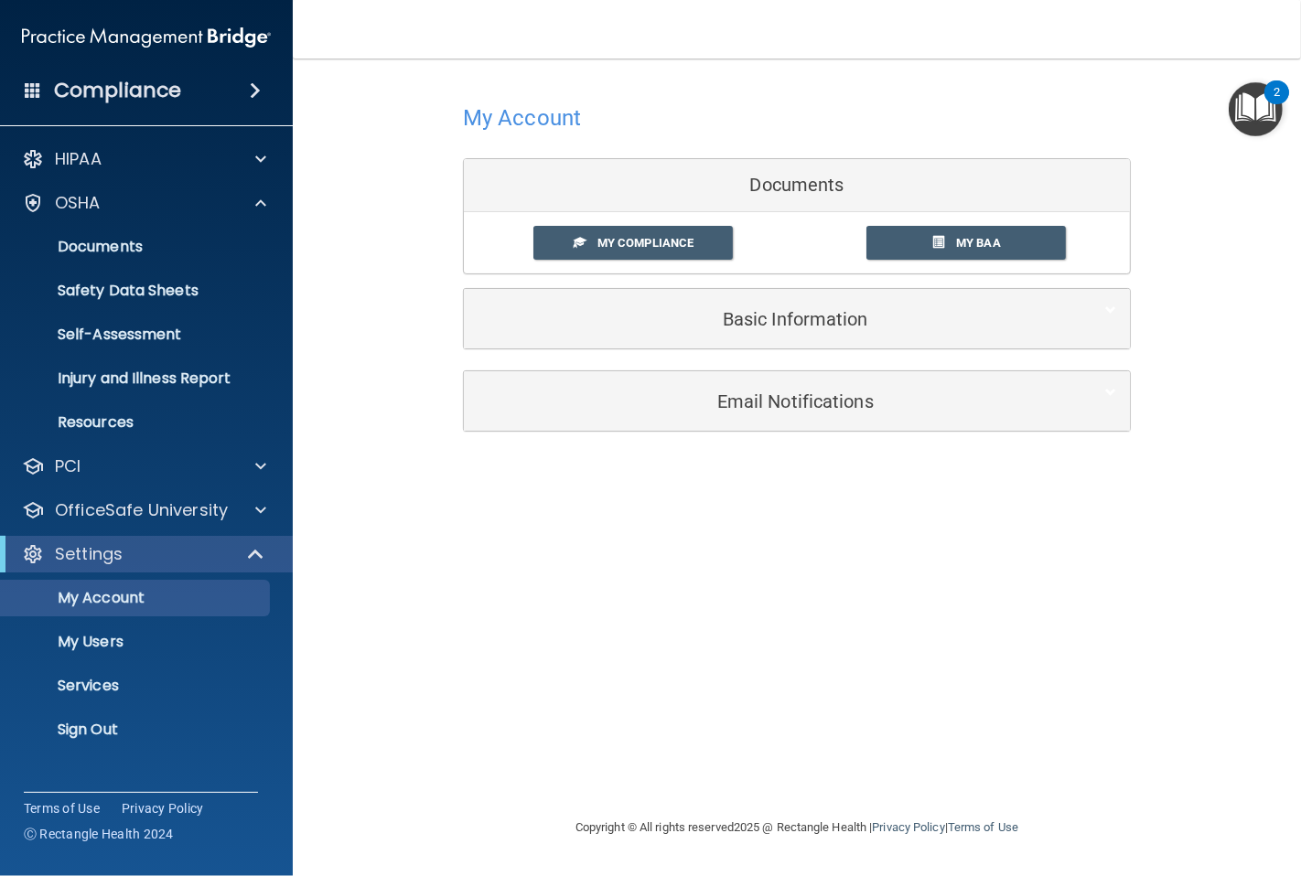
click at [75, 85] on h4 "Compliance" at bounding box center [117, 91] width 127 height 26
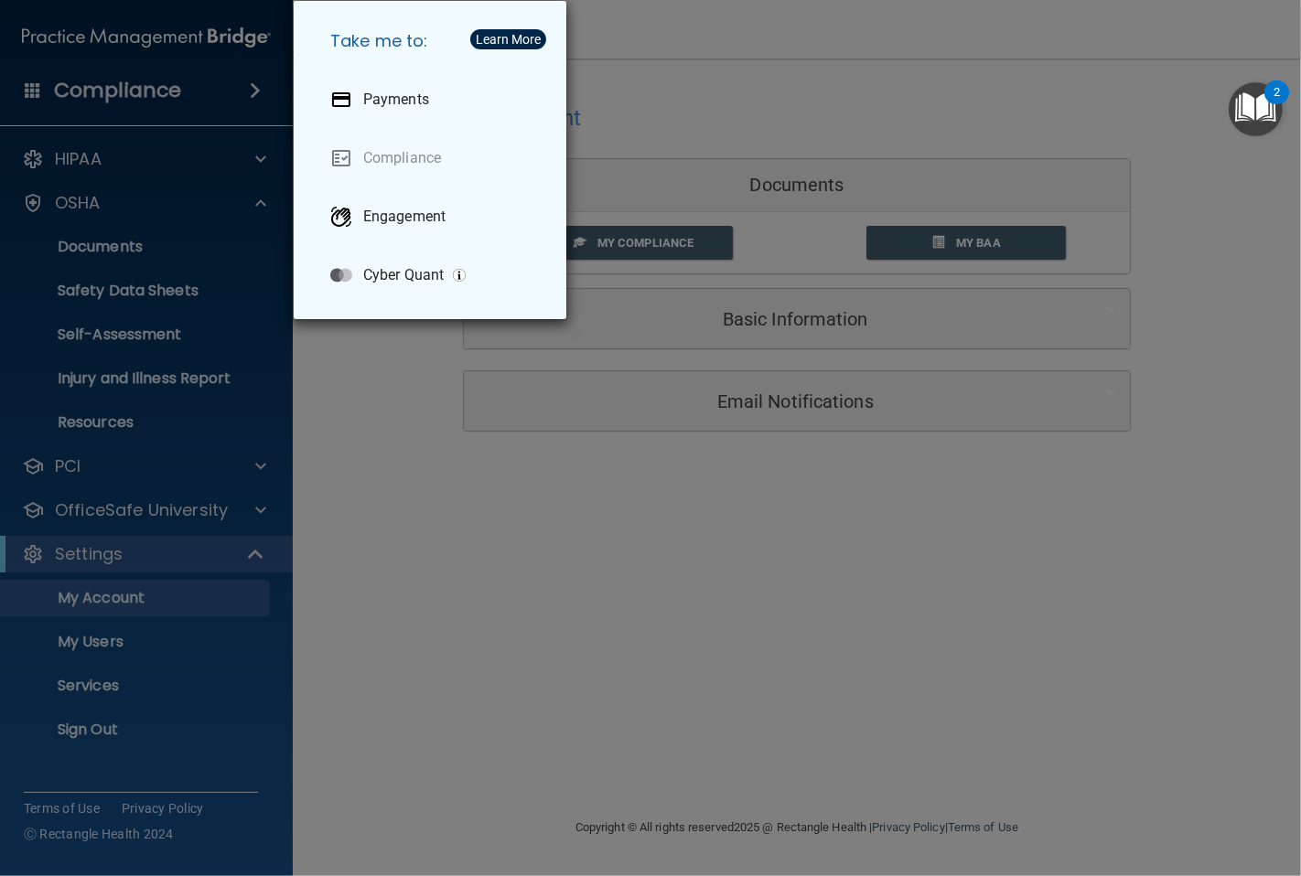
click at [651, 87] on div "Take me to: Payments Compliance Engagement Cyber Quant" at bounding box center [650, 438] width 1301 height 876
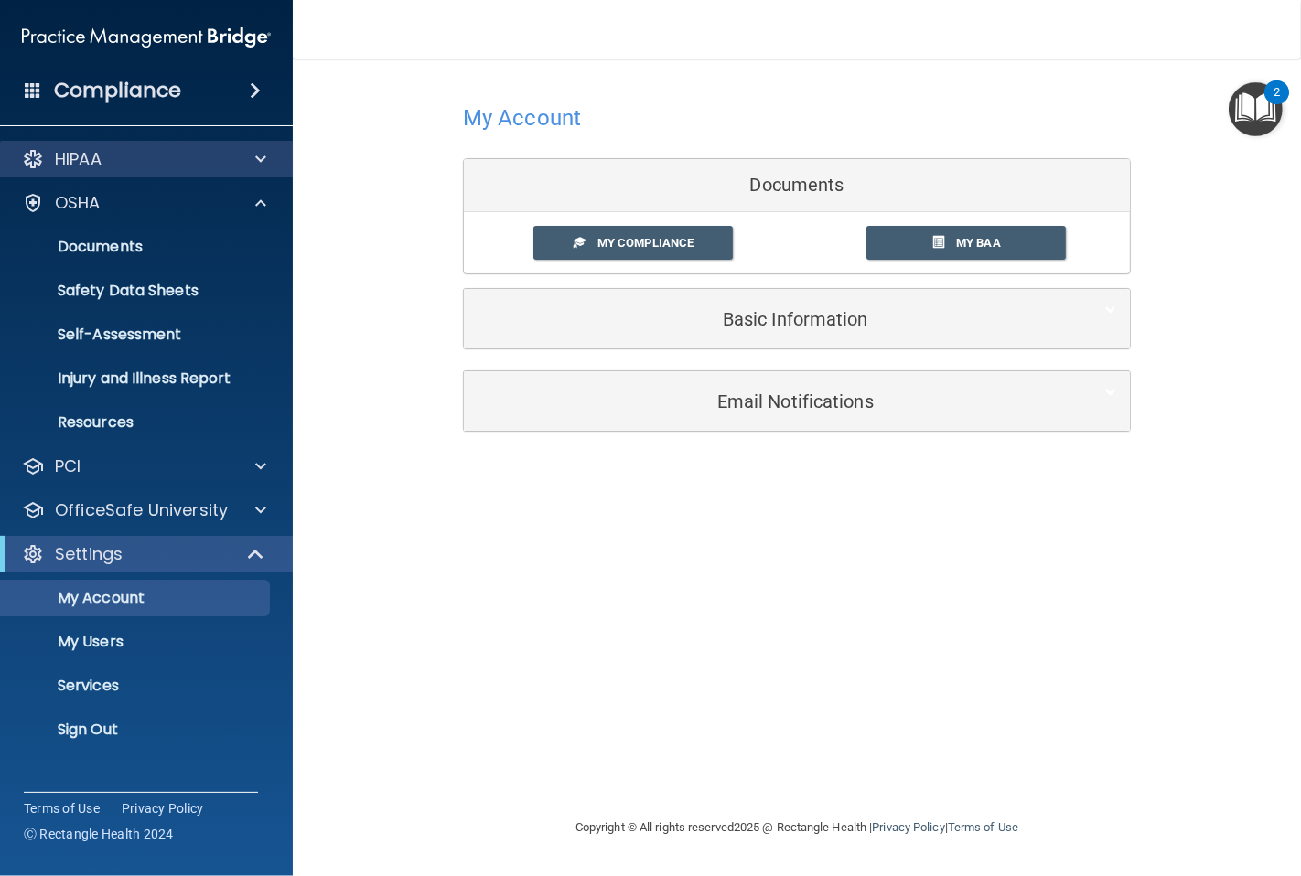
click at [103, 172] on div "HIPAA" at bounding box center [147, 159] width 294 height 37
click at [103, 171] on div "HIPAA" at bounding box center [147, 159] width 294 height 37
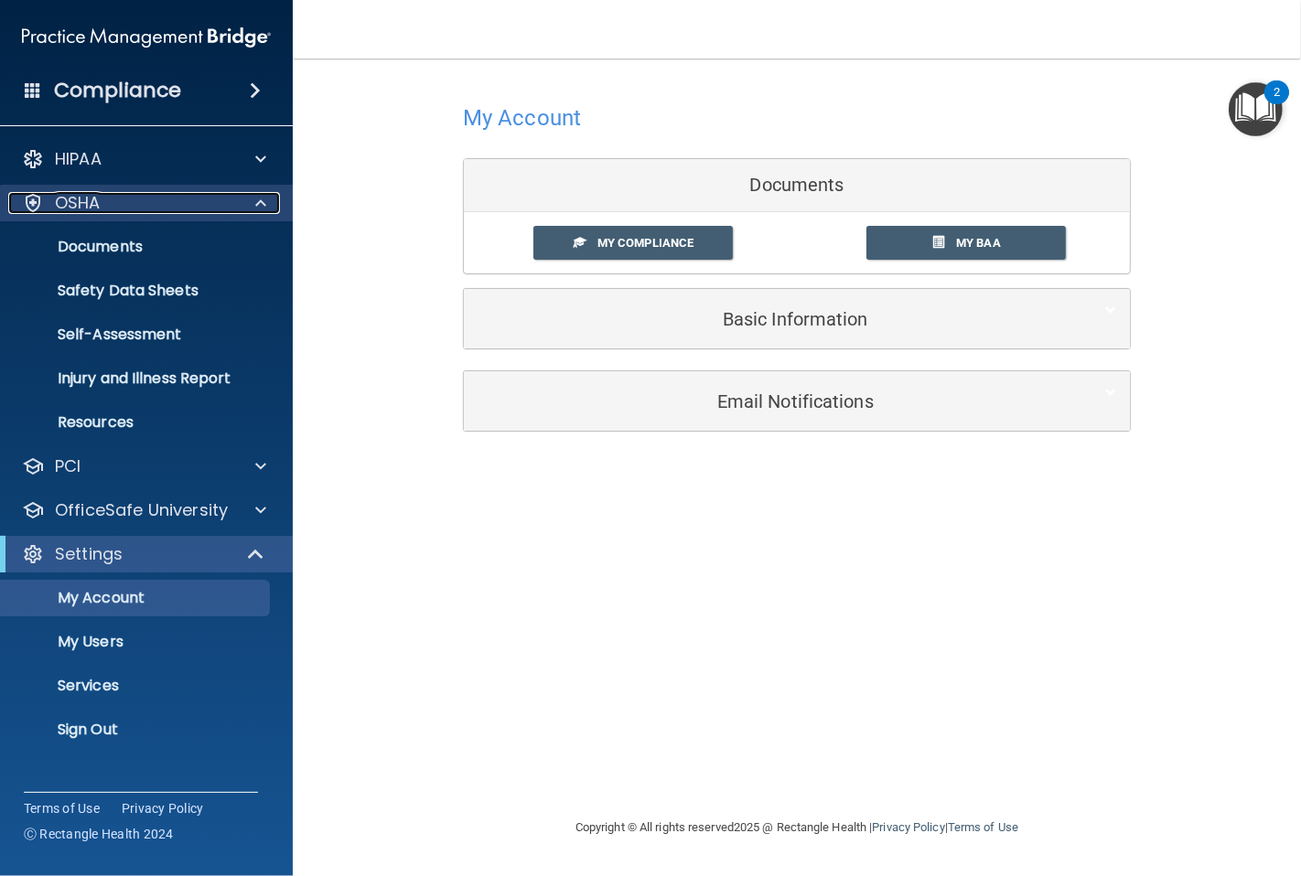
click at [92, 201] on p "OSHA" at bounding box center [78, 203] width 46 height 22
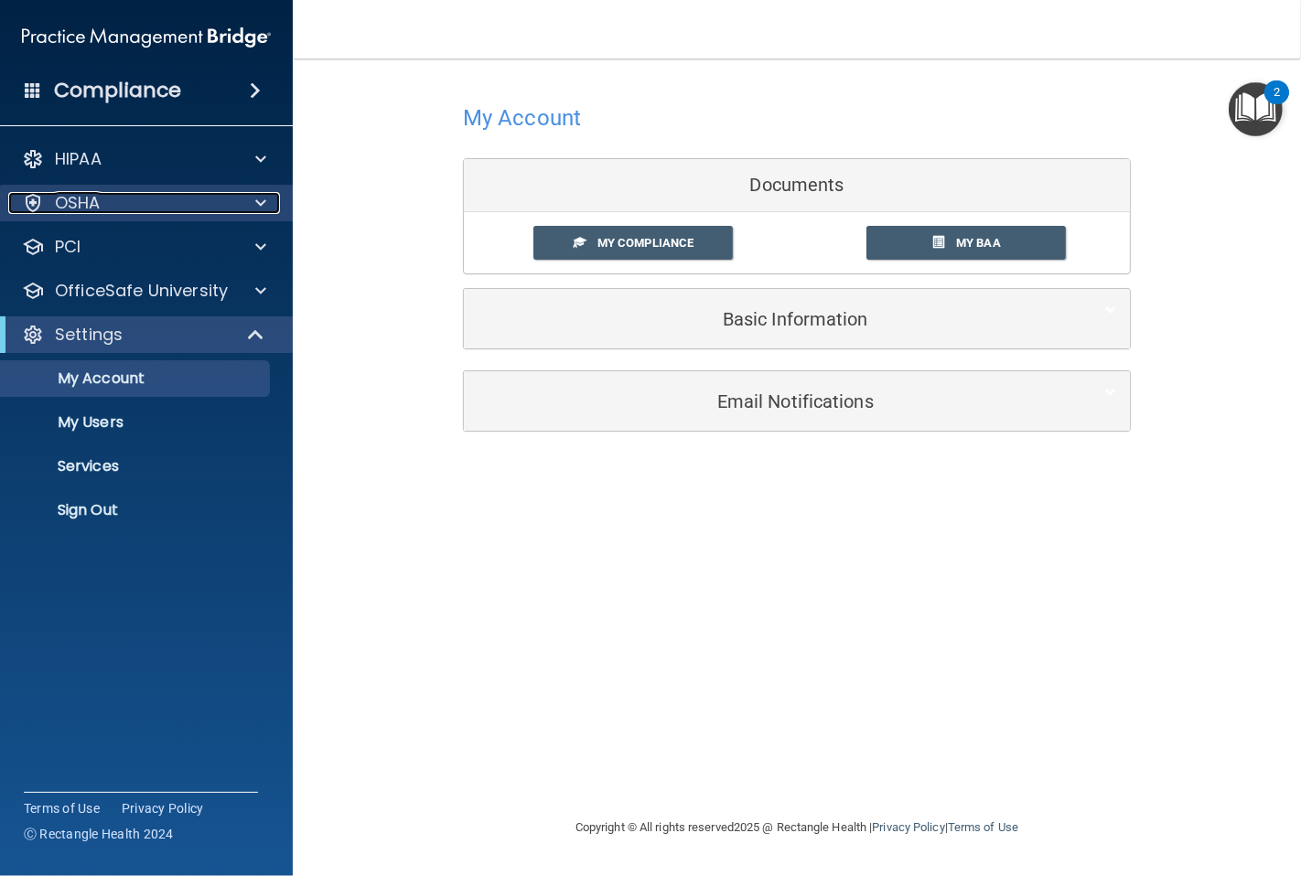
click at [92, 201] on p "OSHA" at bounding box center [78, 203] width 46 height 22
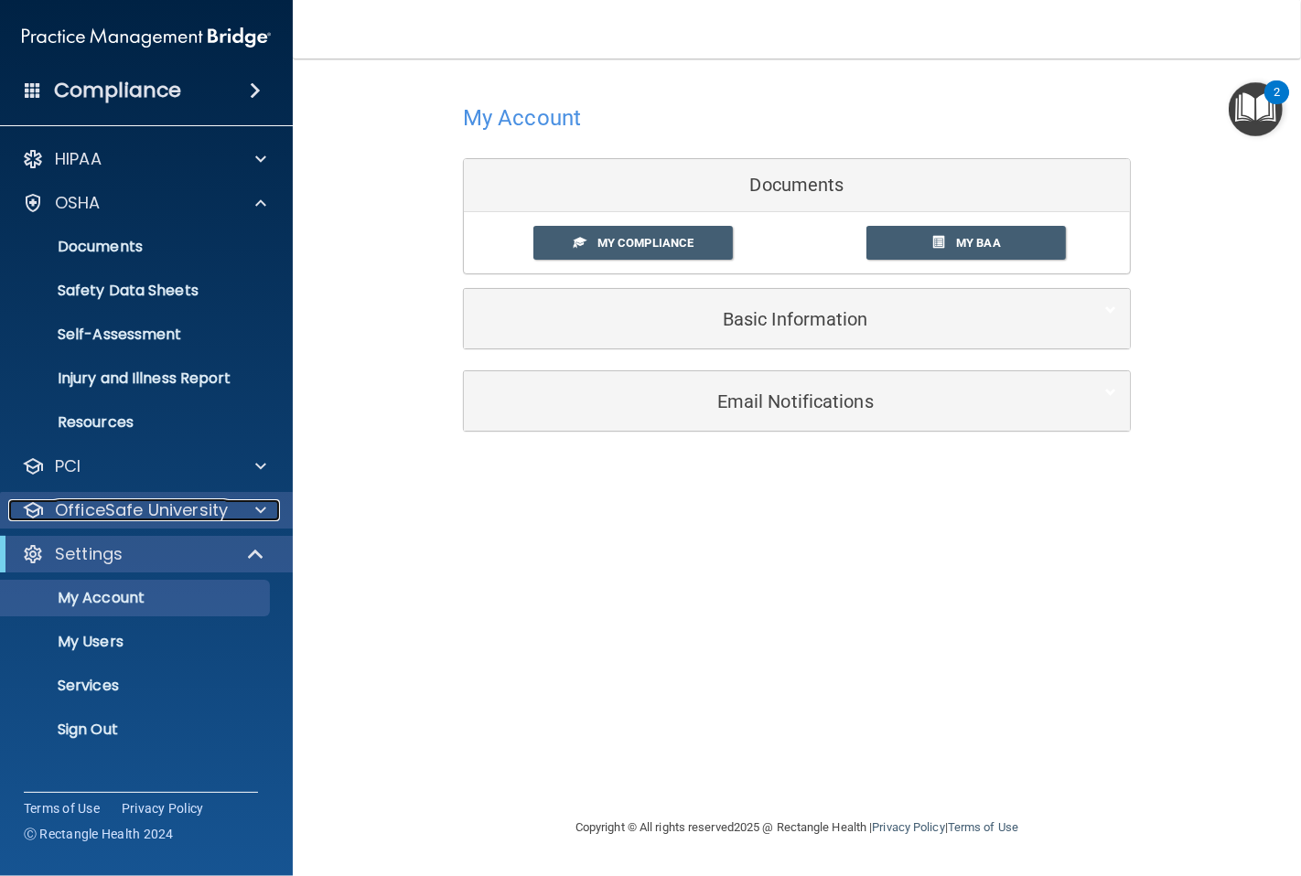
click at [150, 510] on p "OfficeSafe University" at bounding box center [141, 510] width 173 height 22
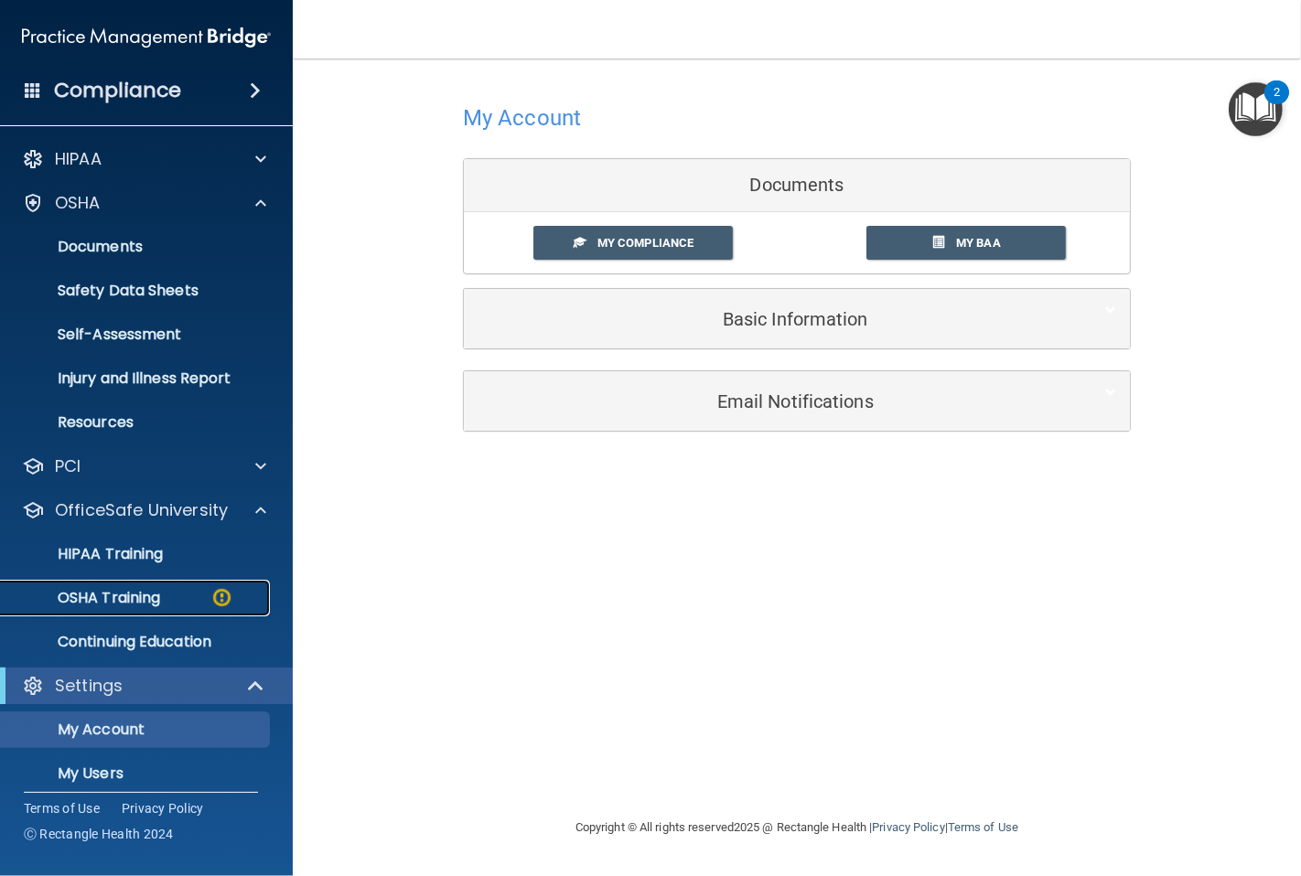
click at [148, 586] on link "OSHA Training" at bounding box center [126, 598] width 288 height 37
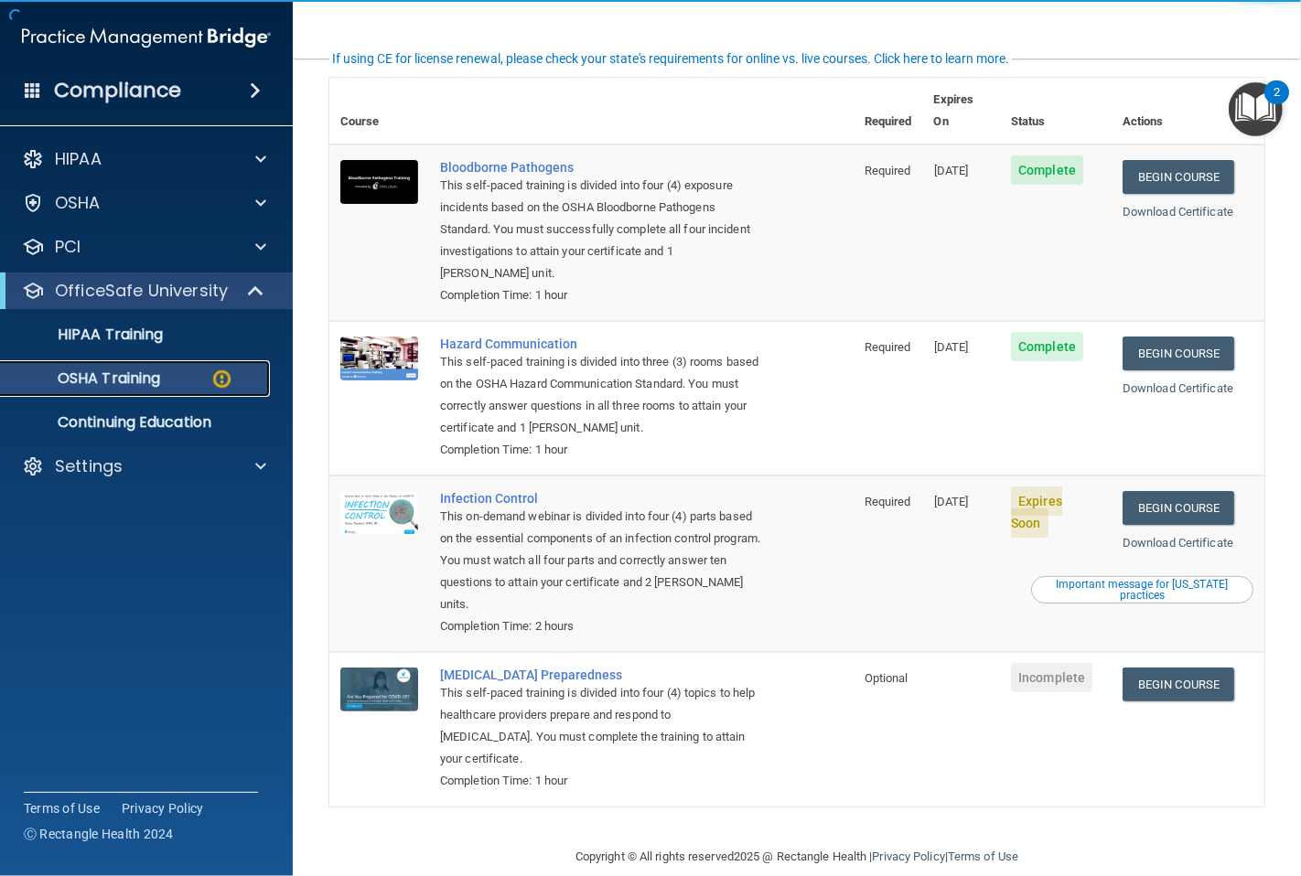
scroll to position [138, 0]
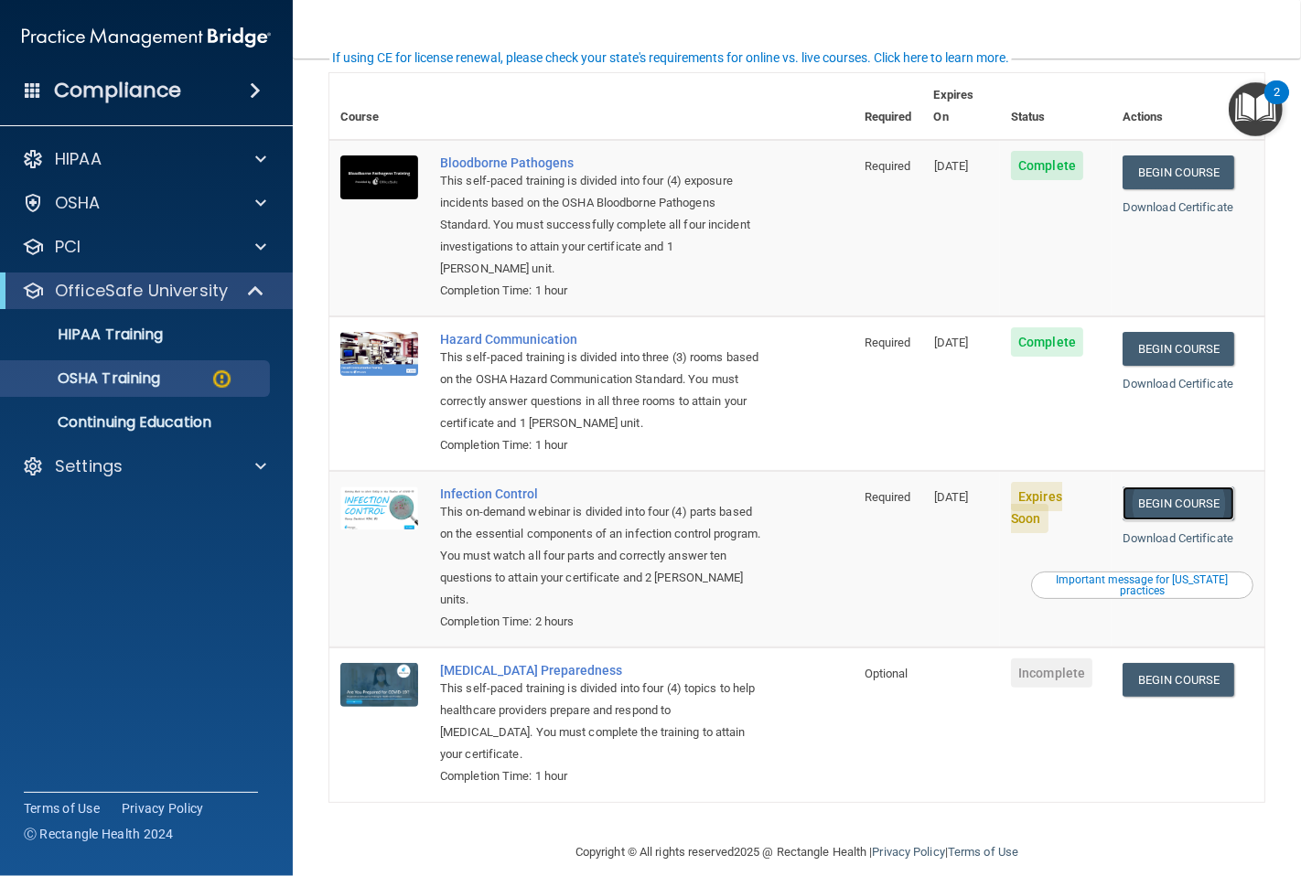
click at [1170, 487] on link "Begin Course" at bounding box center [1179, 504] width 112 height 34
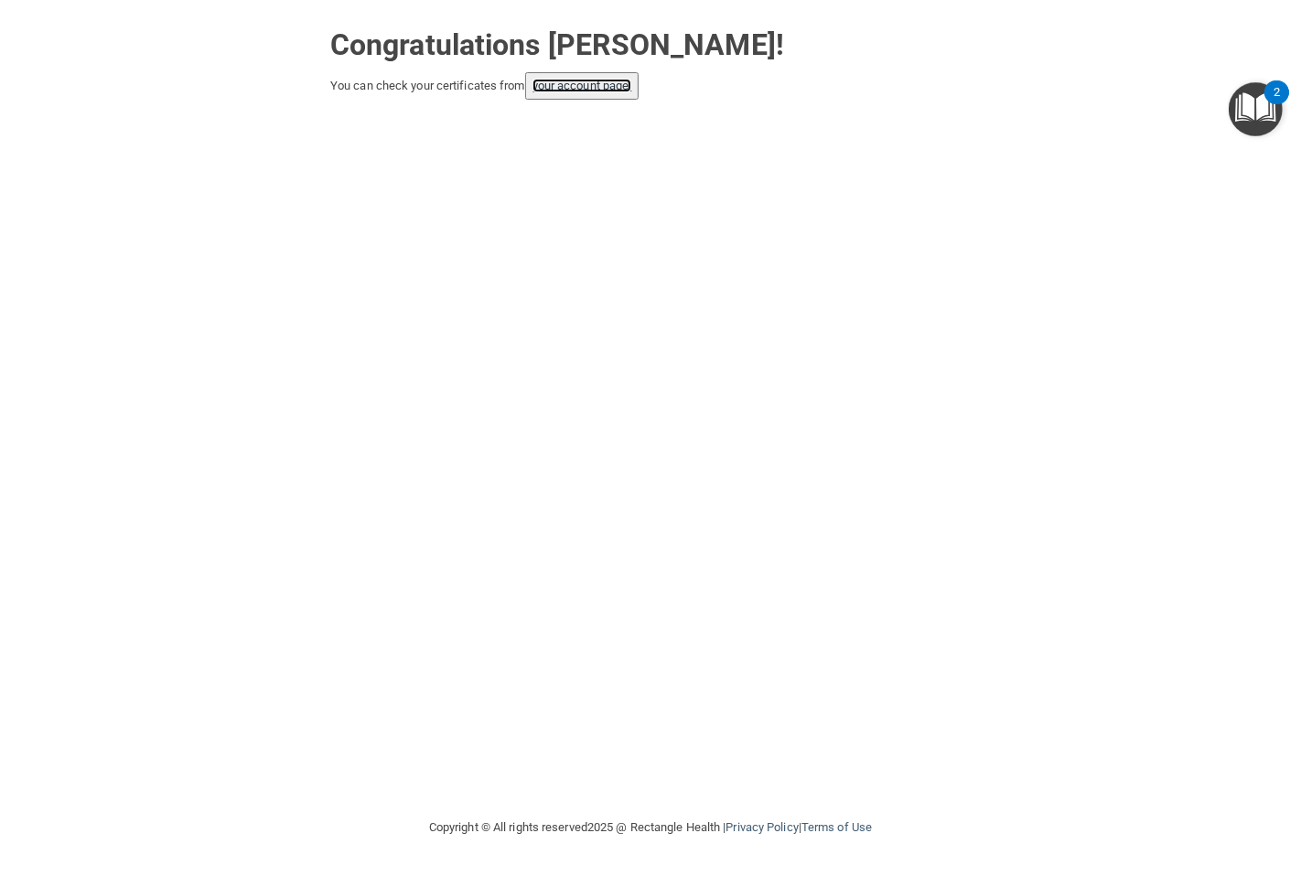
click at [627, 85] on link "your account page!" at bounding box center [582, 86] width 100 height 14
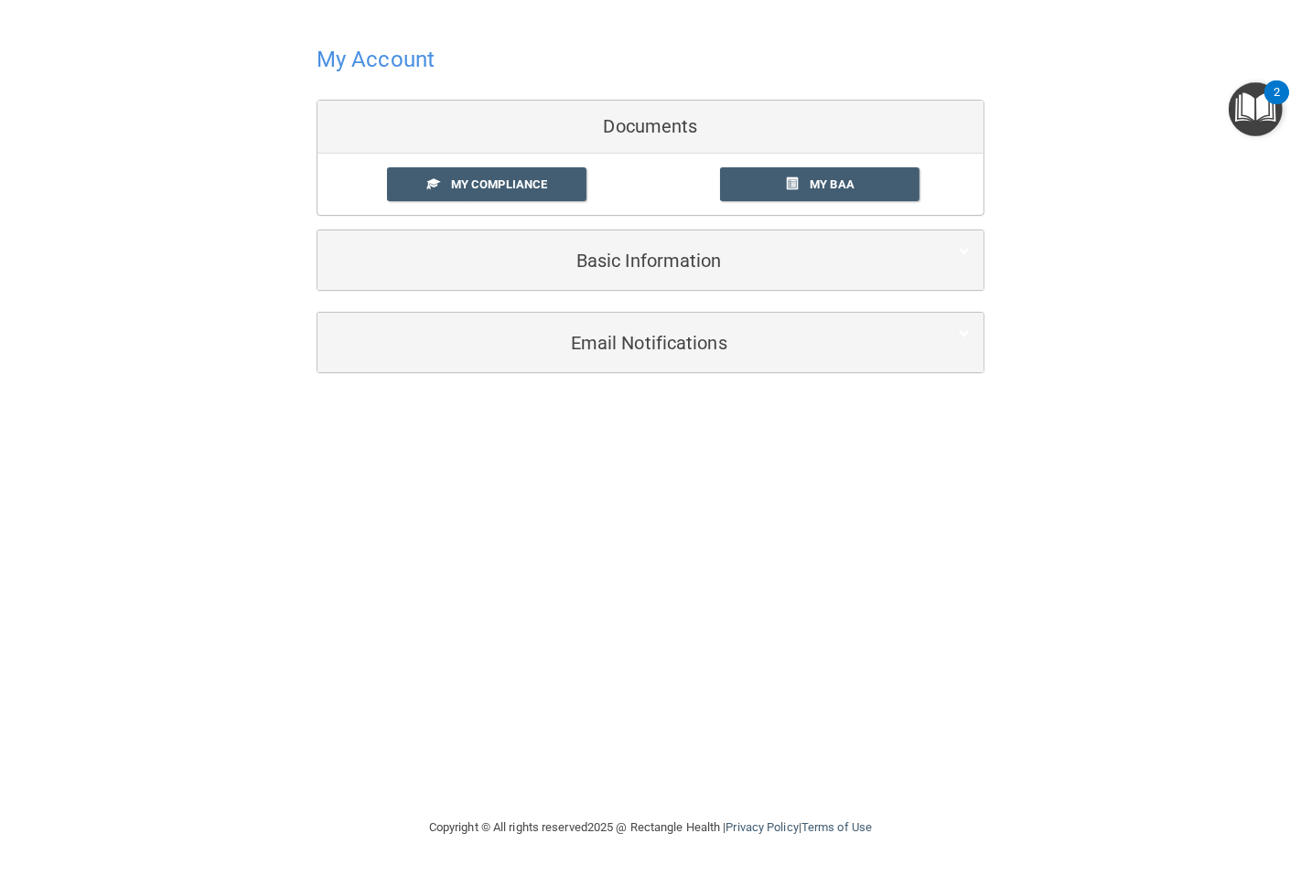
click at [505, 161] on div "My Compliance My Compliance My BAA" at bounding box center [650, 184] width 666 height 61
click at [509, 174] on link "My Compliance" at bounding box center [487, 184] width 200 height 34
